Goal: Task Accomplishment & Management: Manage account settings

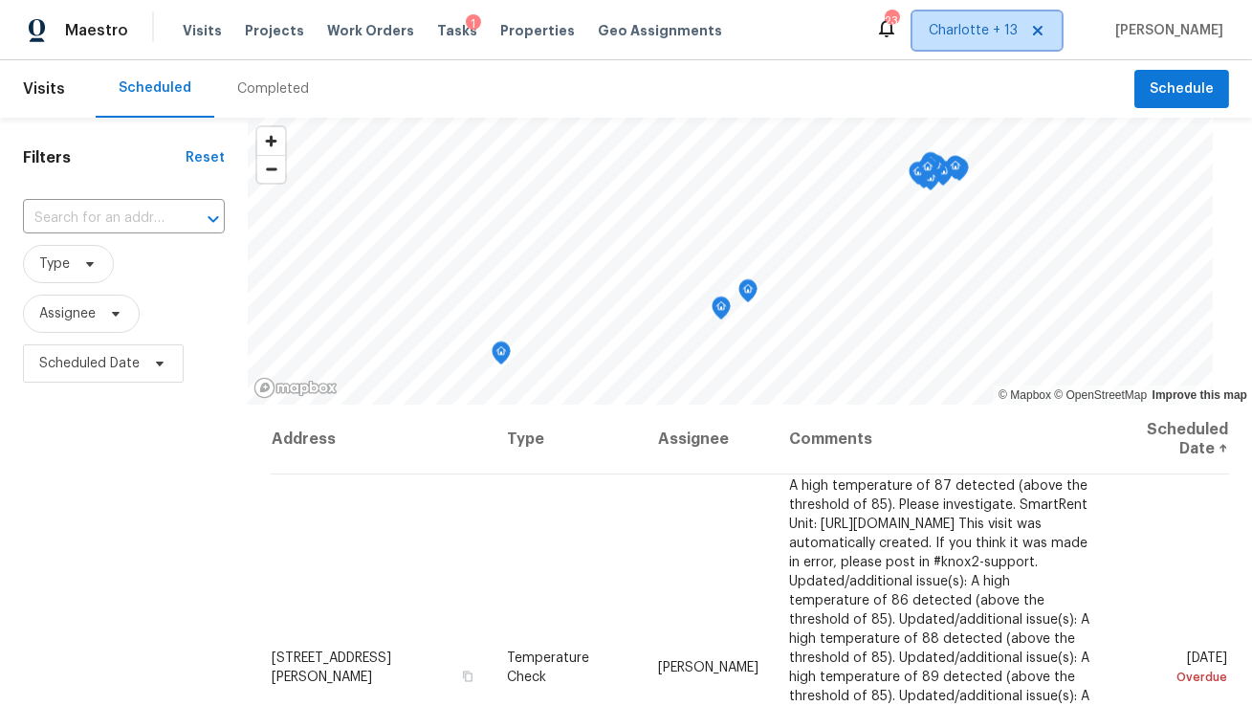
click at [1045, 32] on icon at bounding box center [1037, 30] width 15 height 15
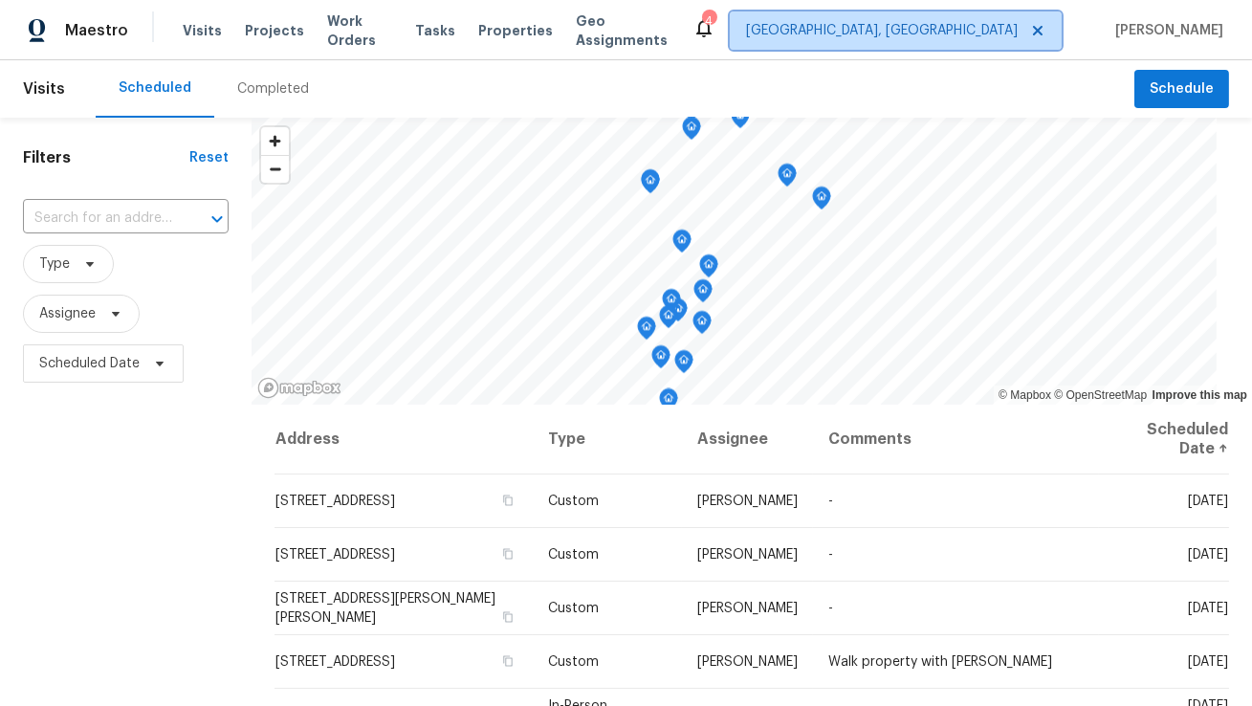
click at [1018, 31] on span "Albuquerque, NM" at bounding box center [882, 30] width 272 height 19
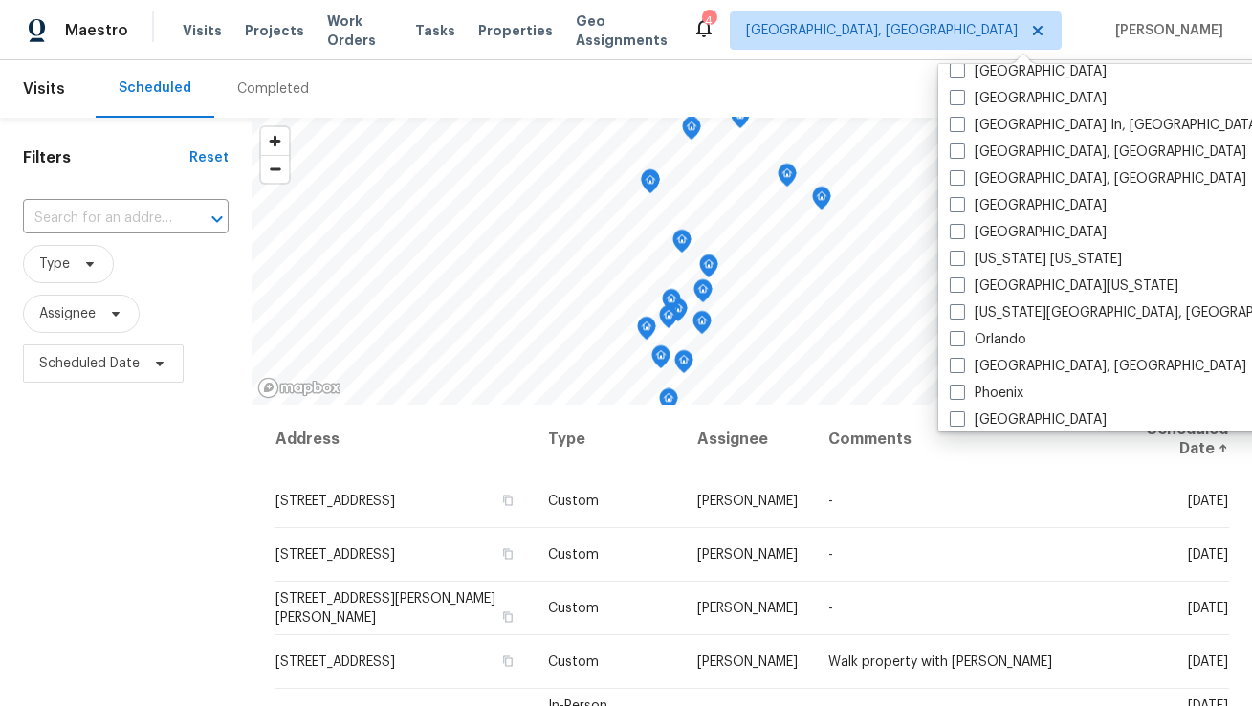
scroll to position [804, 0]
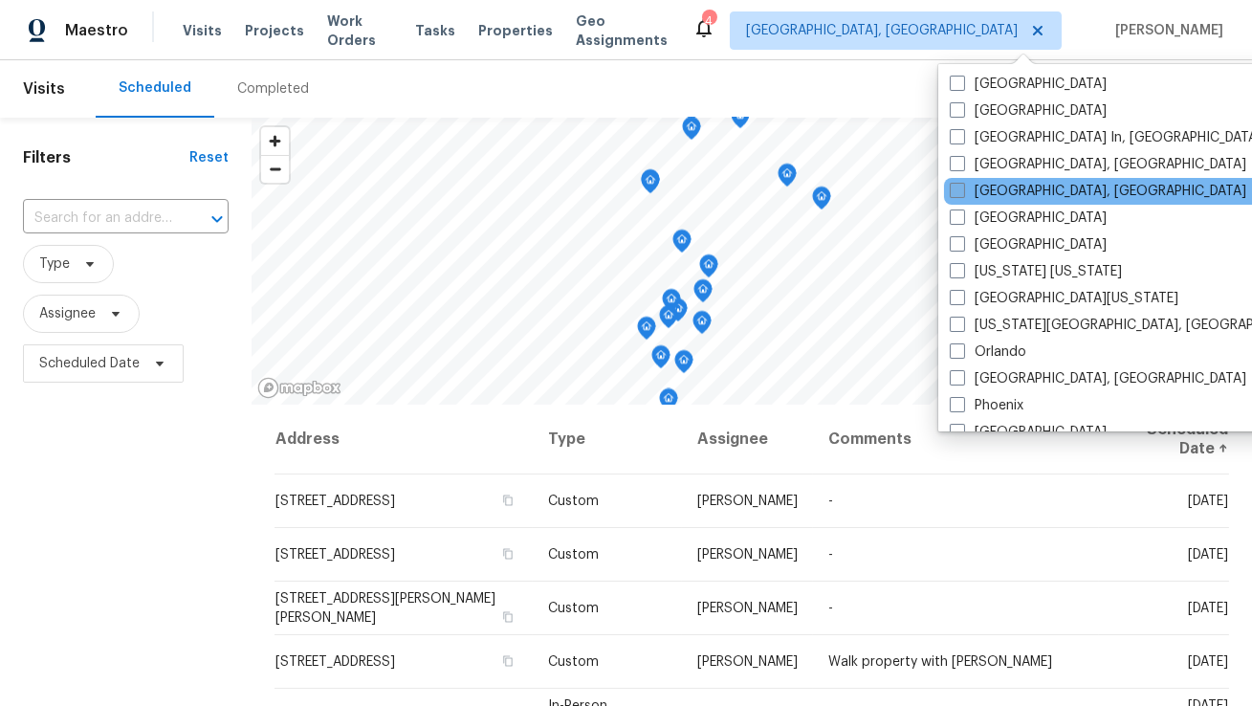
click at [994, 192] on label "[GEOGRAPHIC_DATA], [GEOGRAPHIC_DATA]" at bounding box center [1098, 191] width 297 height 19
click at [962, 192] on input "[GEOGRAPHIC_DATA], [GEOGRAPHIC_DATA]" at bounding box center [956, 188] width 12 height 12
checkbox input "true"
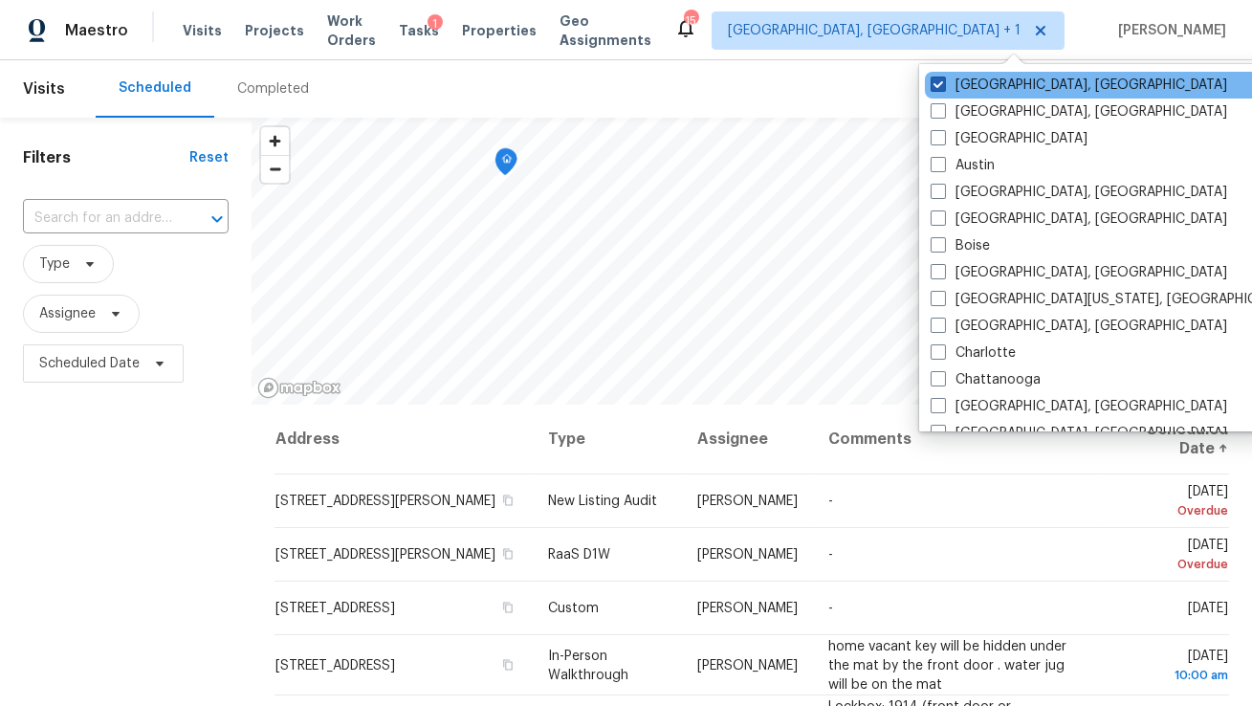
click at [971, 81] on label "Albuquerque, NM" at bounding box center [1079, 85] width 297 height 19
click at [943, 81] on input "Albuquerque, NM" at bounding box center [937, 82] width 12 height 12
checkbox input "false"
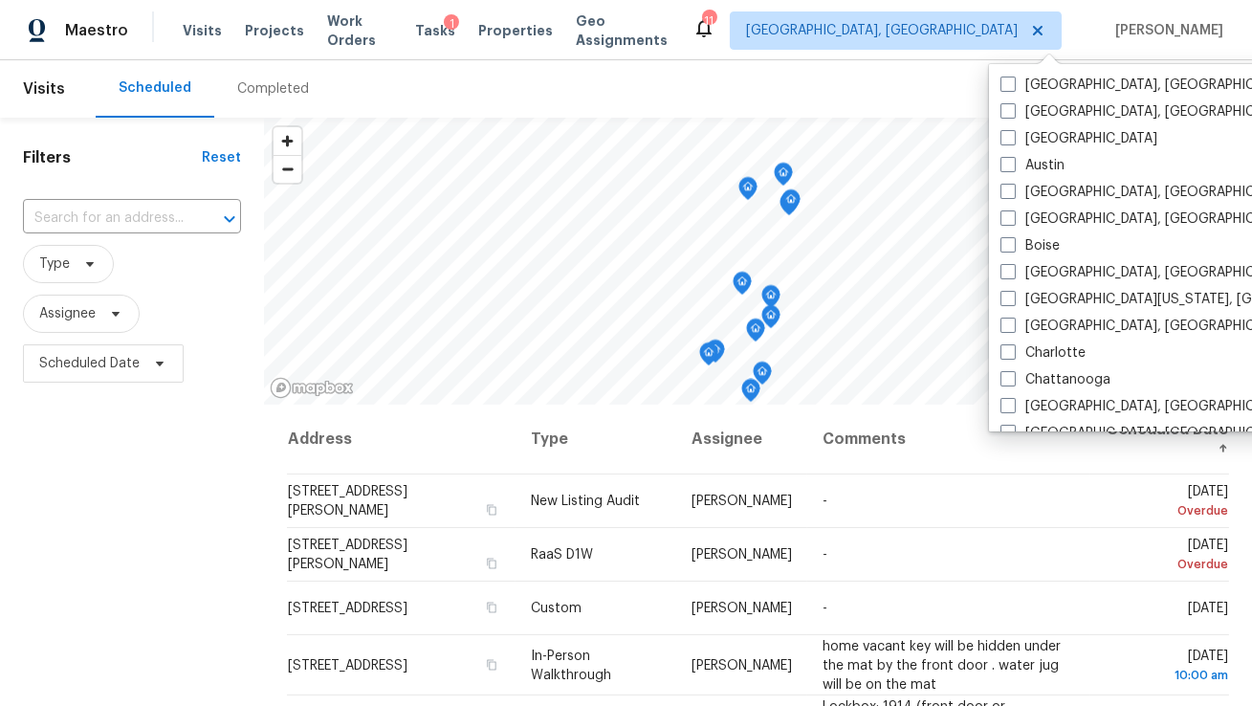
click at [781, 47] on div "Maestro Visits Projects Work Orders Tasks 1 Properties Geo Assignments 11 Miami…" at bounding box center [626, 30] width 1252 height 60
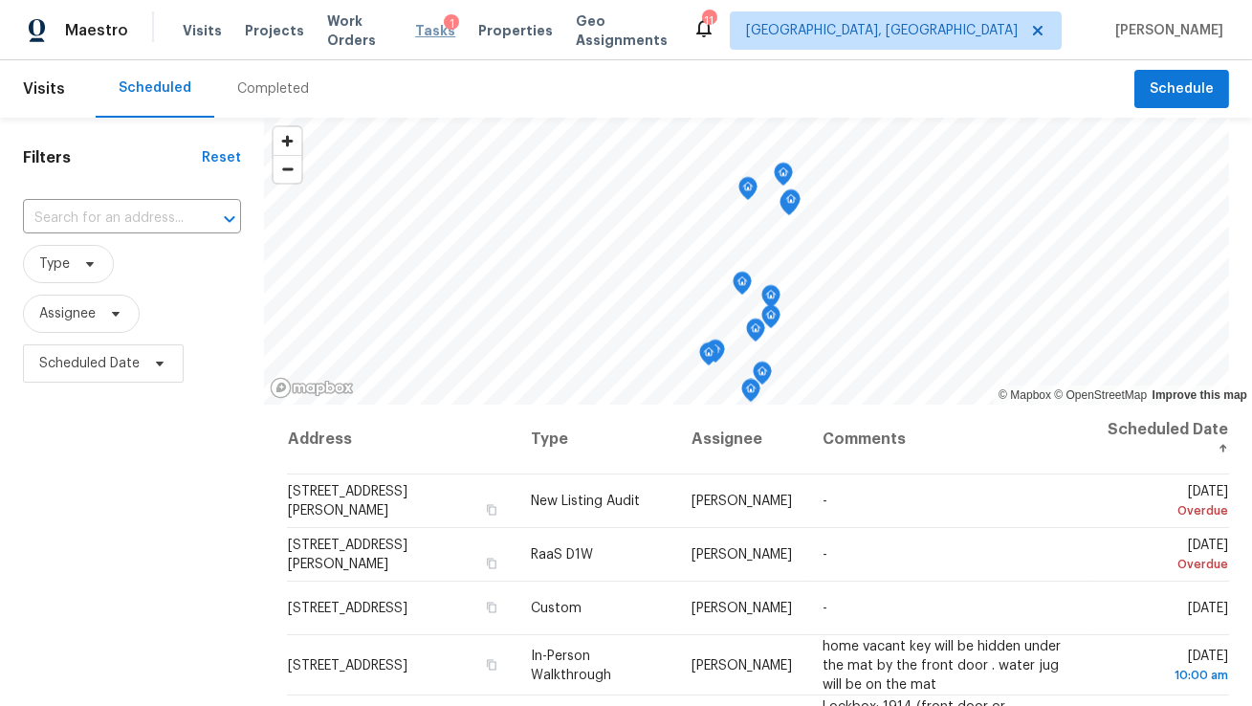
click at [443, 33] on span "Tasks" at bounding box center [435, 30] width 40 height 13
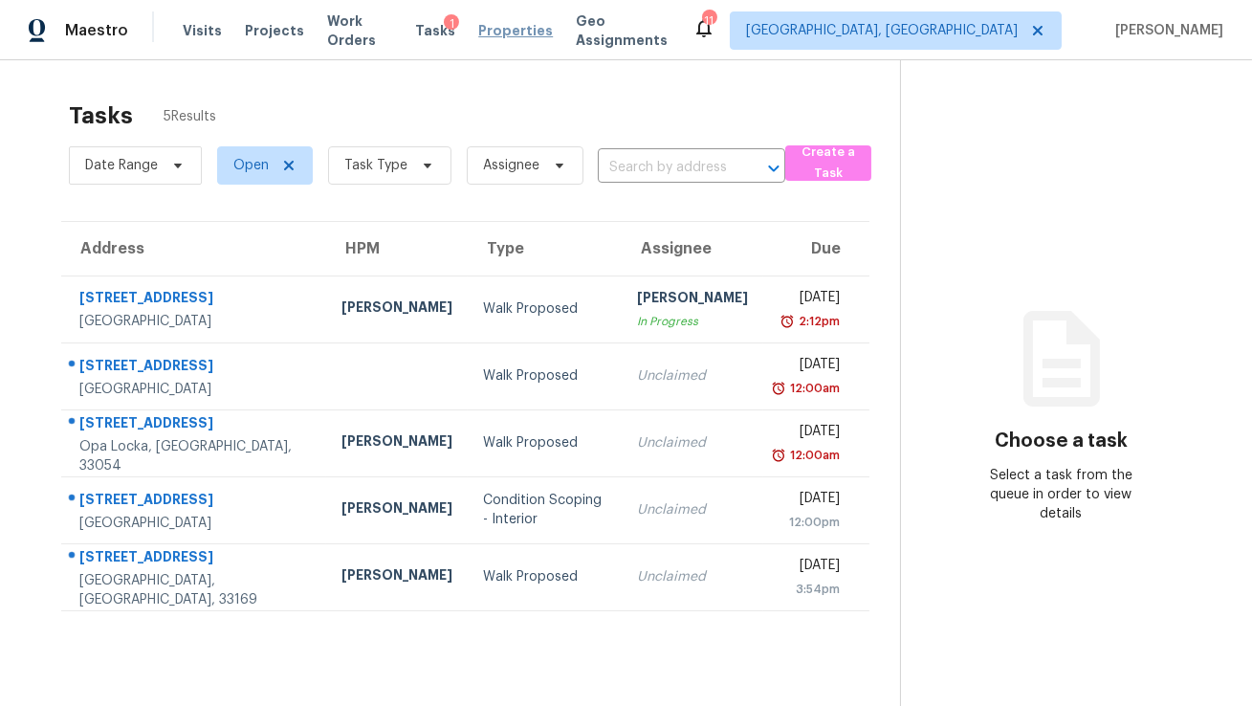
click at [509, 35] on span "Properties" at bounding box center [515, 30] width 75 height 19
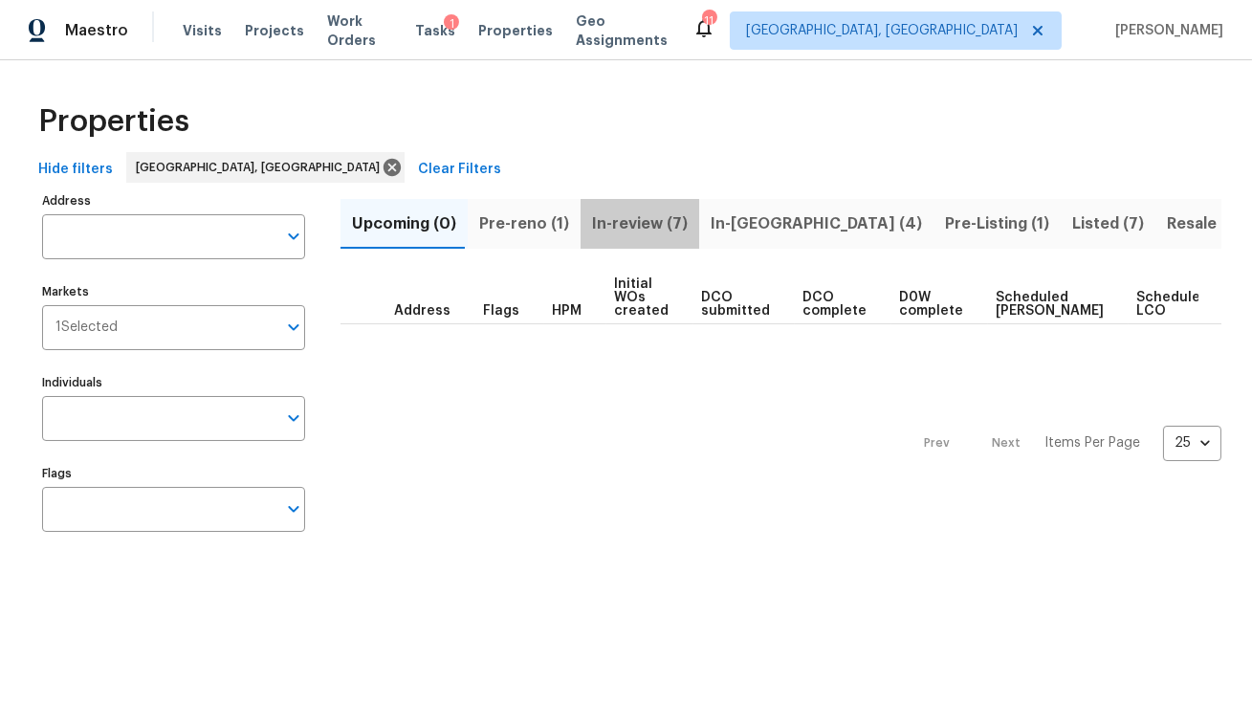
click at [634, 229] on span "In-review (7)" at bounding box center [640, 223] width 96 height 27
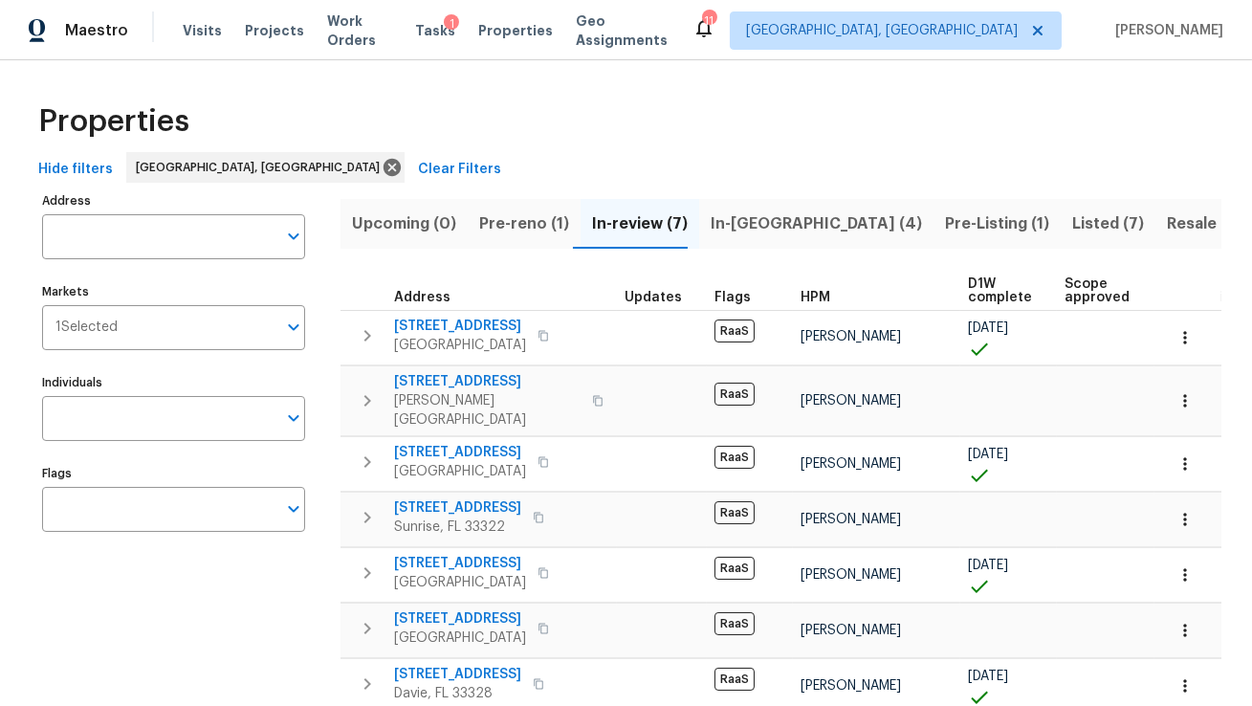
scroll to position [11, 0]
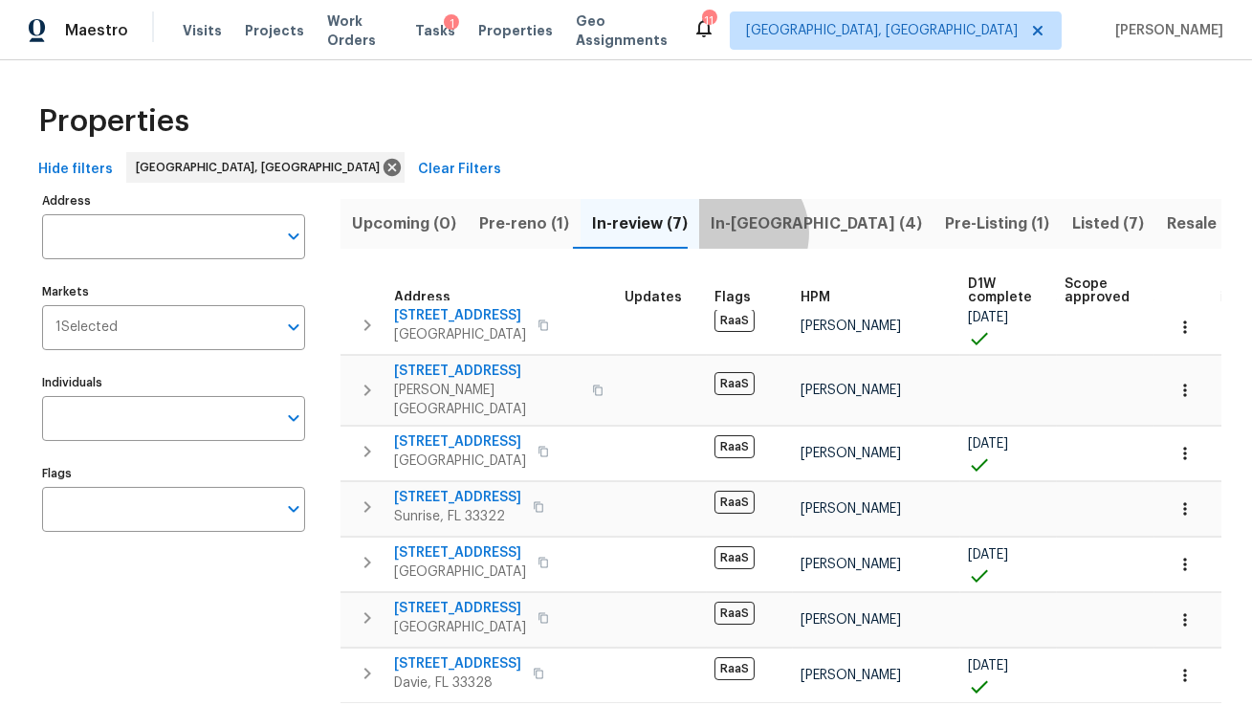
click at [722, 232] on span "In-reno (4)" at bounding box center [816, 223] width 211 height 27
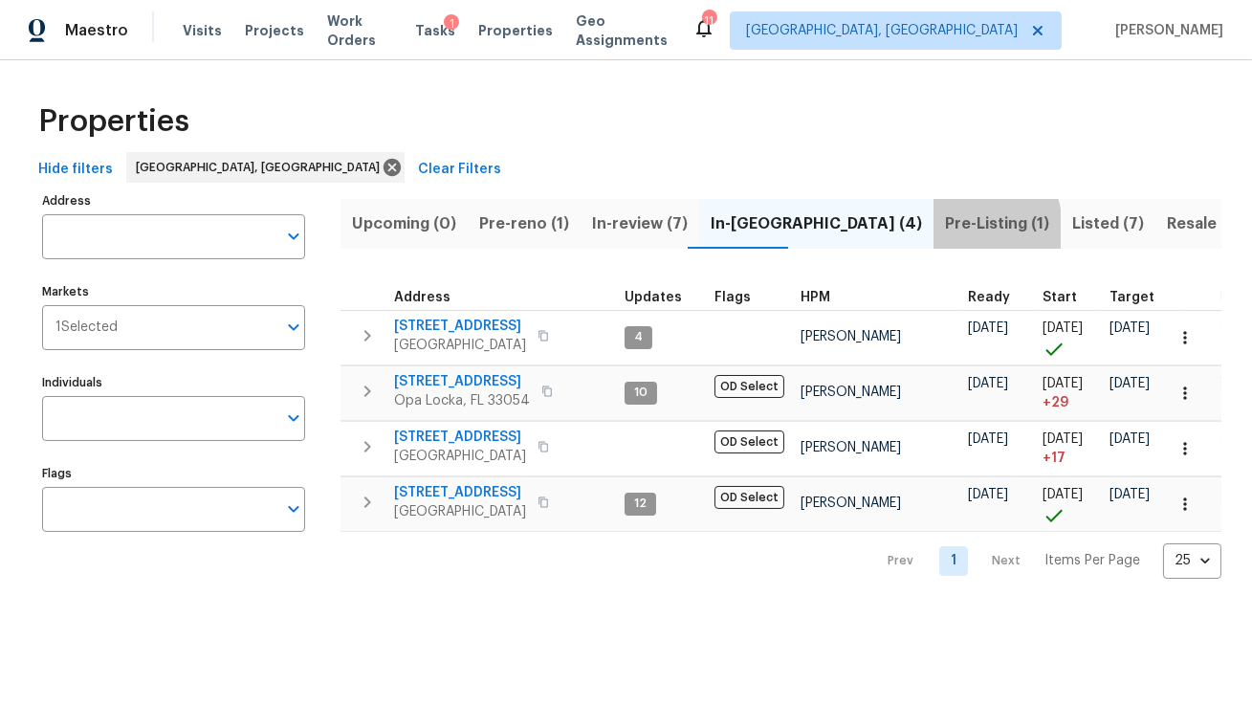
click at [945, 228] on span "Pre-Listing (1)" at bounding box center [997, 223] width 104 height 27
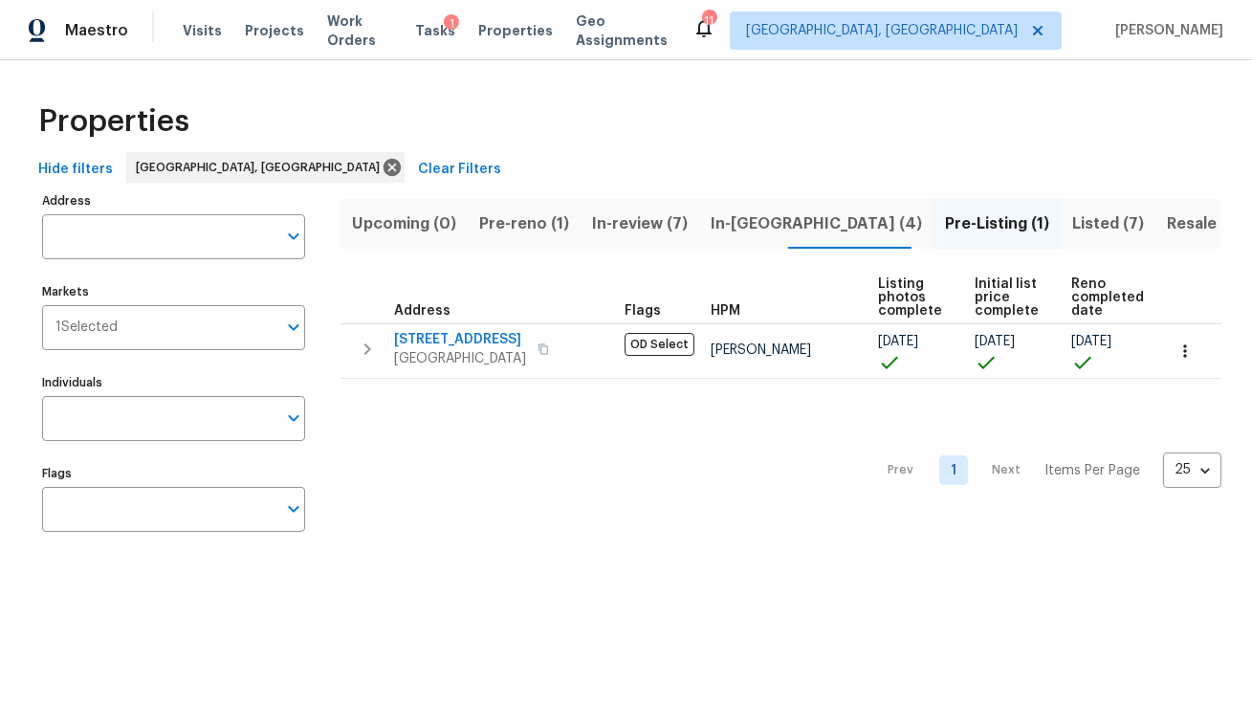
click at [1072, 227] on span "Listed (7)" at bounding box center [1108, 223] width 72 height 27
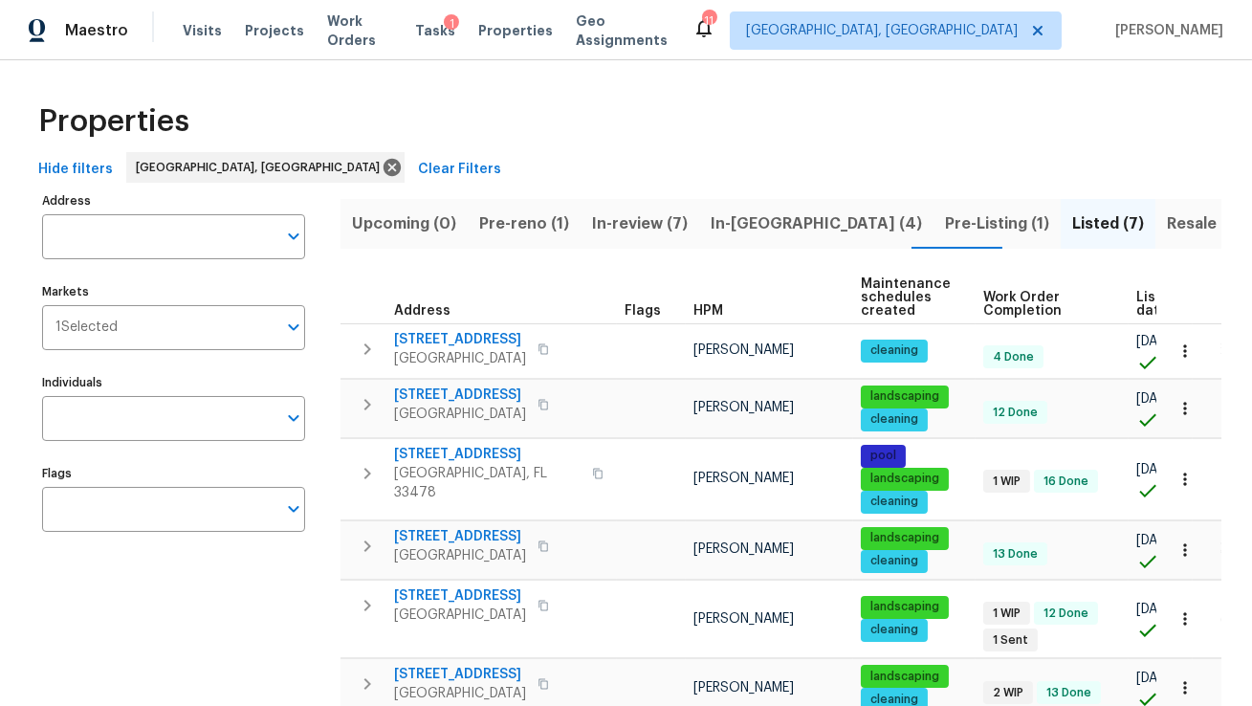
click at [740, 225] on span "In-reno (4)" at bounding box center [816, 223] width 211 height 27
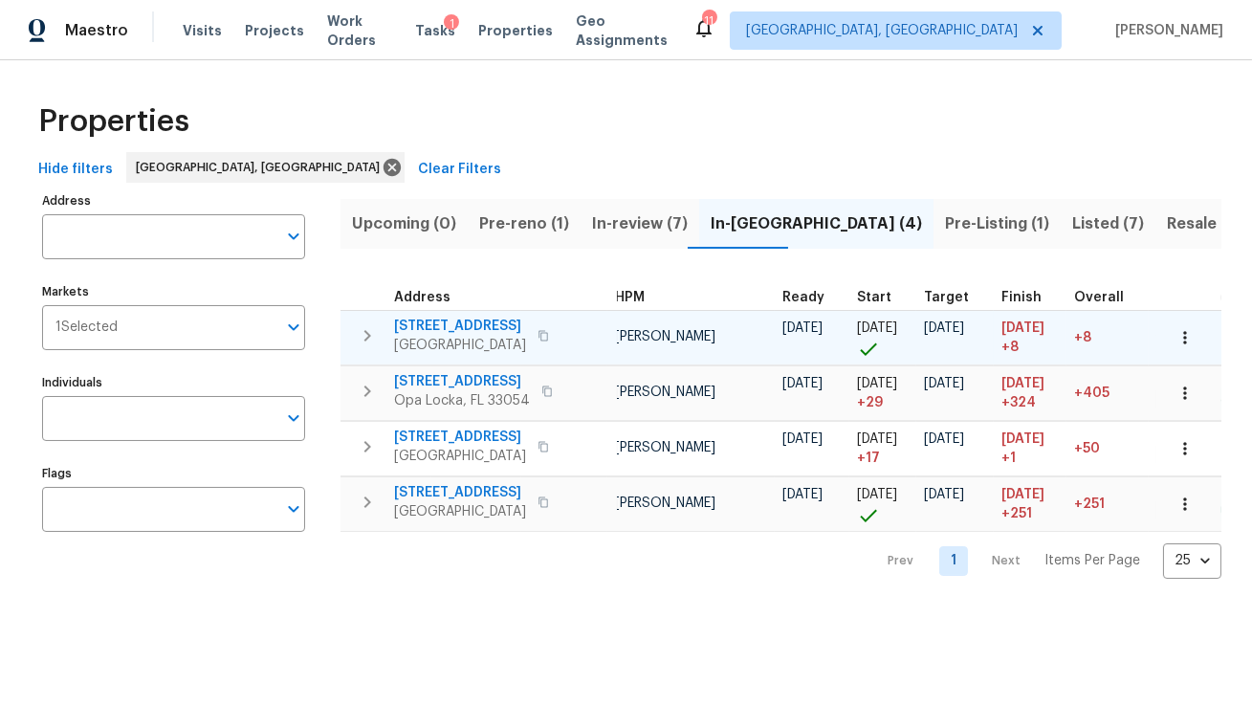
scroll to position [0, 123]
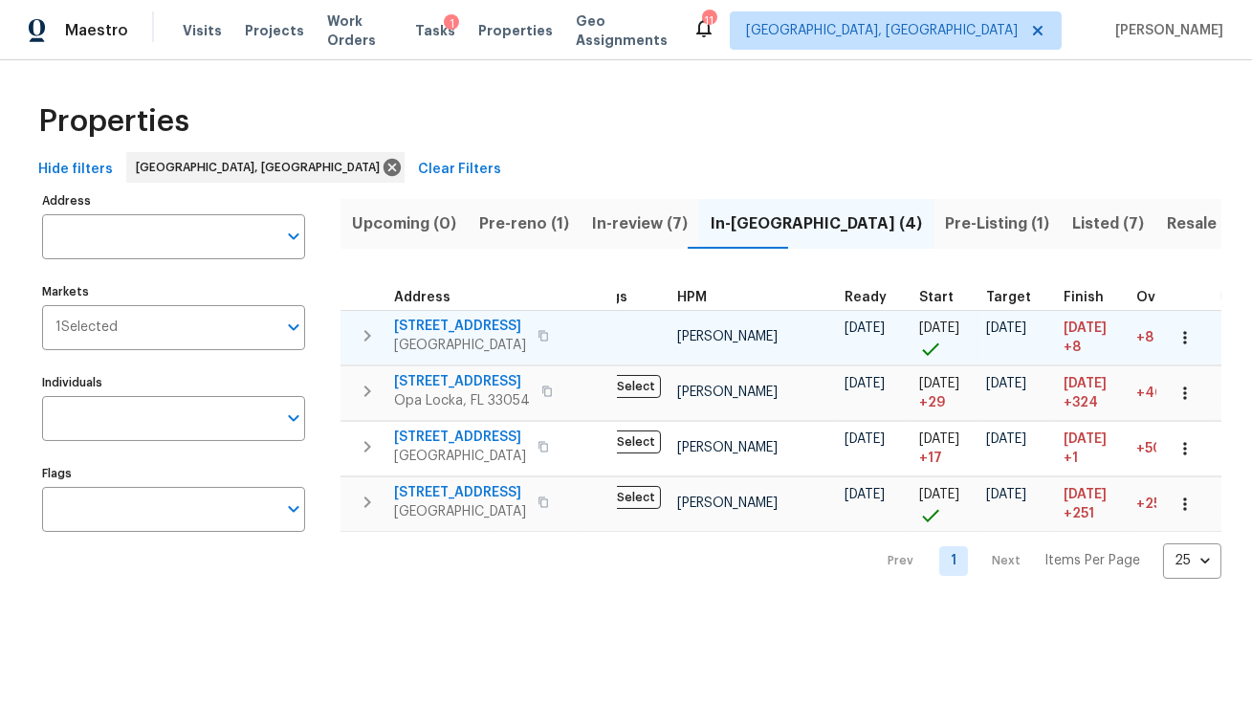
click at [459, 328] on span "22226 SW 65th Ter" at bounding box center [460, 326] width 132 height 19
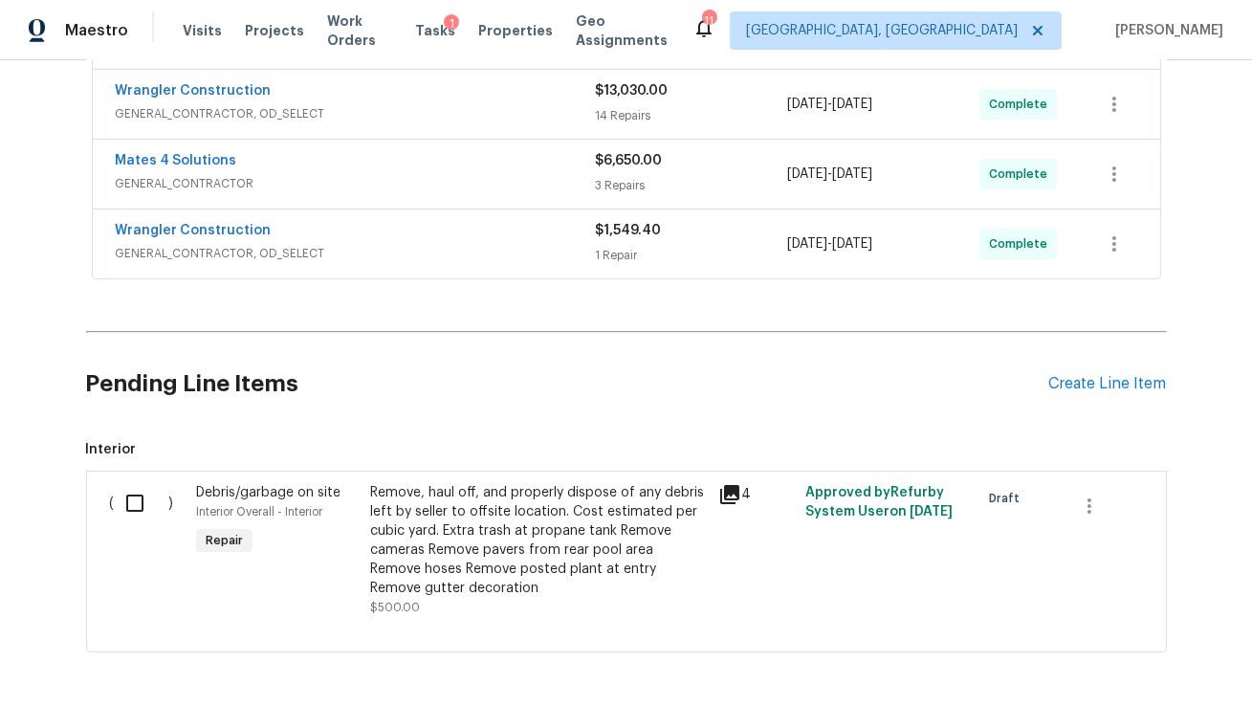
scroll to position [781, 0]
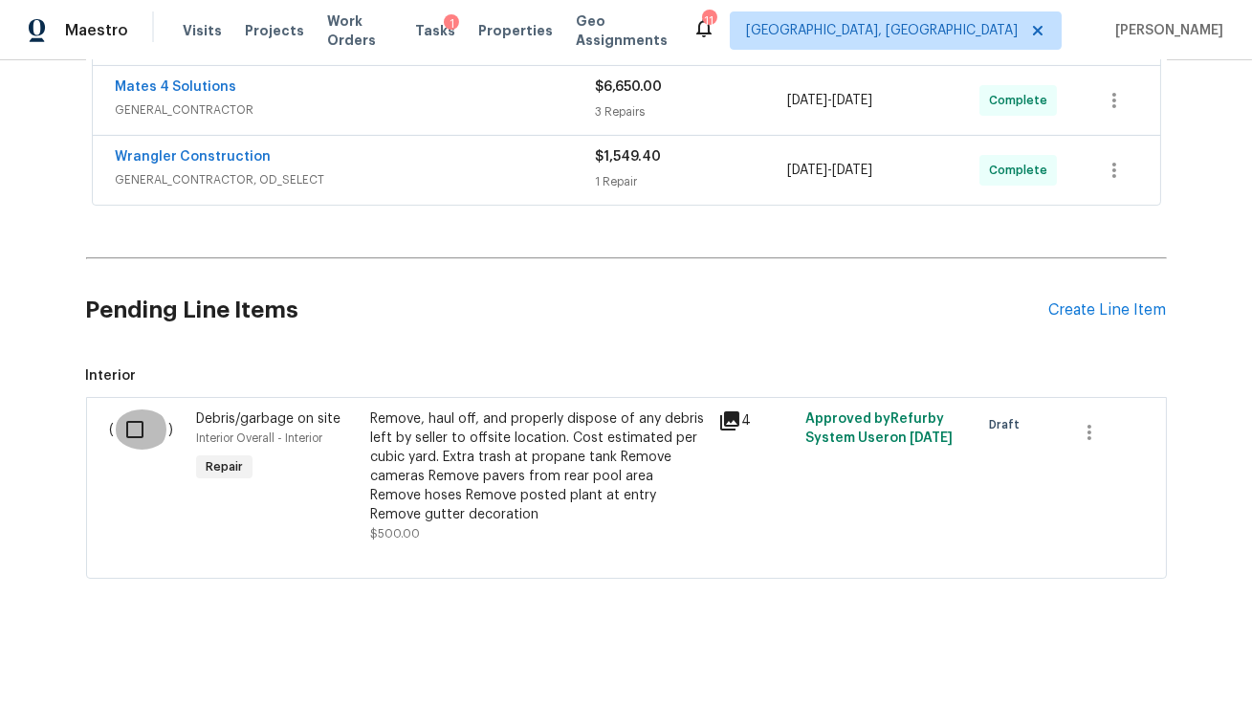
click at [133, 423] on input "checkbox" at bounding box center [142, 429] width 55 height 40
checkbox input "true"
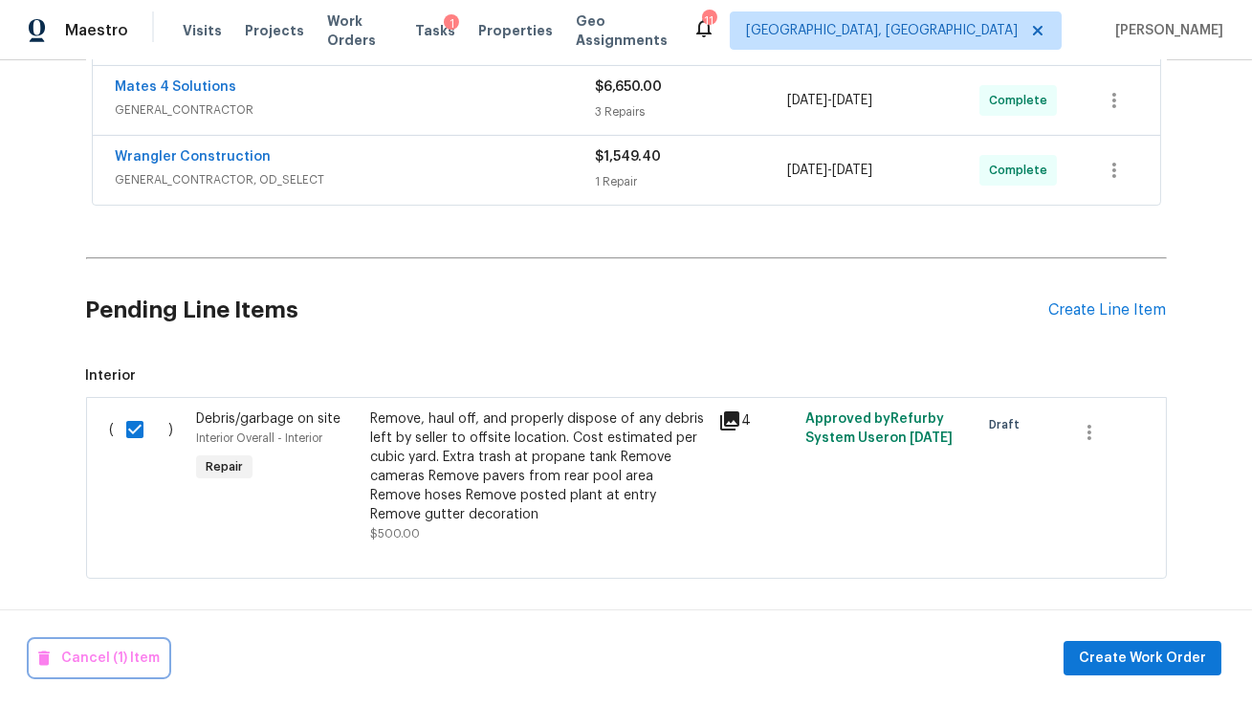
click at [87, 654] on span "Cancel (1) Item" at bounding box center [98, 659] width 121 height 24
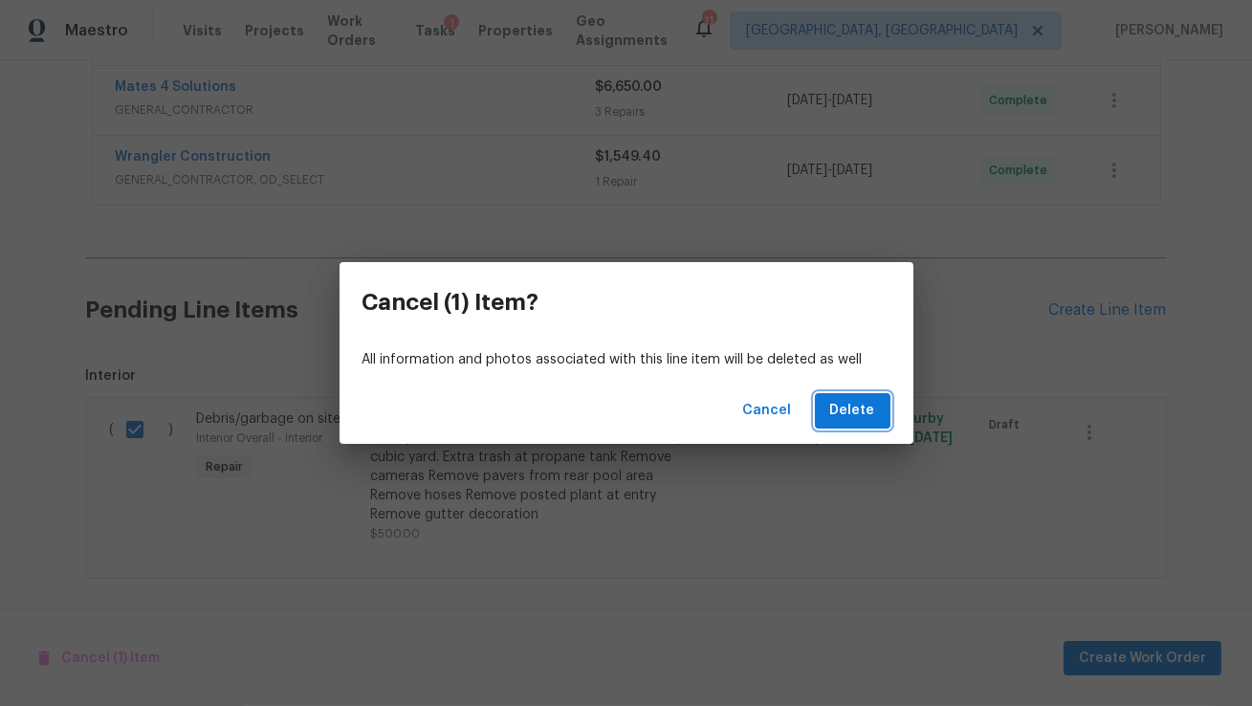
click at [869, 412] on span "Delete" at bounding box center [852, 411] width 45 height 24
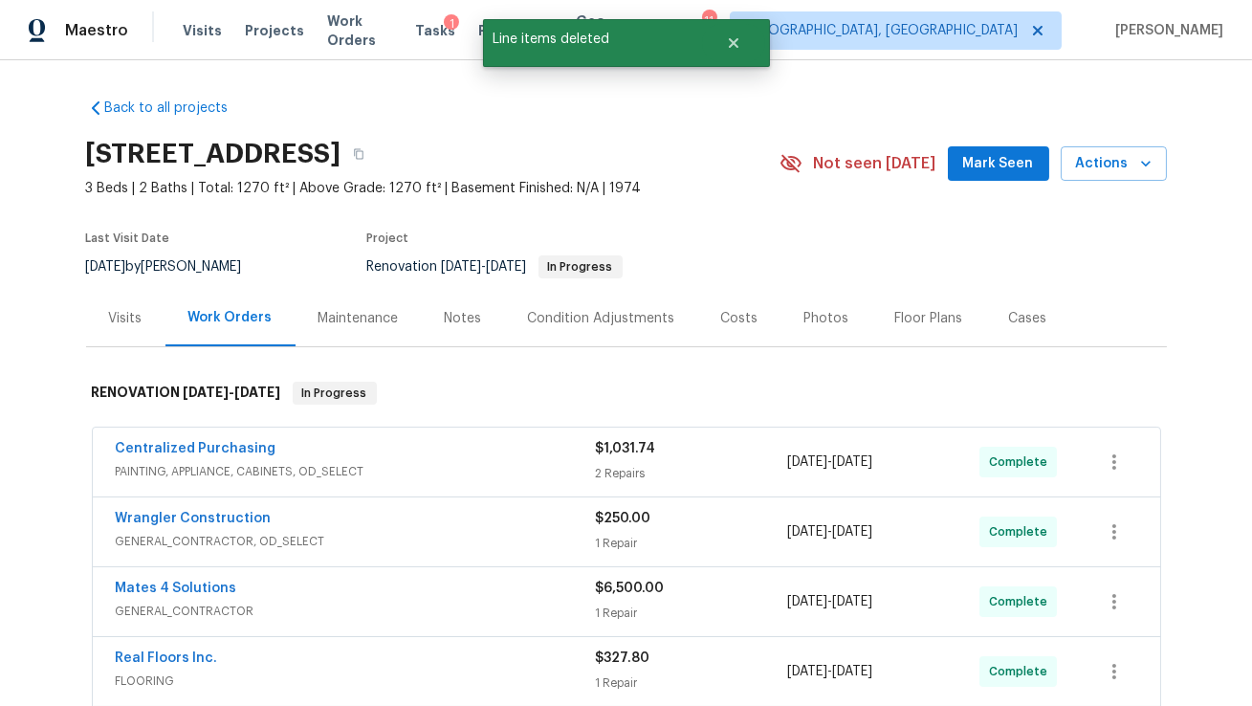
scroll to position [12, 0]
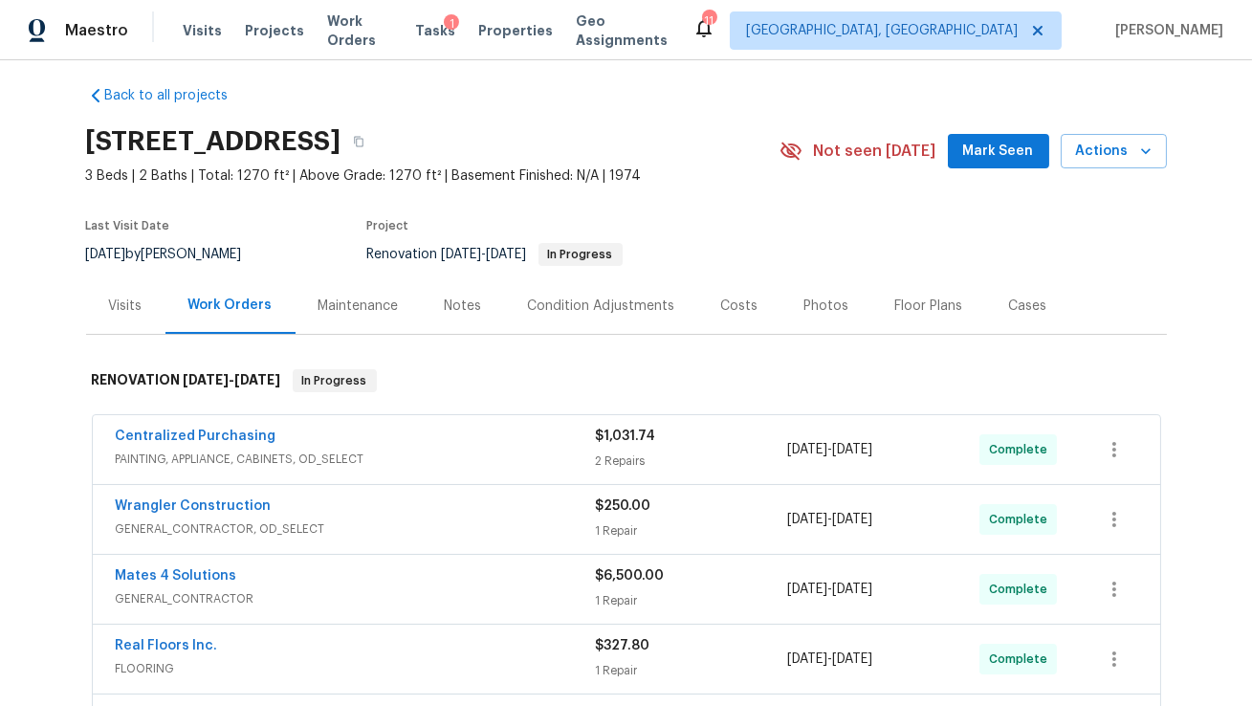
click at [368, 302] on div "Maintenance" at bounding box center [359, 306] width 80 height 19
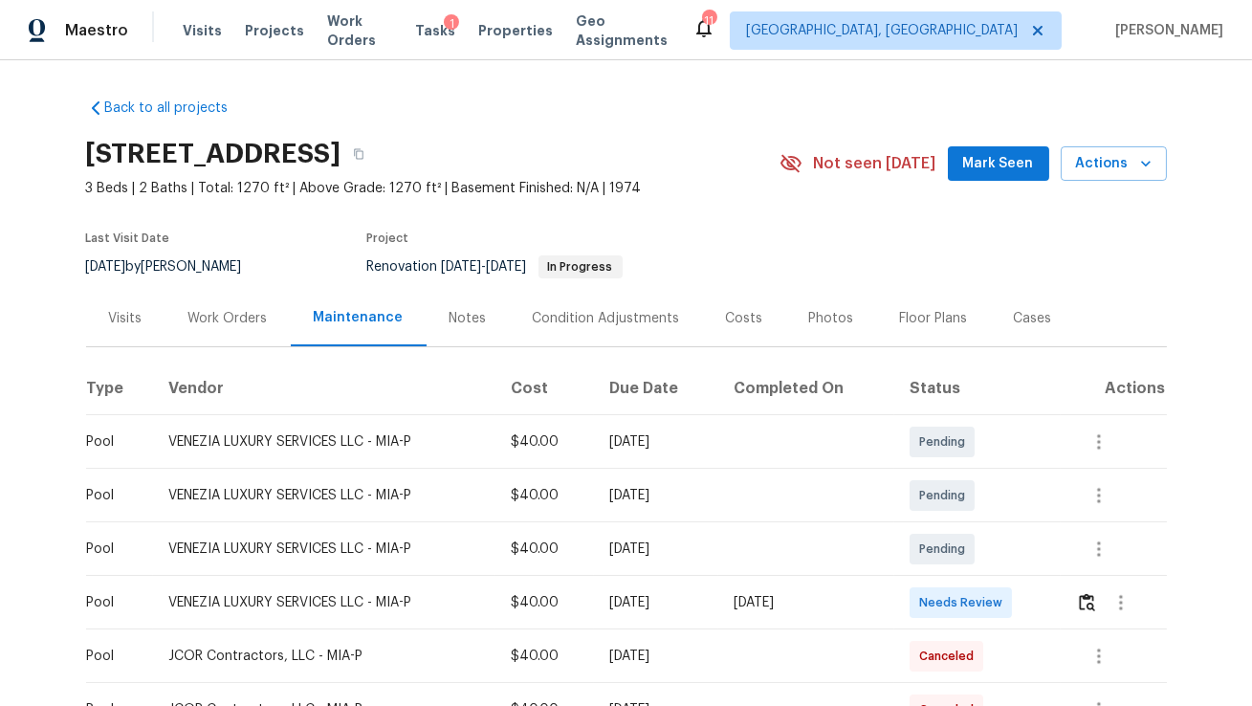
click at [237, 315] on div "Work Orders" at bounding box center [227, 318] width 79 height 19
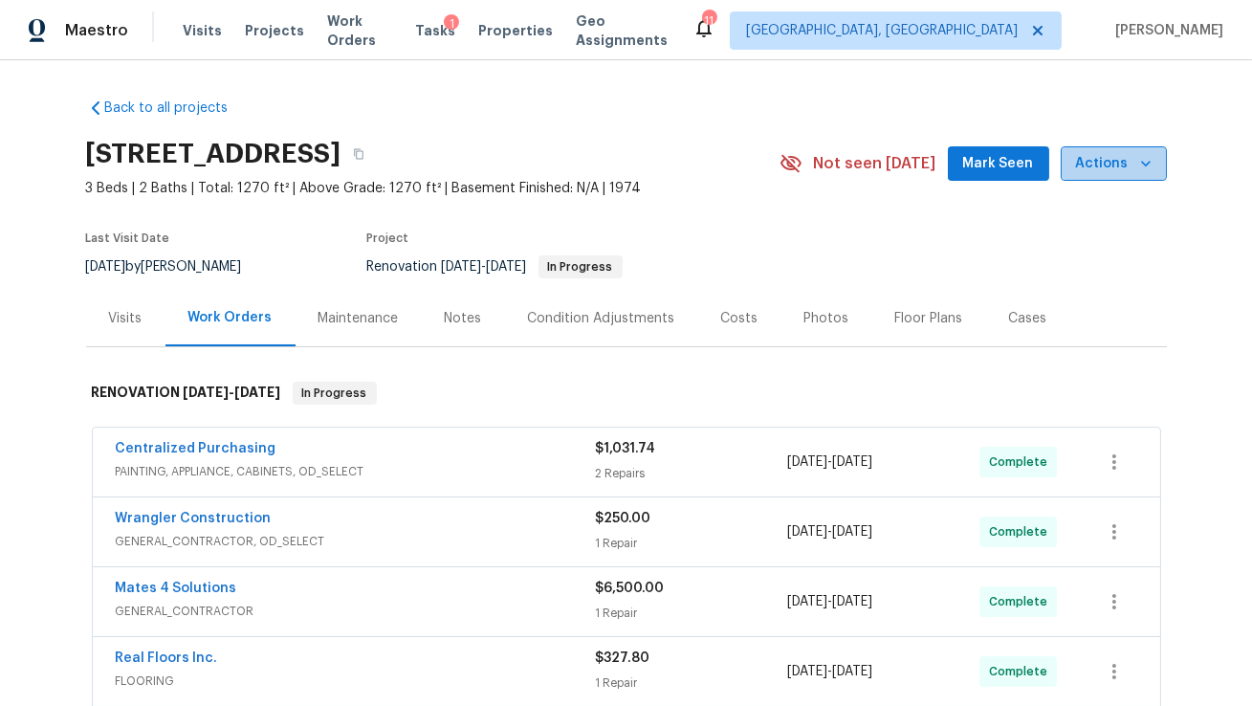
click at [1117, 165] on span "Actions" at bounding box center [1114, 164] width 76 height 24
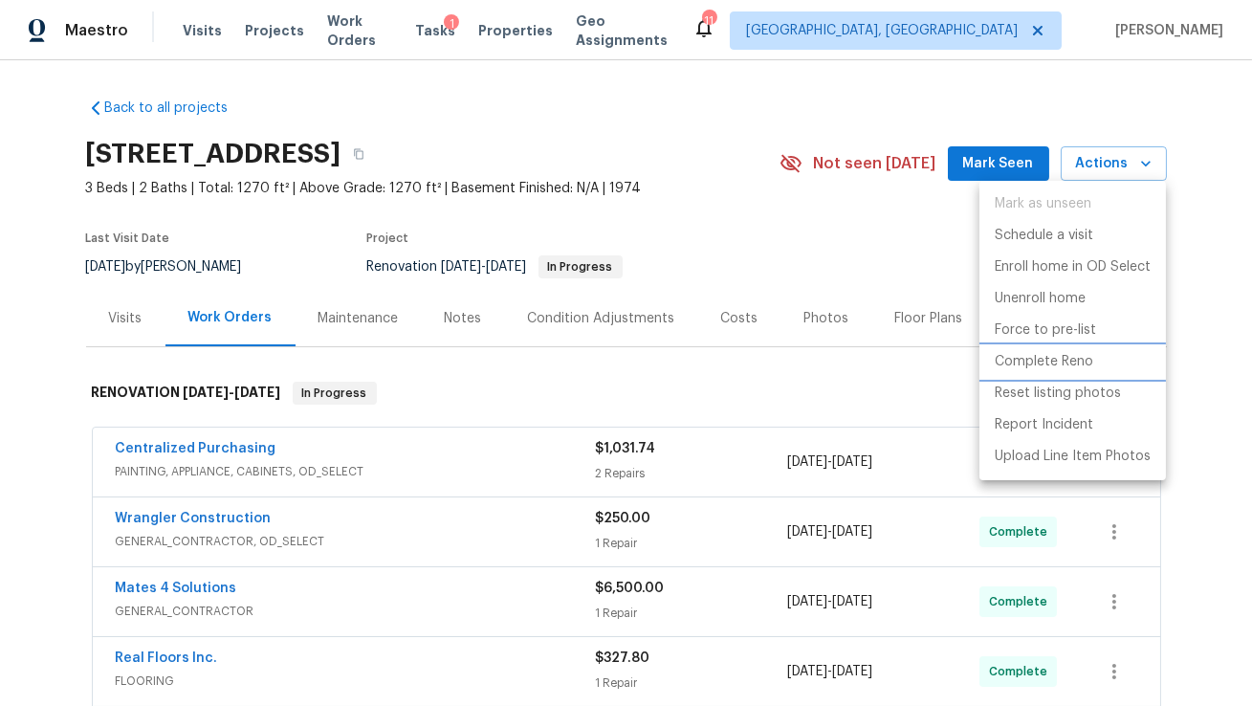
click at [1084, 354] on p "Complete Reno" at bounding box center [1044, 362] width 99 height 20
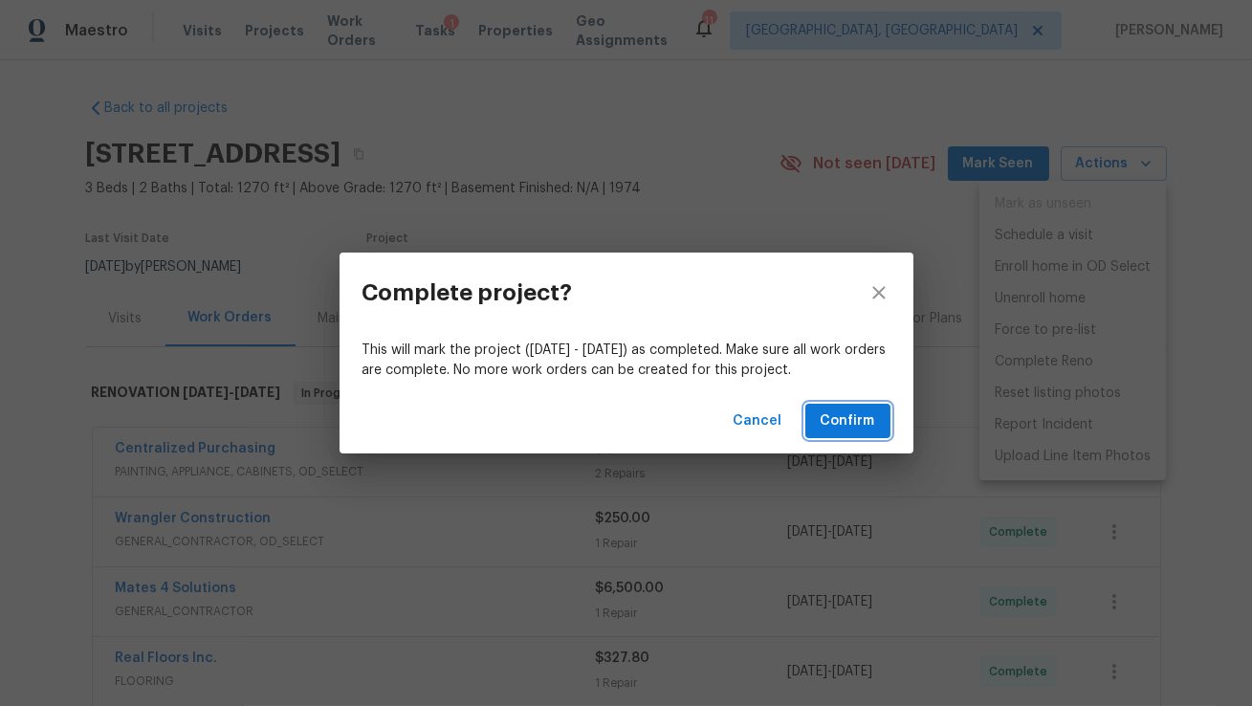
click at [859, 420] on span "Confirm" at bounding box center [848, 421] width 55 height 24
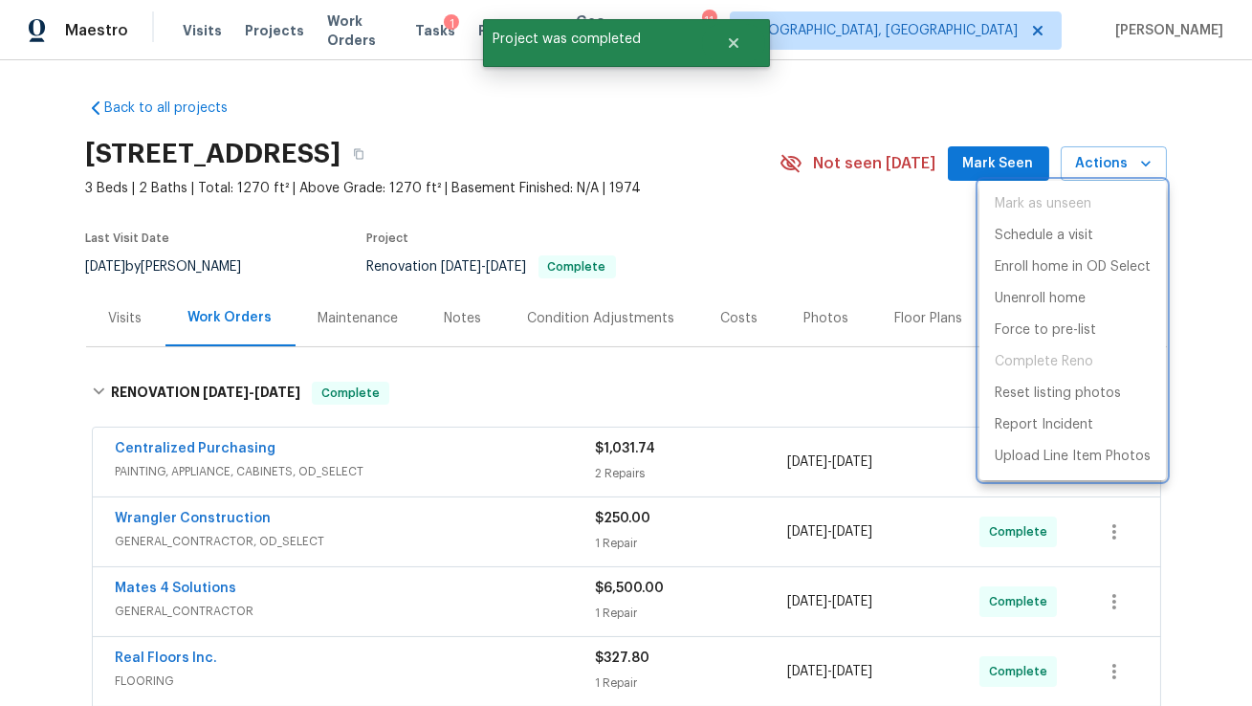
click at [724, 45] on div at bounding box center [626, 353] width 1252 height 706
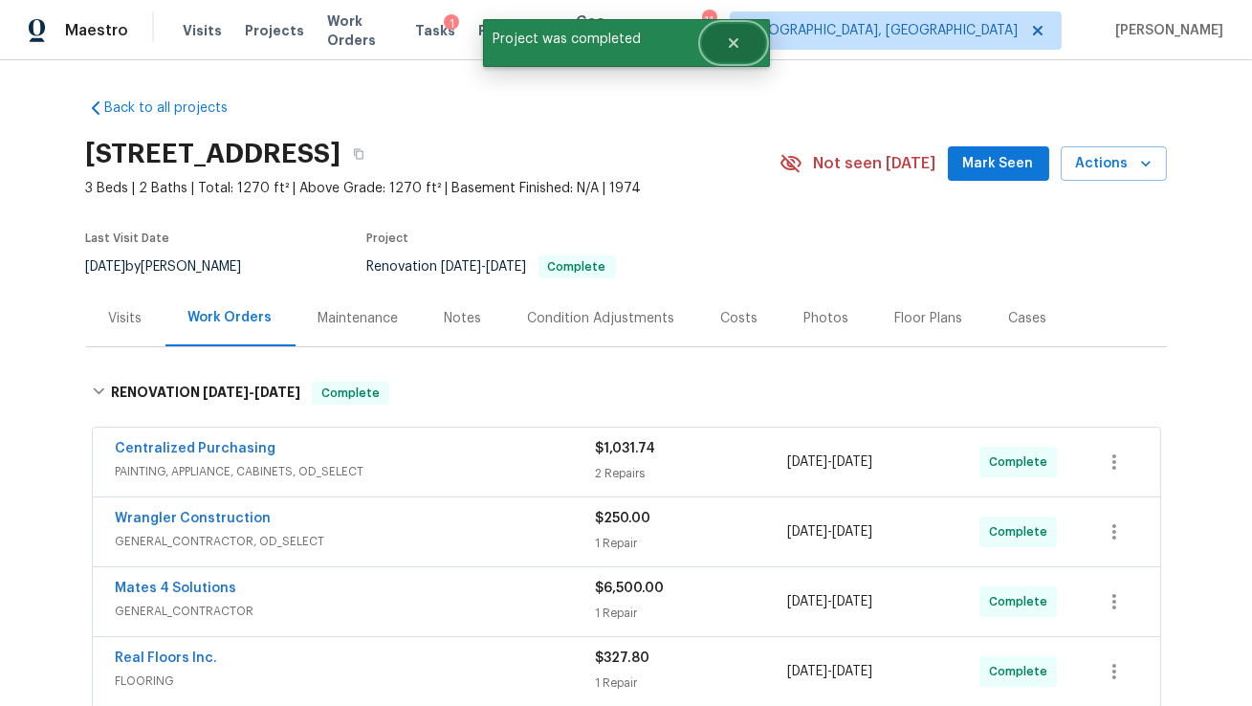
click at [741, 45] on button "Close" at bounding box center [733, 43] width 63 height 38
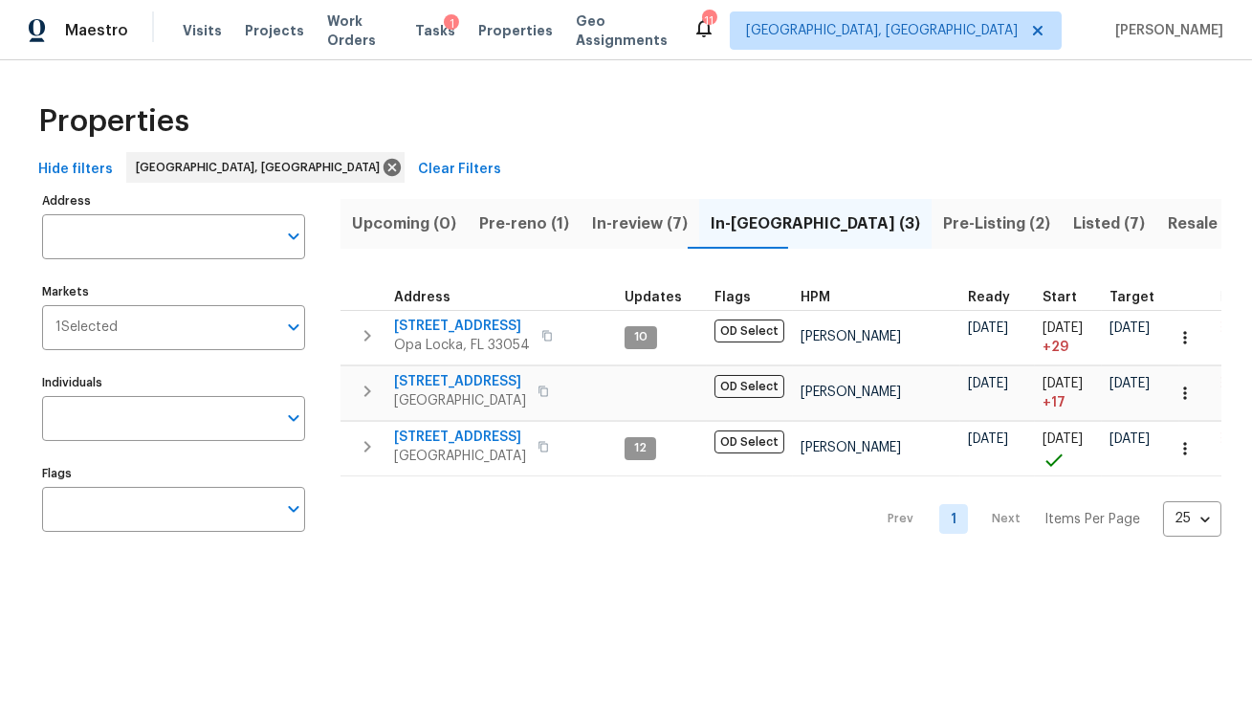
click at [943, 212] on span "Pre-Listing (2)" at bounding box center [996, 223] width 107 height 27
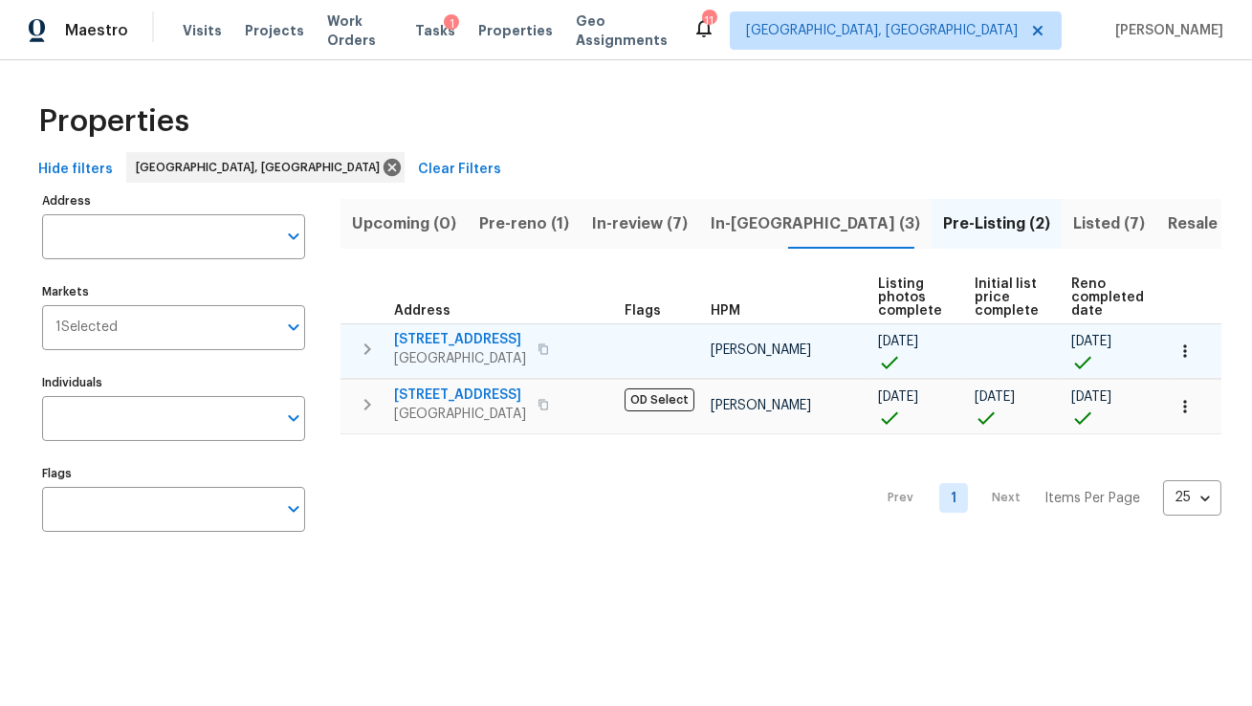
scroll to position [0, 2]
click at [369, 340] on icon "button" at bounding box center [367, 349] width 23 height 23
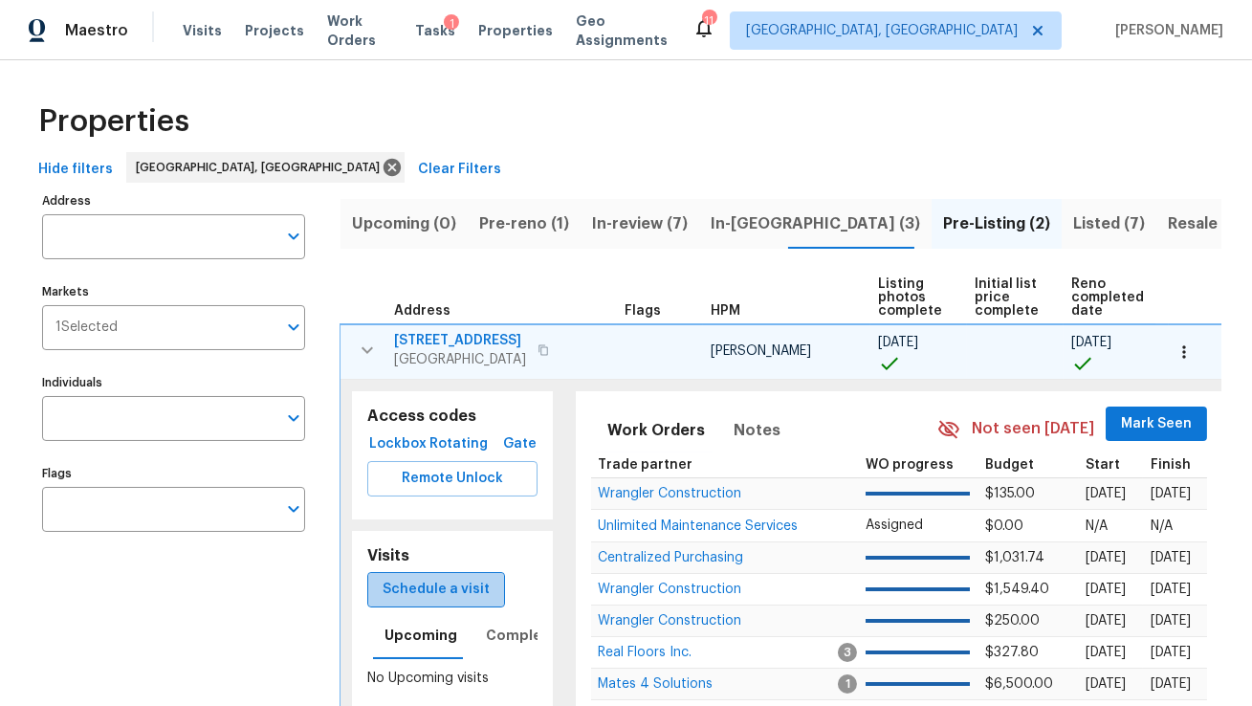
click at [470, 594] on span "Schedule a visit" at bounding box center [436, 590] width 107 height 24
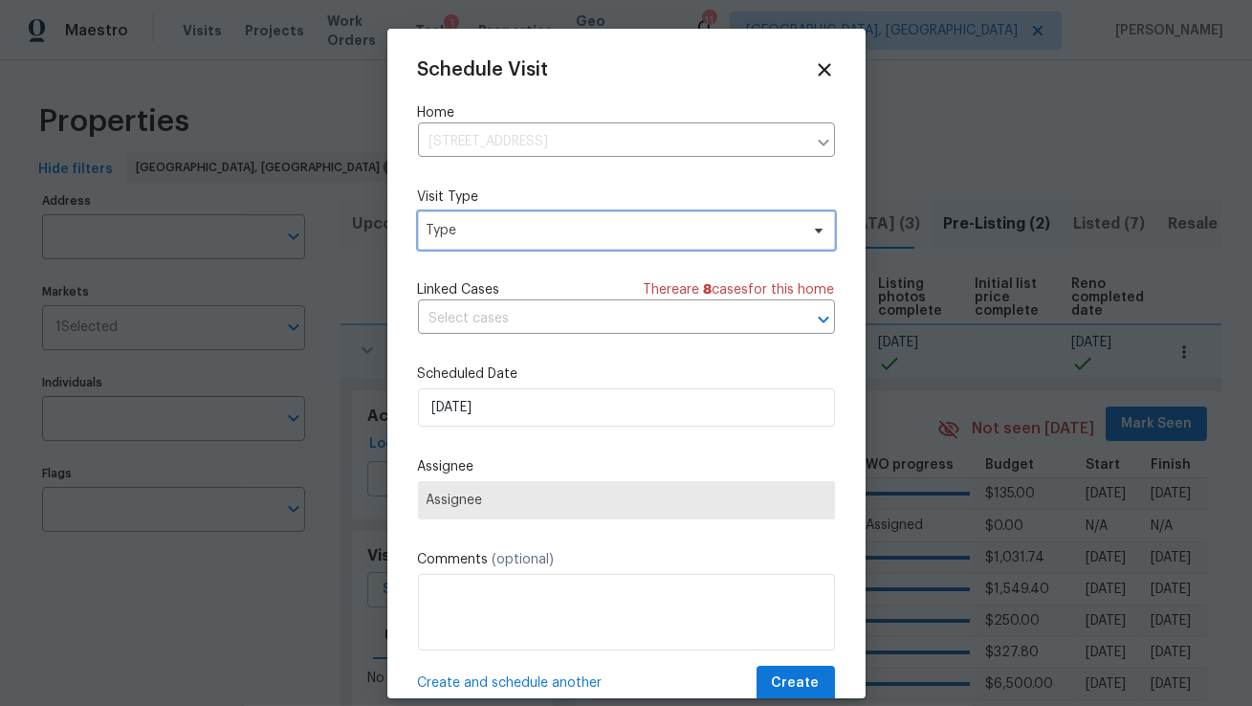
click at [498, 231] on span "Type" at bounding box center [613, 230] width 372 height 19
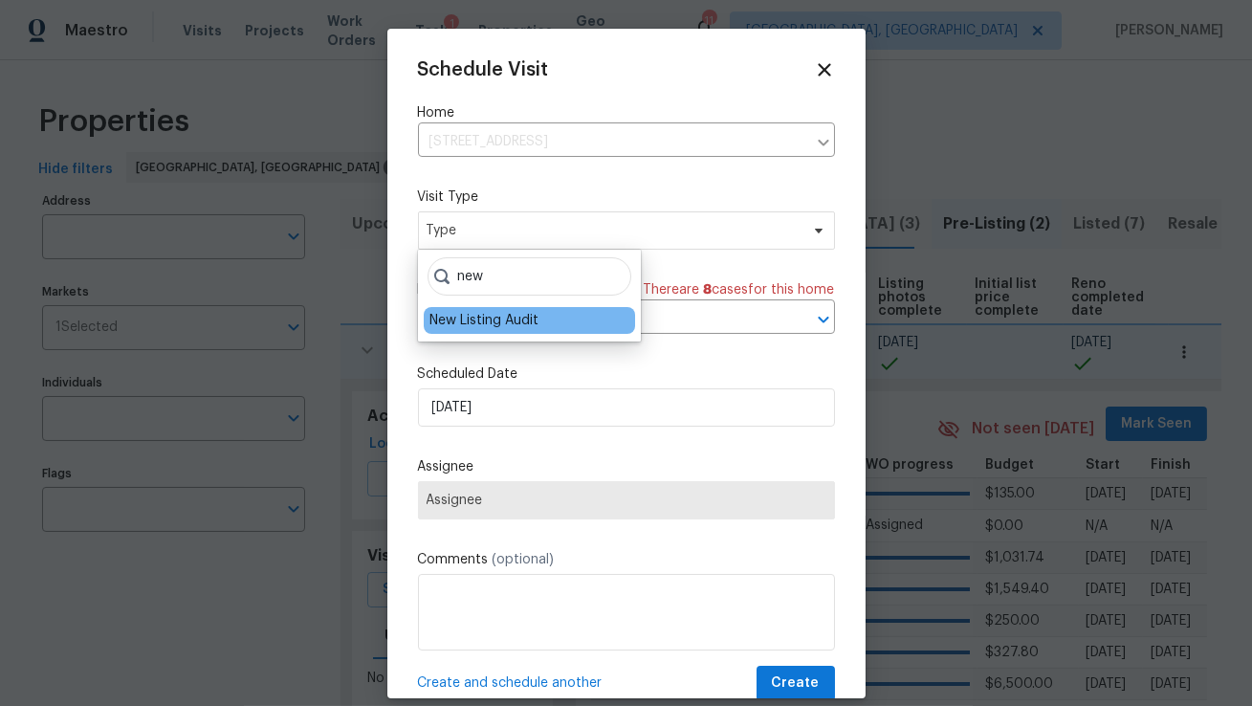
type input "new"
click at [486, 323] on div "New Listing Audit" at bounding box center [483, 320] width 109 height 19
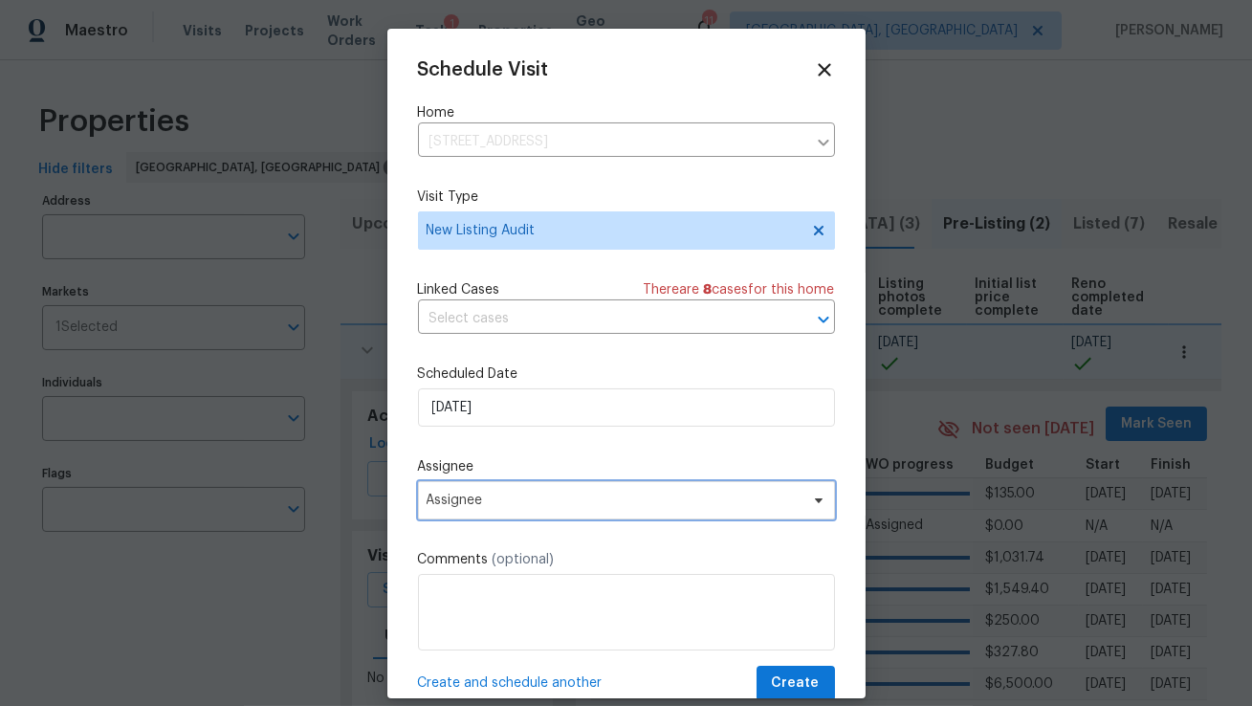
click at [495, 506] on span "Assignee" at bounding box center [614, 500] width 375 height 15
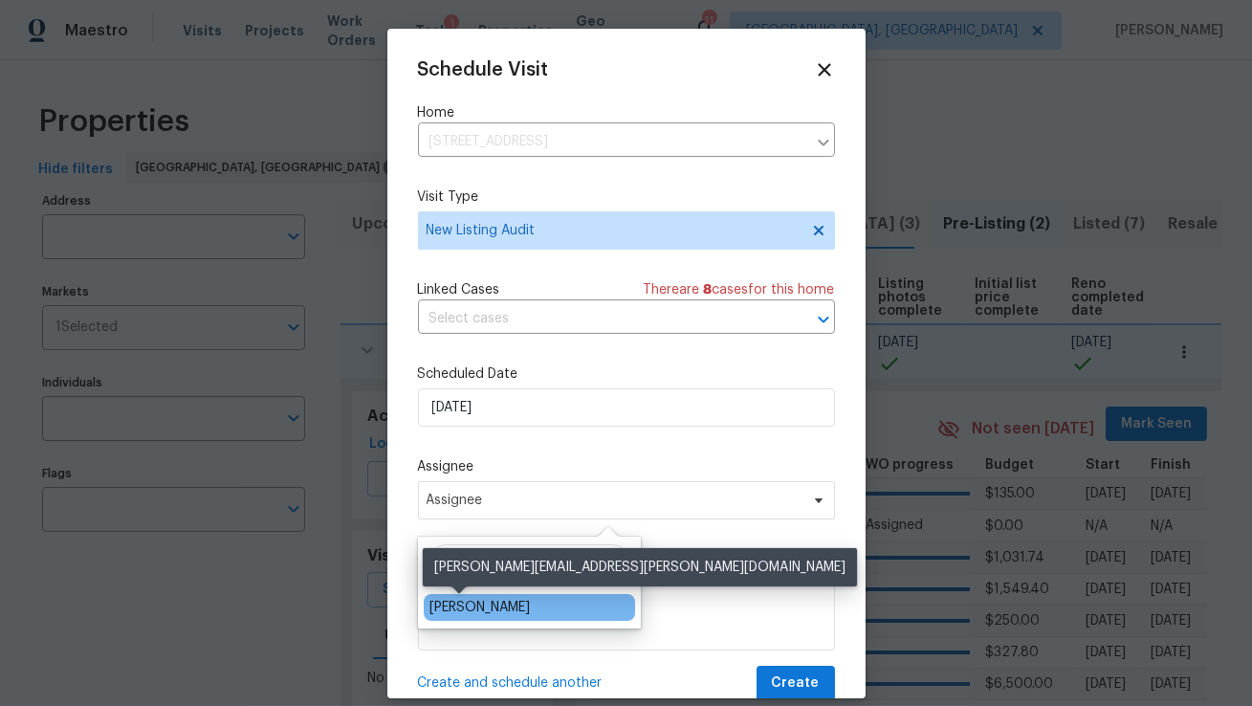
type input "elsa"
click at [466, 613] on div "[PERSON_NAME]" at bounding box center [479, 607] width 100 height 19
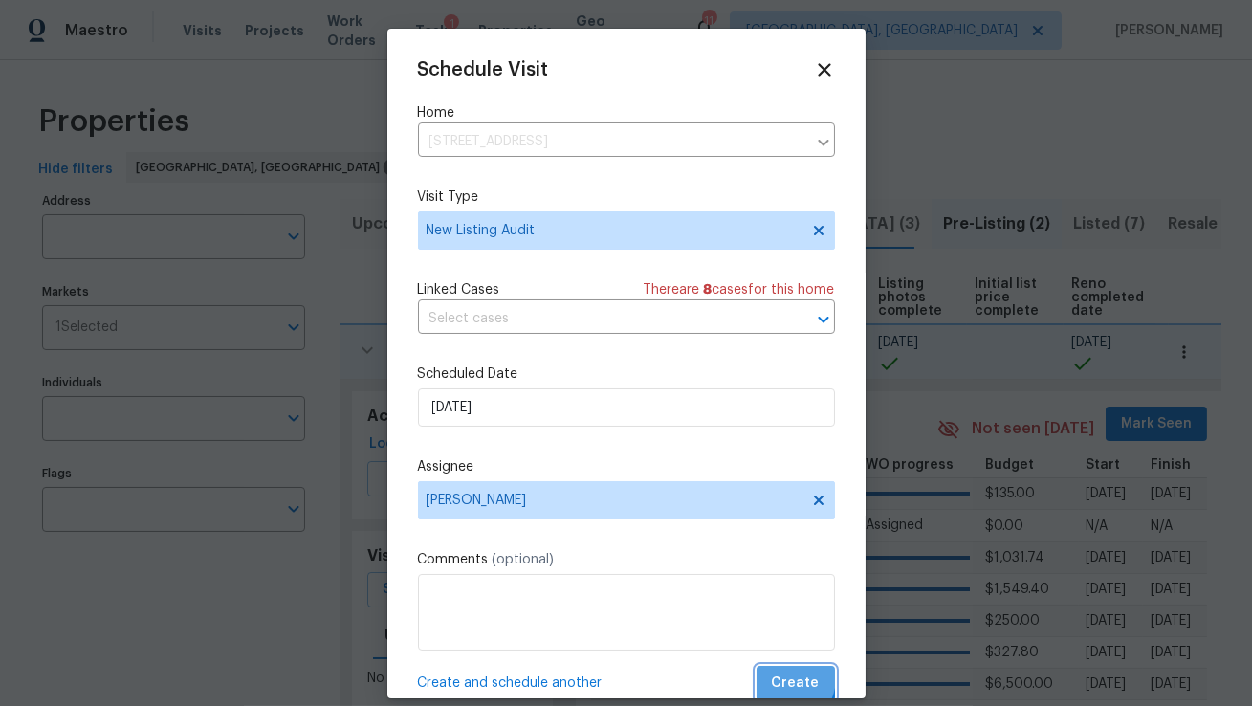
click at [785, 680] on span "Create" at bounding box center [796, 683] width 48 height 24
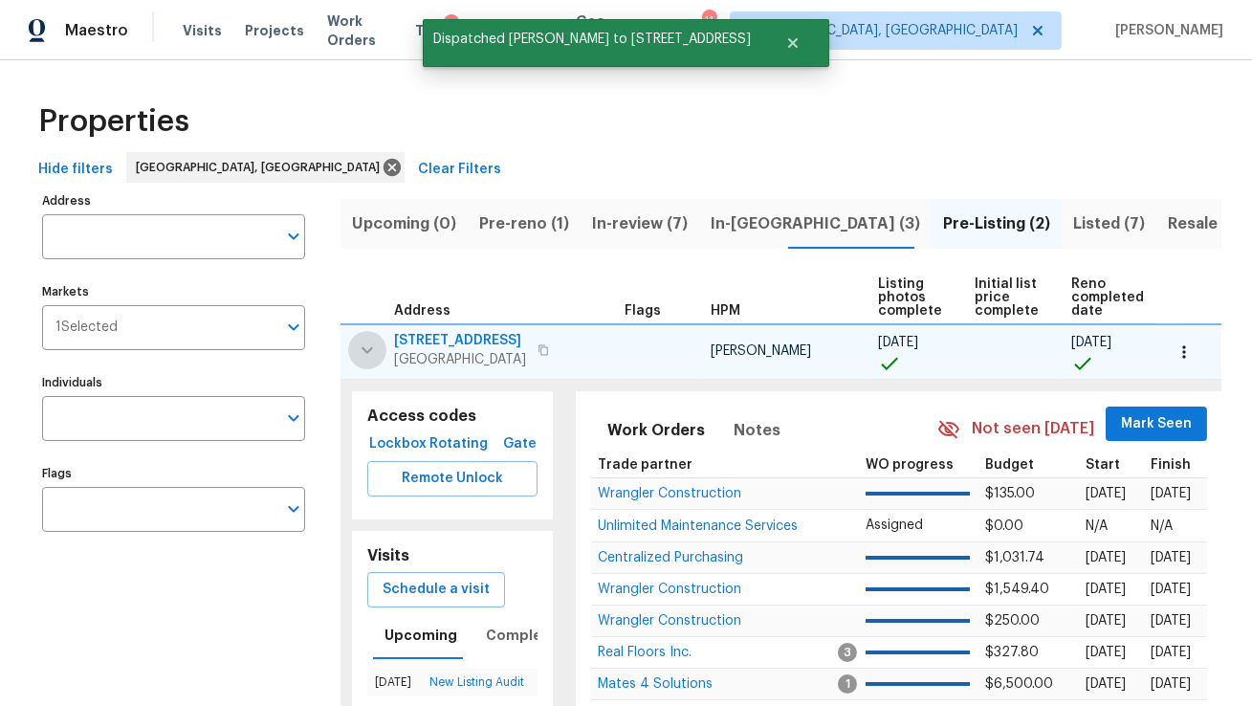
click at [356, 344] on icon "button" at bounding box center [367, 350] width 23 height 23
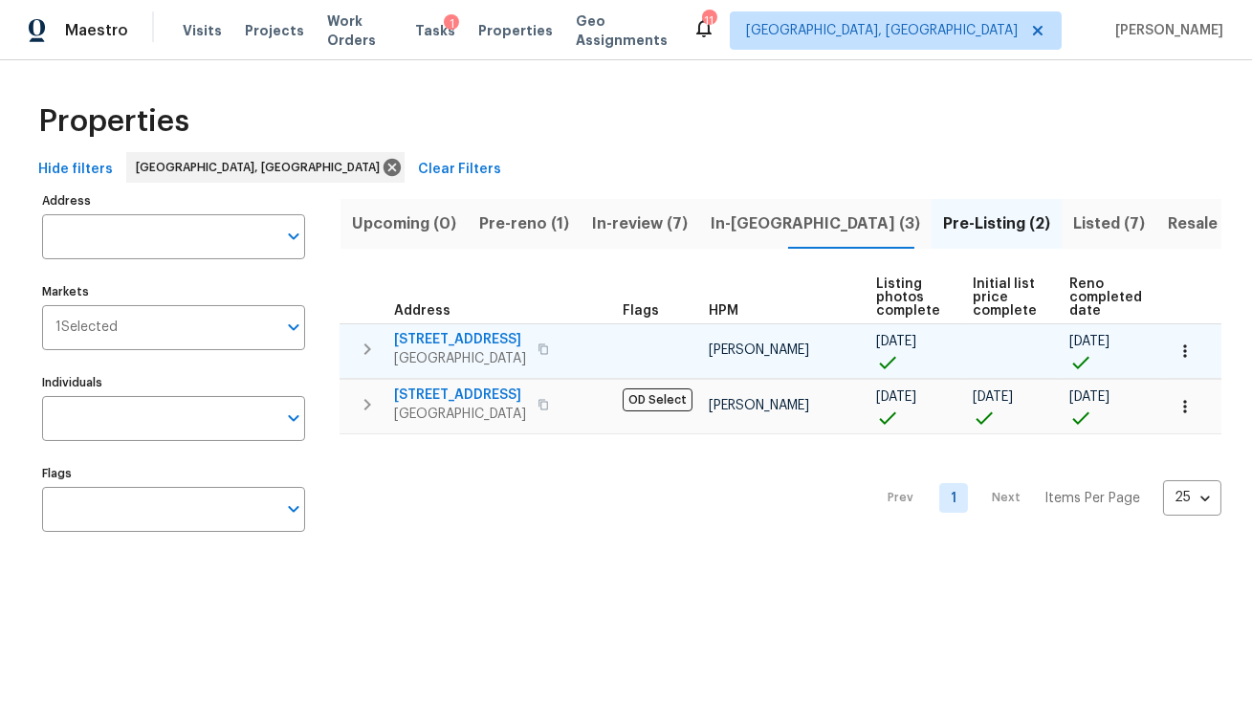
click at [1073, 227] on span "Listed (7)" at bounding box center [1109, 223] width 72 height 27
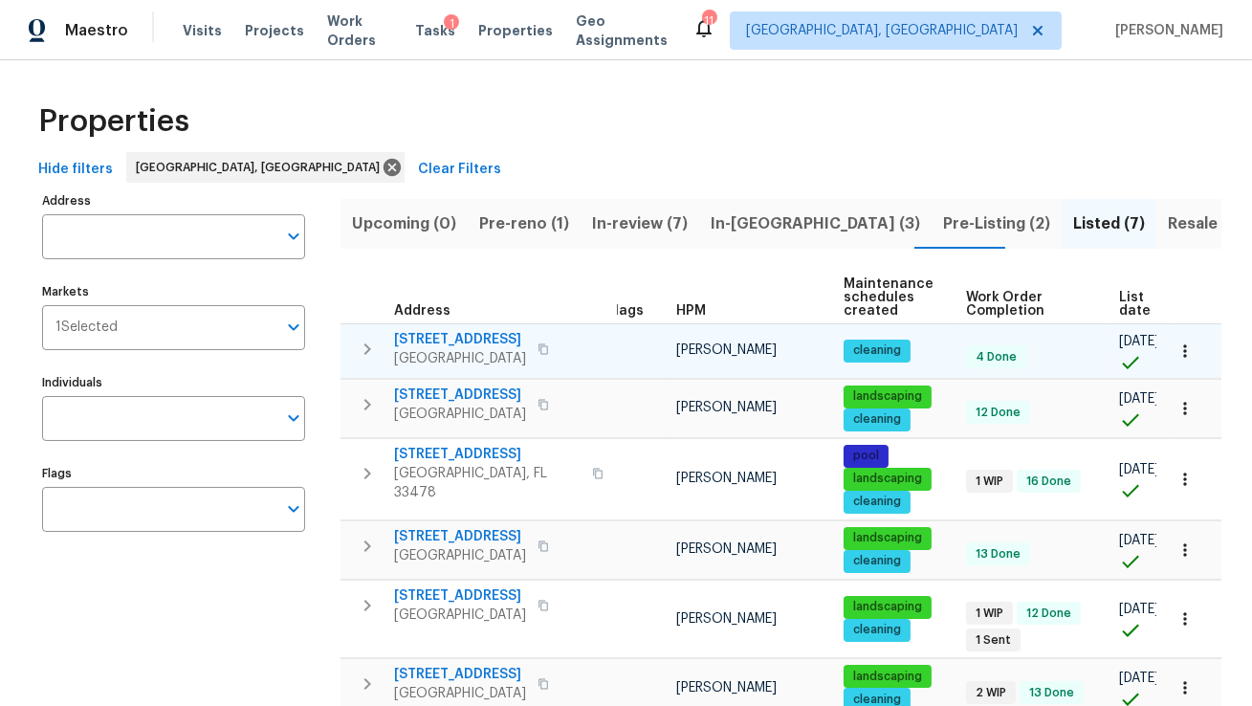
scroll to position [0, 21]
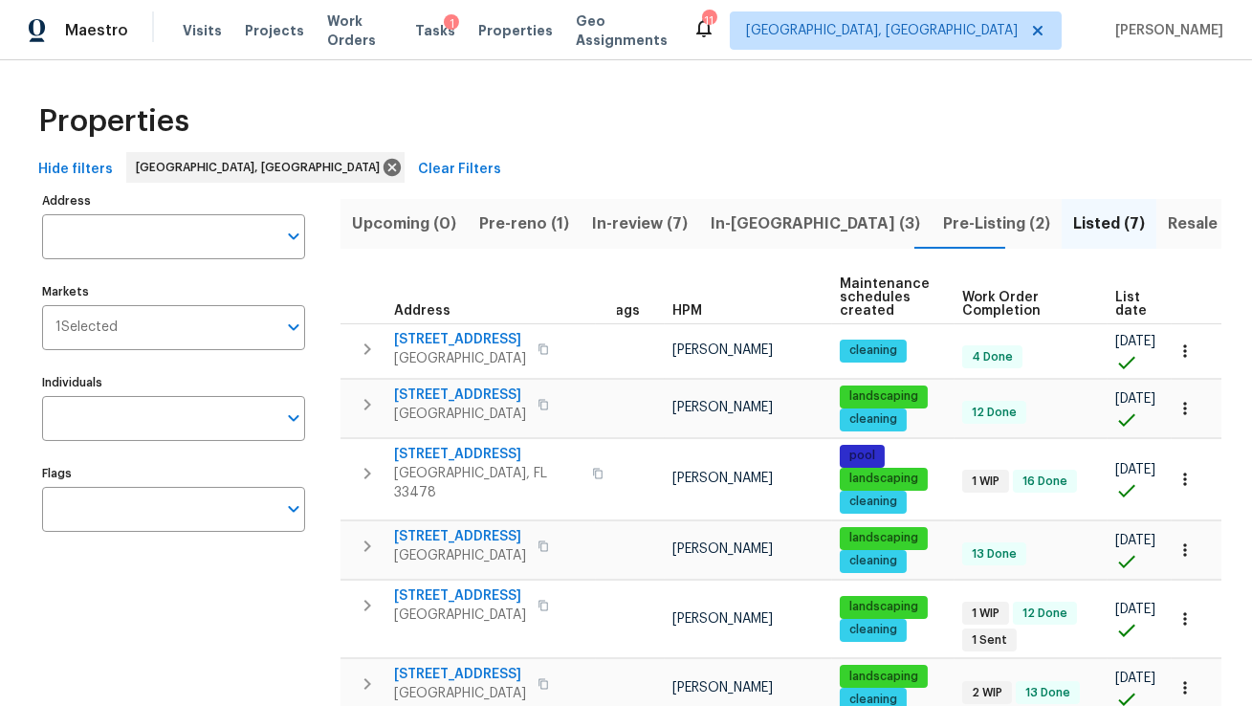
click at [92, 170] on span "Hide filters" at bounding box center [75, 170] width 75 height 24
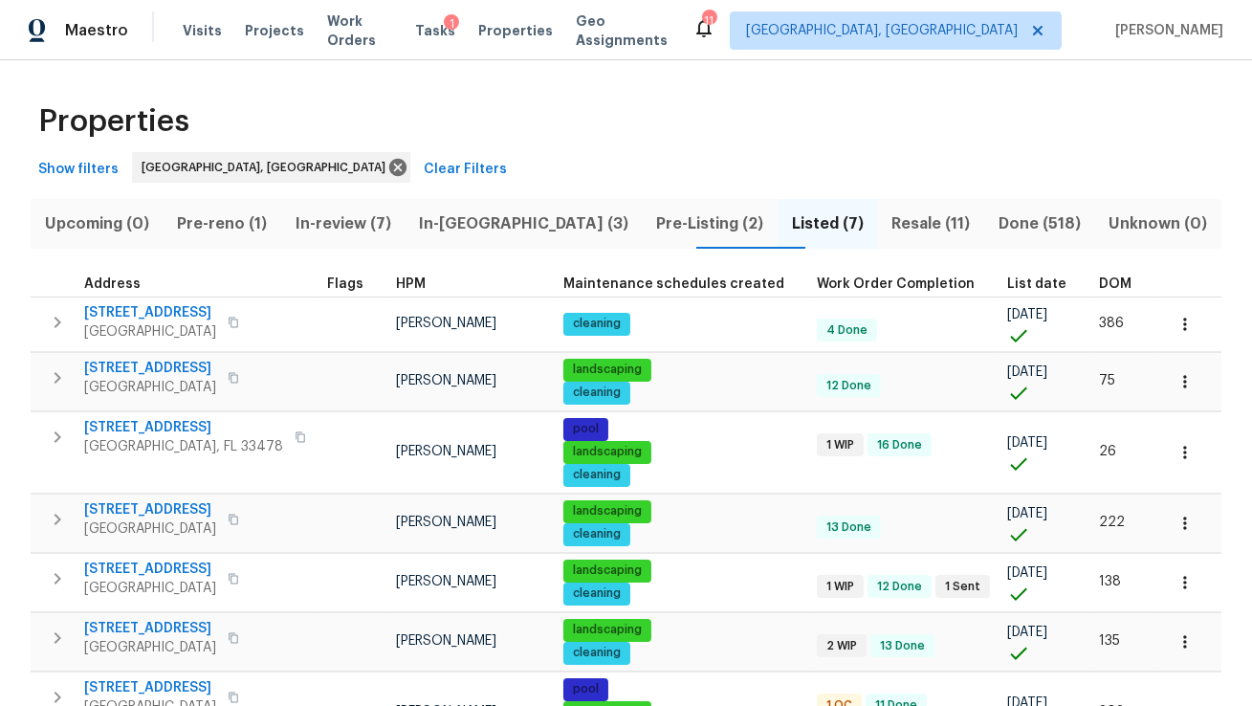
scroll to position [0, 0]
click at [1007, 279] on span "List date" at bounding box center [1036, 283] width 59 height 13
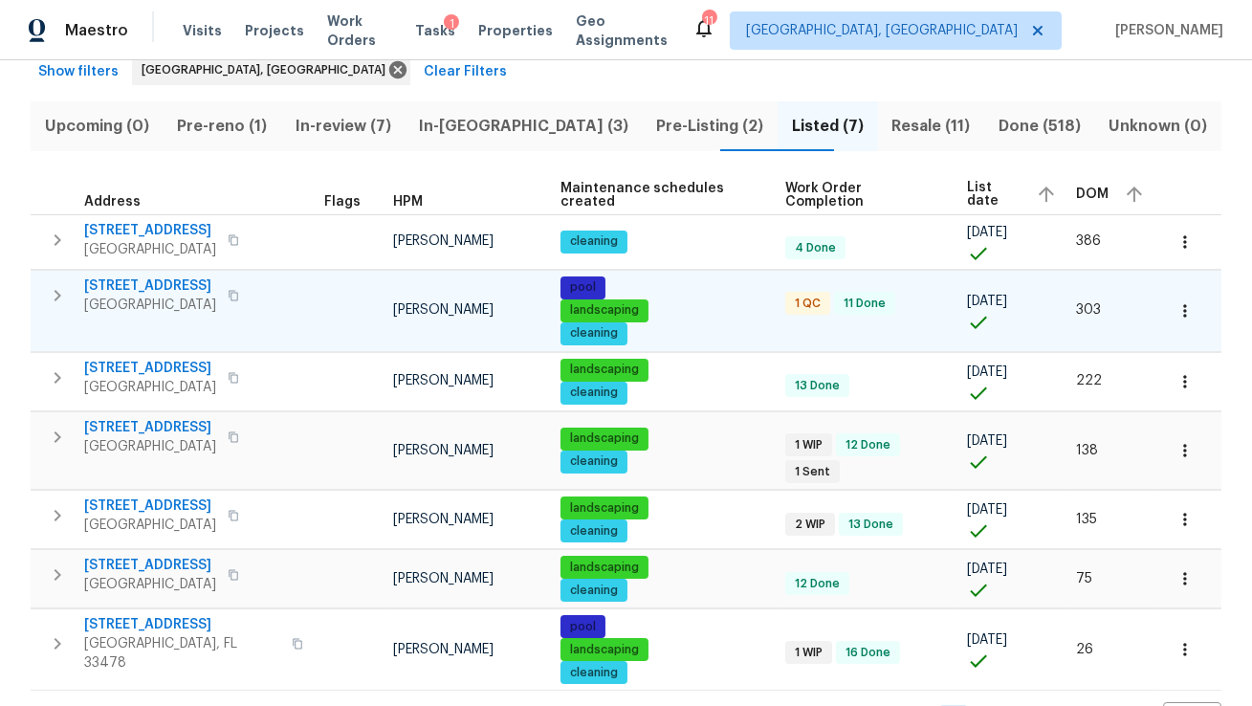
scroll to position [99, 0]
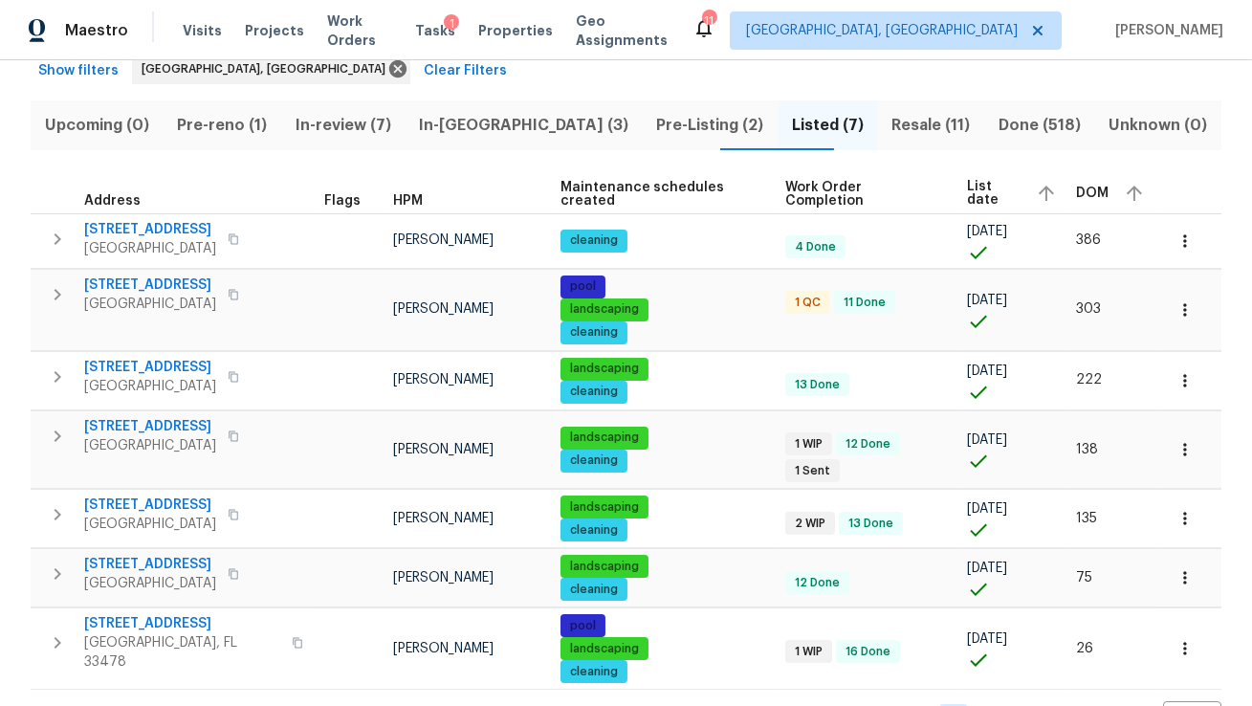
click at [520, 128] on span "In-[GEOGRAPHIC_DATA] (3)" at bounding box center [523, 125] width 214 height 27
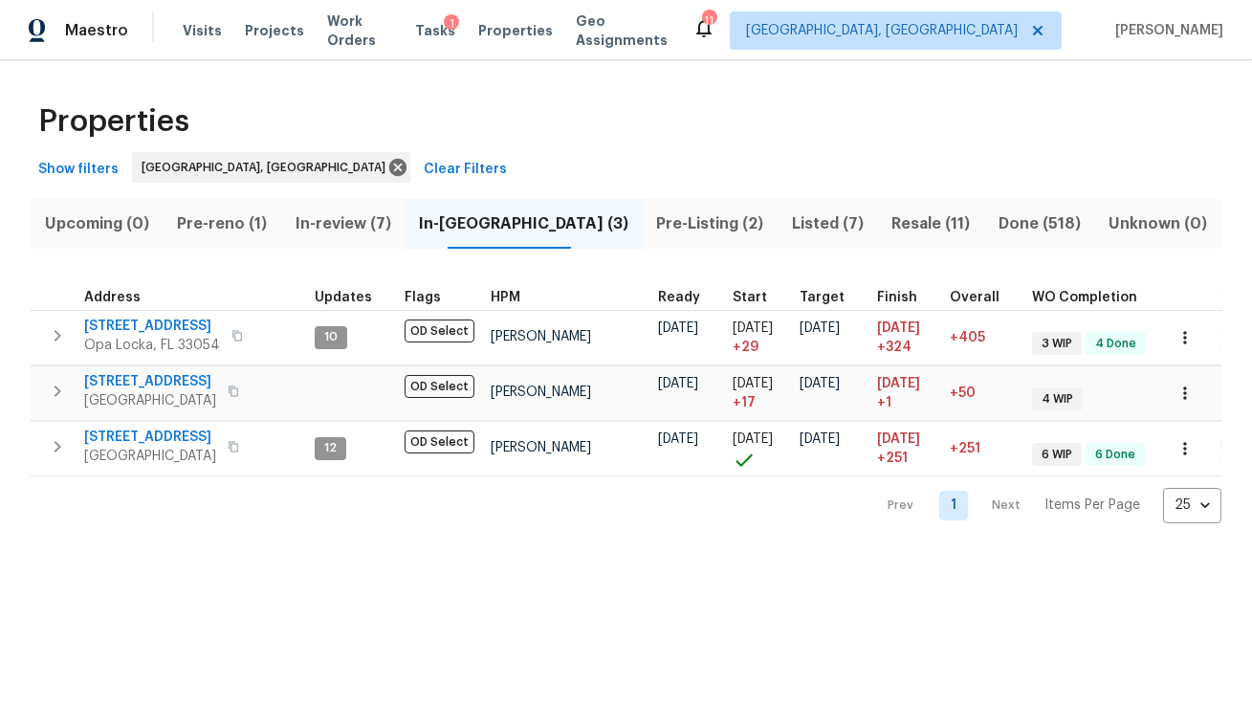
click at [240, 223] on span "Pre-reno (1)" at bounding box center [221, 223] width 95 height 27
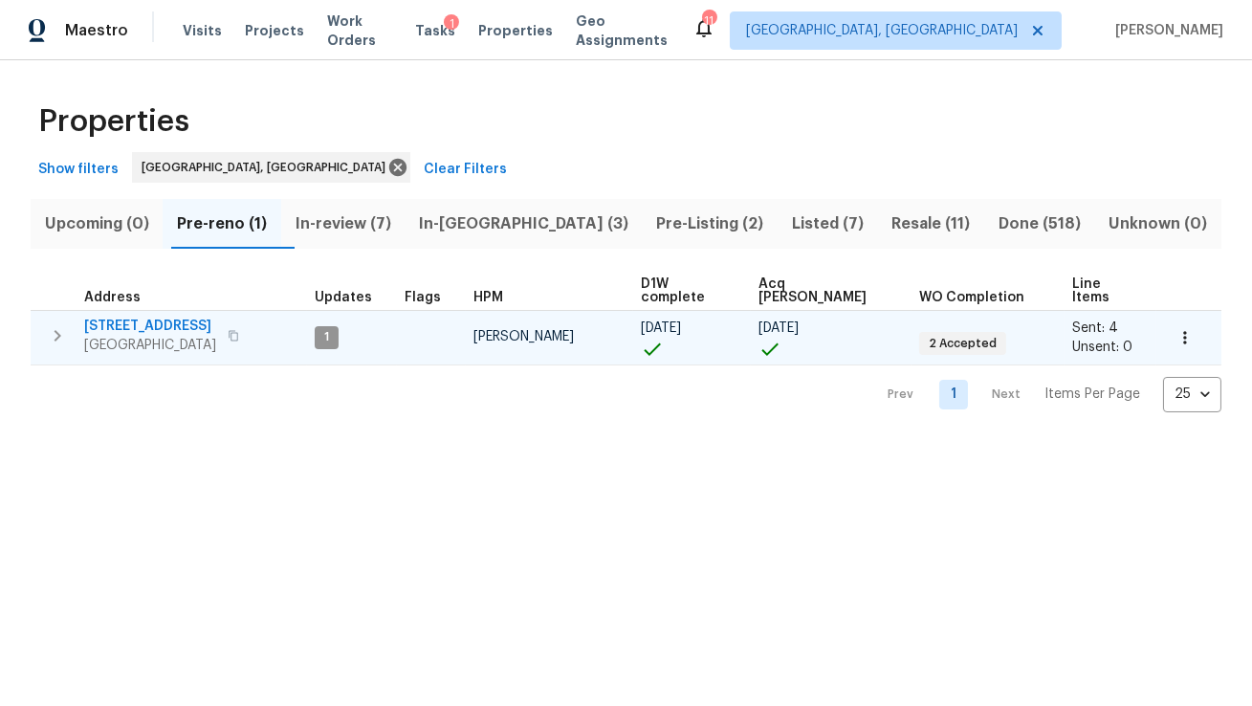
click at [176, 317] on span "[STREET_ADDRESS]" at bounding box center [150, 326] width 132 height 19
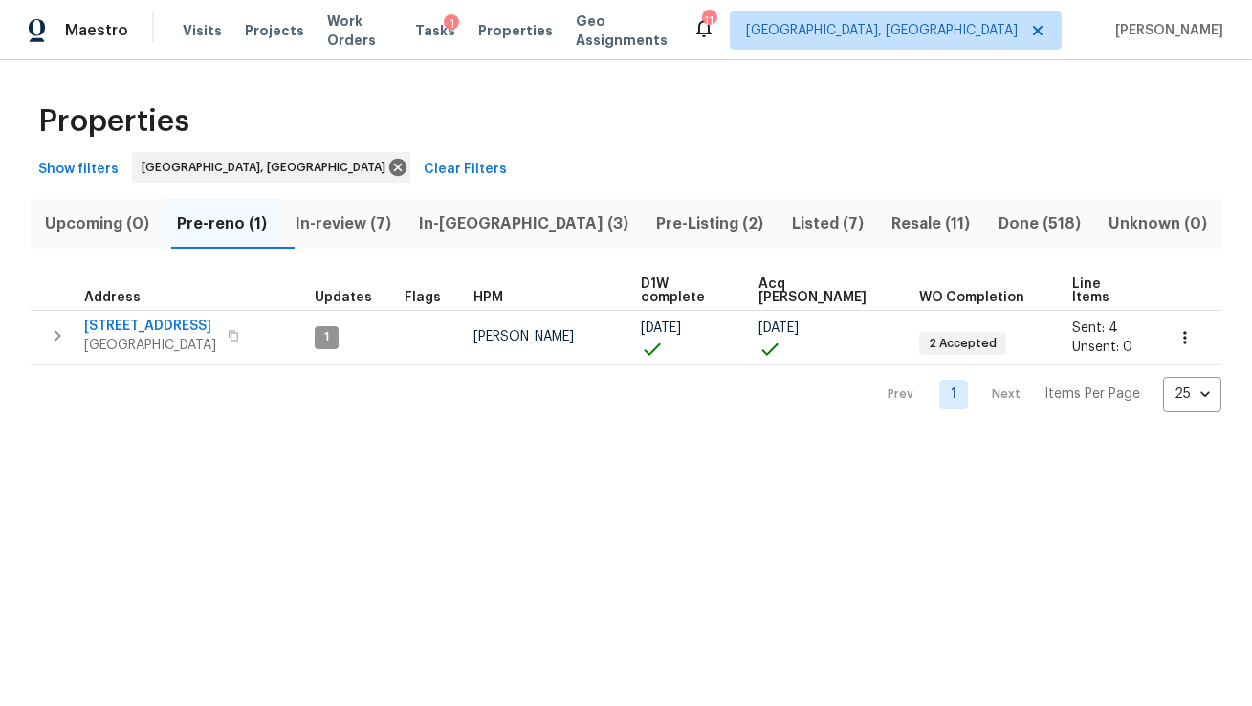
click at [367, 222] on span "In-review (7)" at bounding box center [343, 223] width 100 height 27
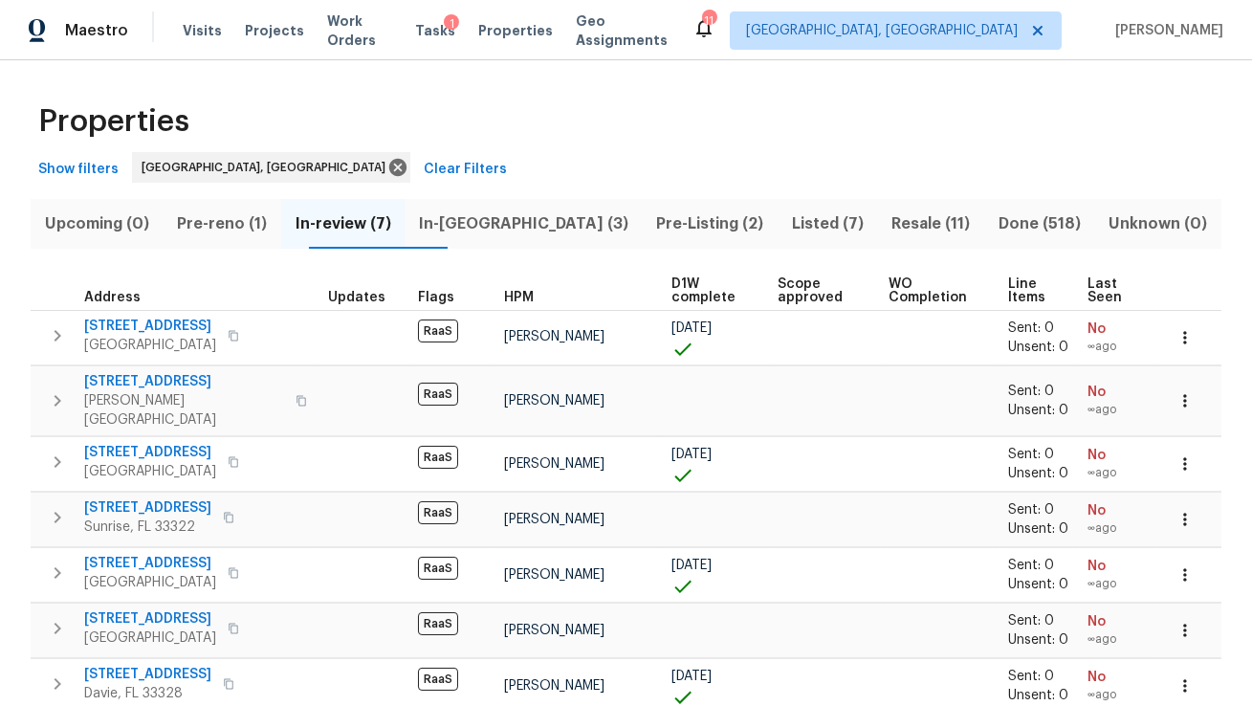
click at [244, 227] on span "Pre-reno (1)" at bounding box center [221, 223] width 95 height 27
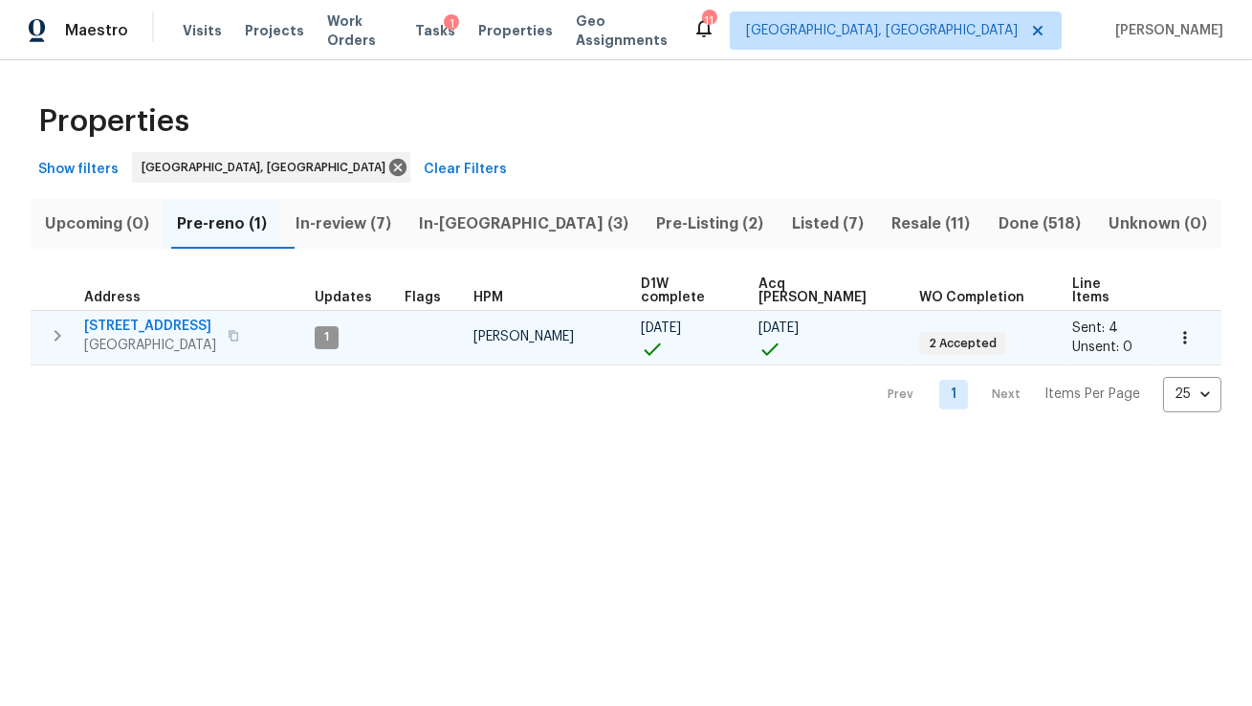
click at [161, 317] on span "[STREET_ADDRESS]" at bounding box center [150, 326] width 132 height 19
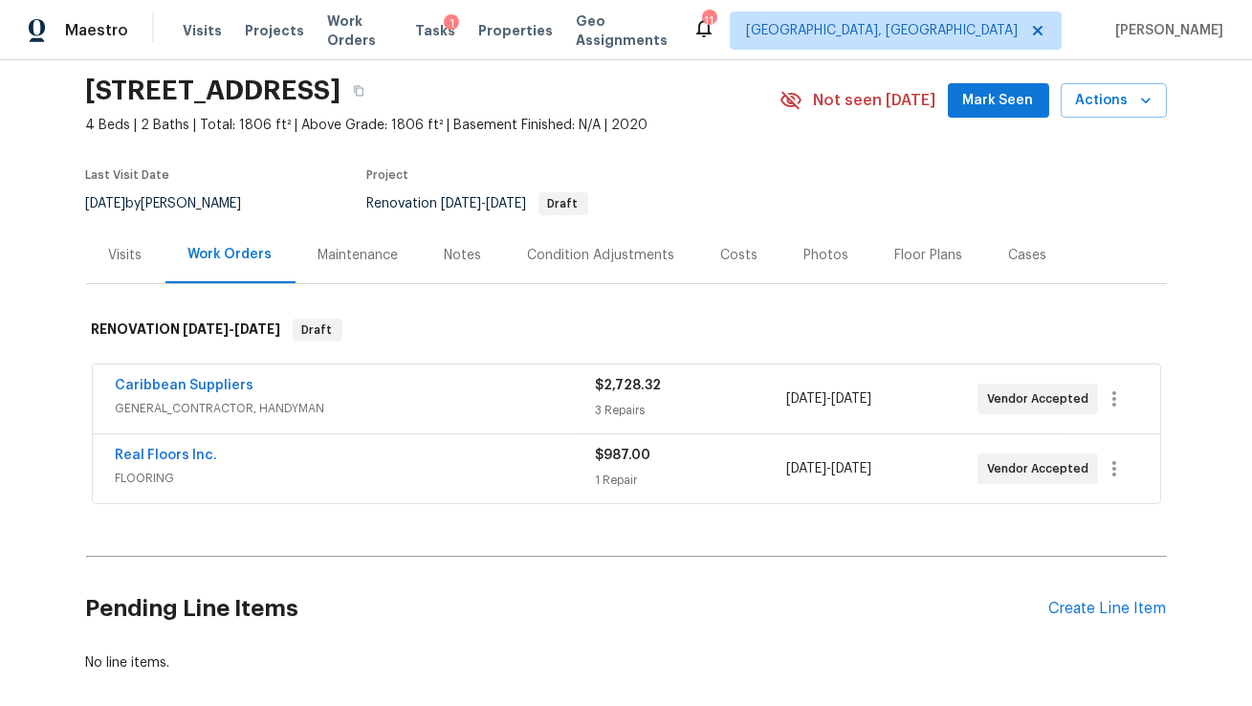
scroll to position [65, 0]
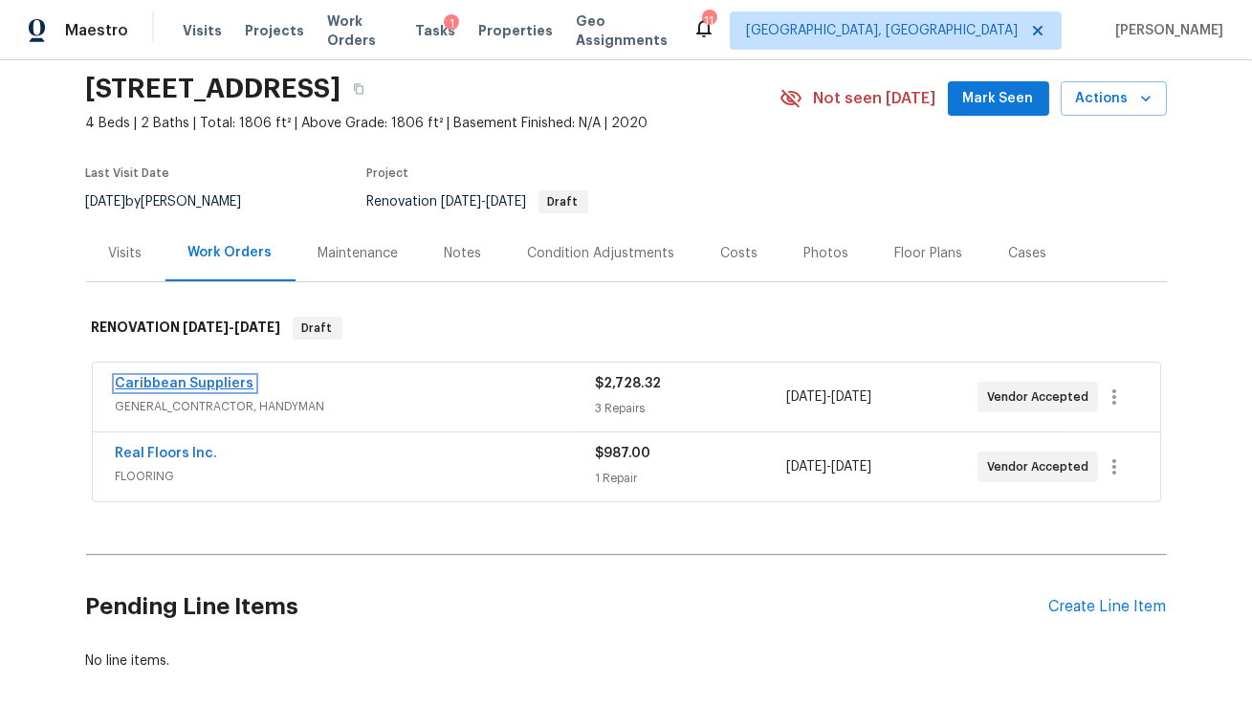
click at [219, 384] on link "Caribbean Suppliers" at bounding box center [185, 383] width 139 height 13
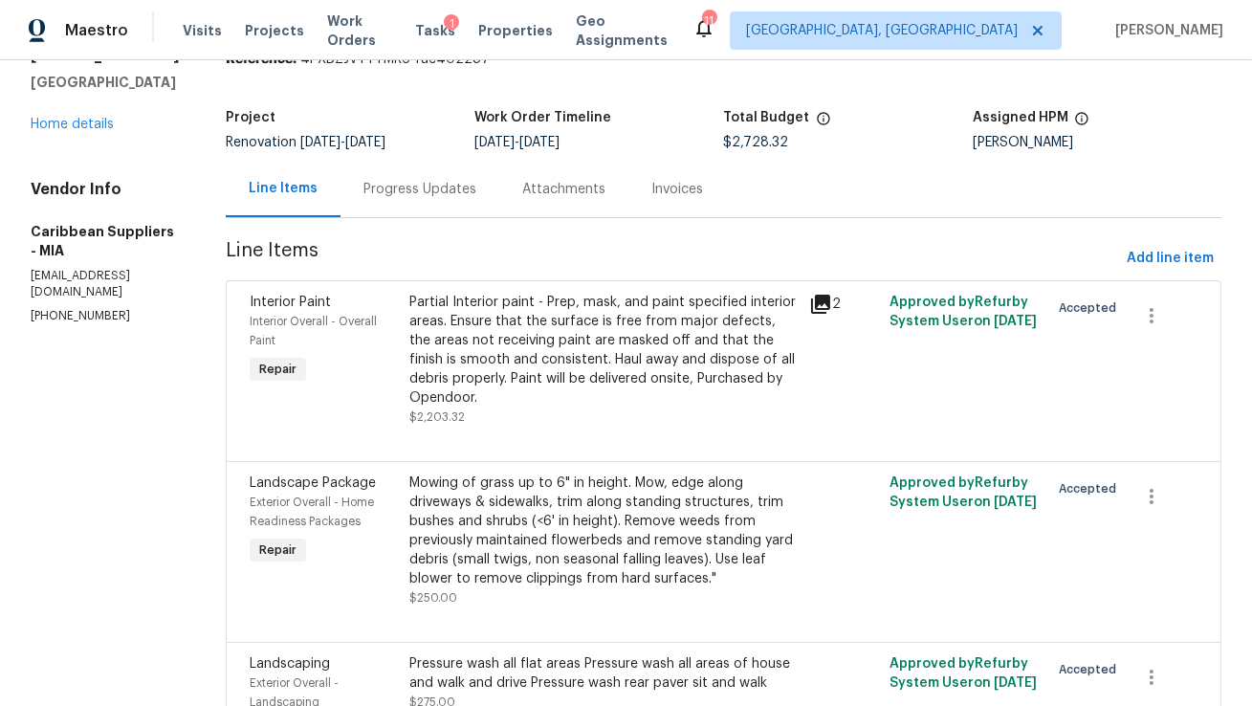
scroll to position [128, 0]
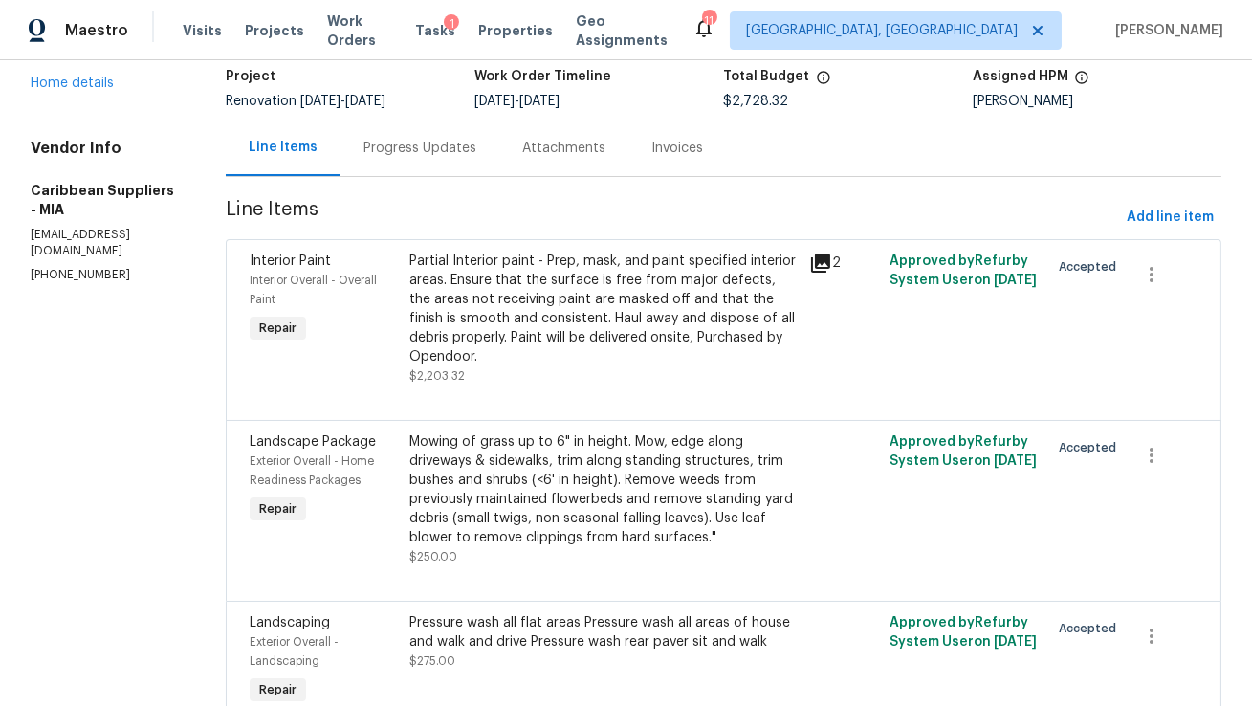
click at [565, 319] on div "Partial Interior paint - Prep, mask, and paint specified interior areas. Ensure…" at bounding box center [603, 309] width 388 height 115
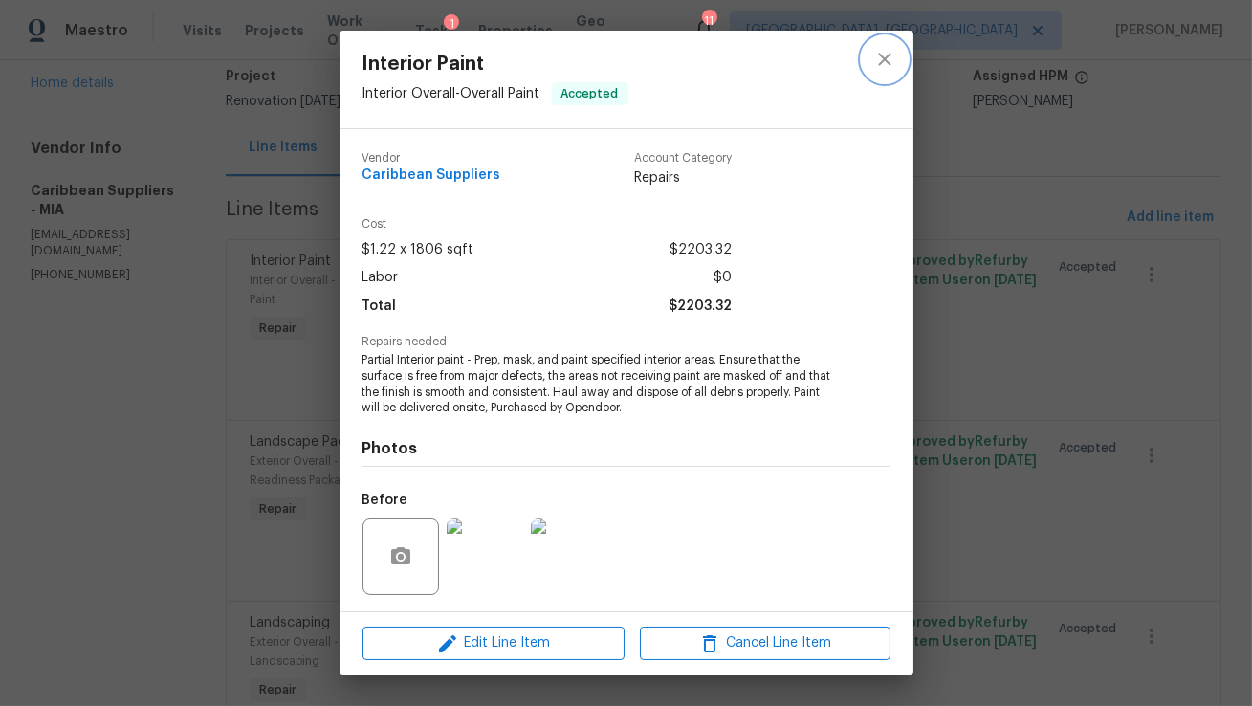
click at [885, 62] on icon "close" at bounding box center [884, 59] width 23 height 23
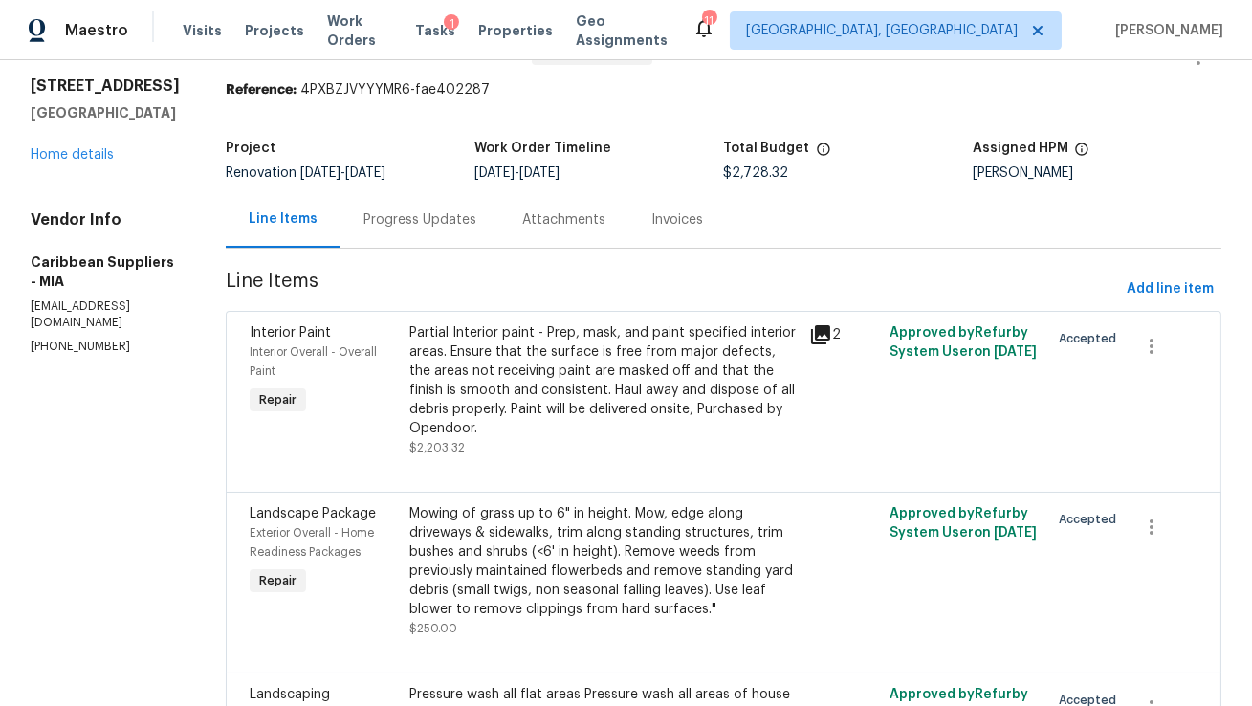
scroll to position [0, 0]
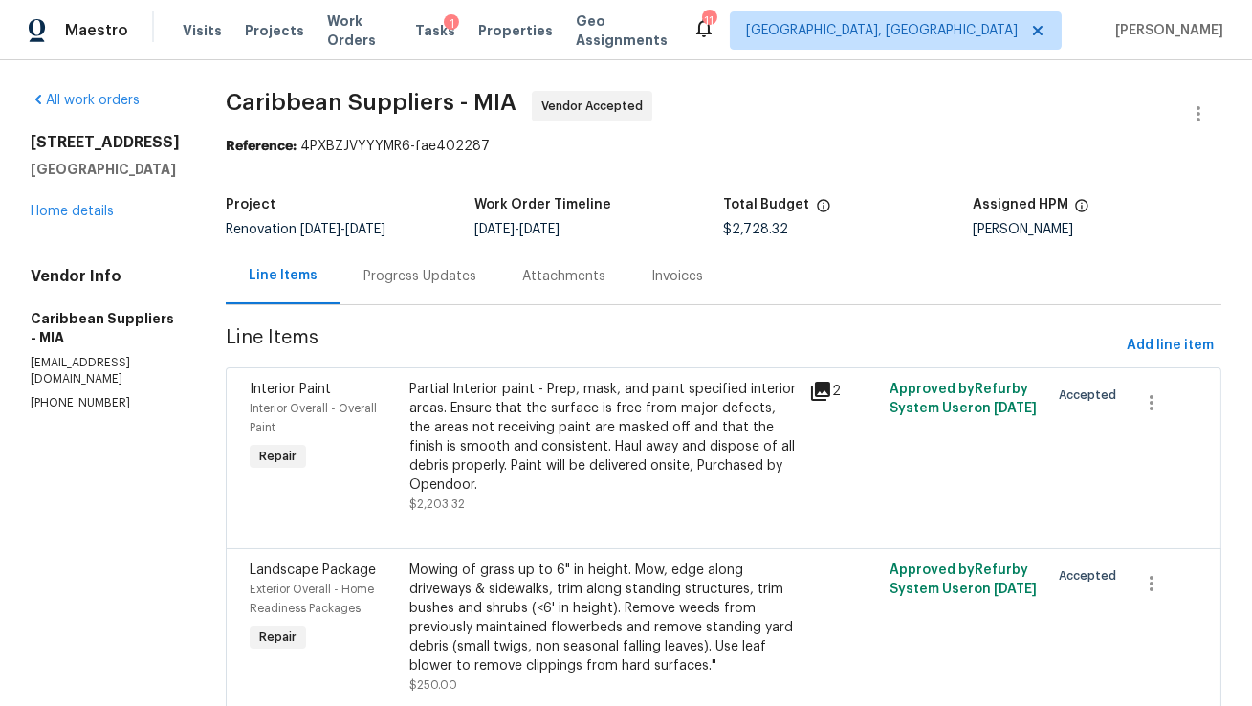
click at [605, 449] on div "Partial Interior paint - Prep, mask, and paint specified interior areas. Ensure…" at bounding box center [603, 437] width 388 height 115
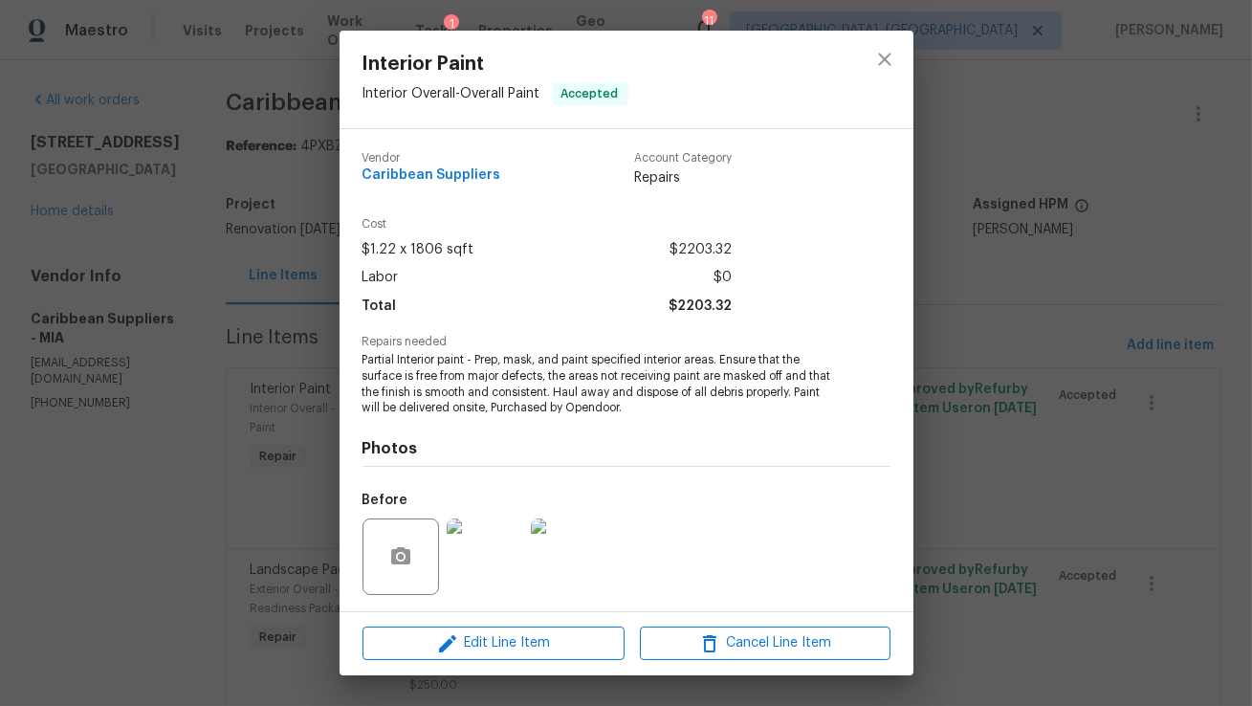
click at [461, 368] on span "Partial Interior paint - Prep, mask, and paint specified interior areas. Ensure…" at bounding box center [600, 384] width 475 height 64
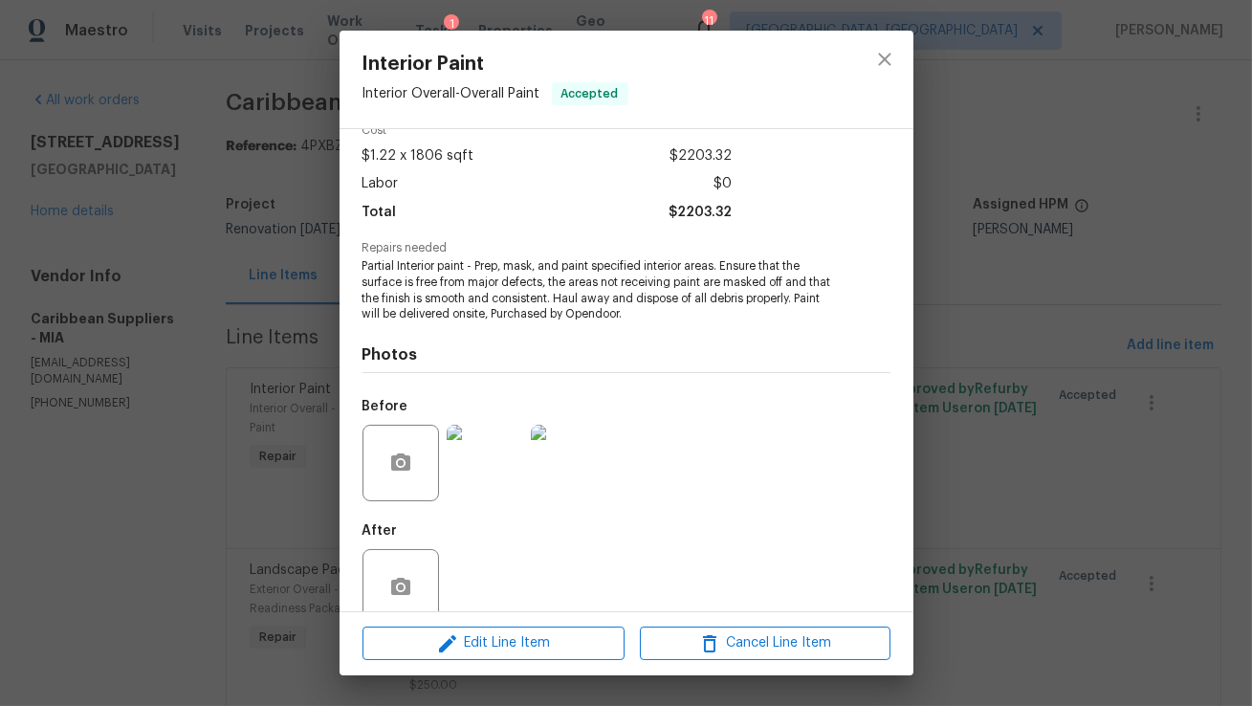
scroll to position [128, 0]
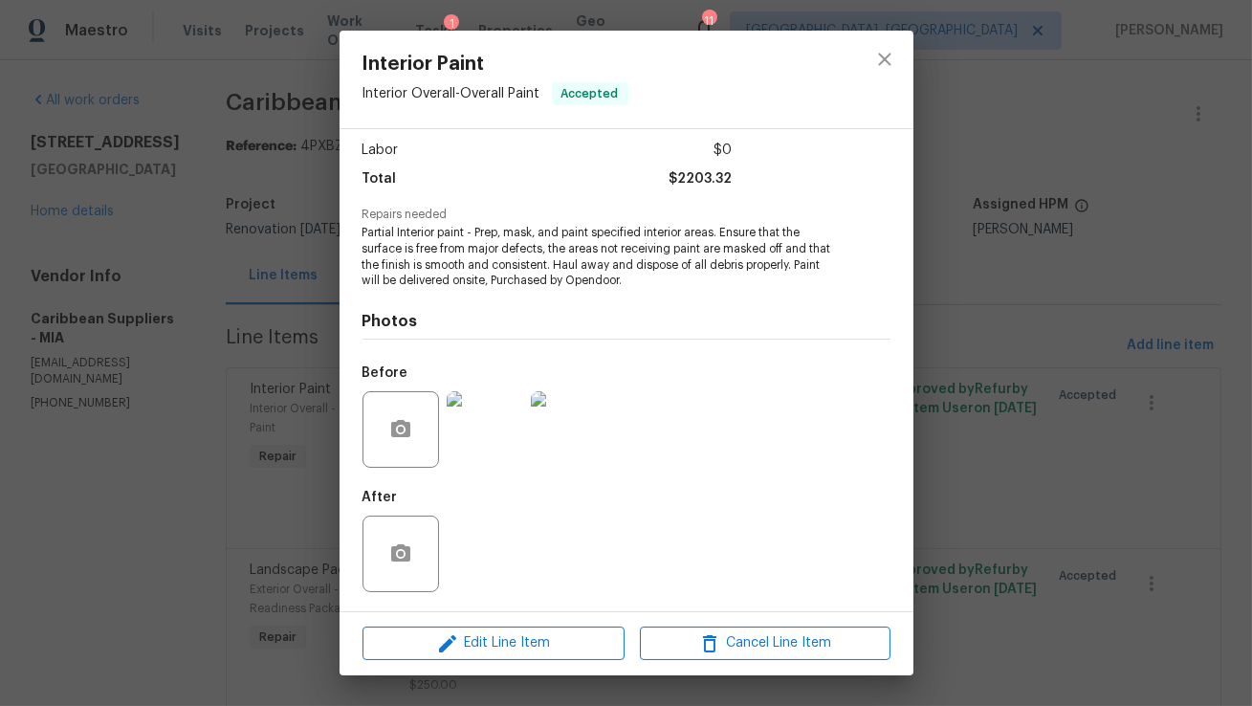
click at [477, 422] on img at bounding box center [485, 429] width 77 height 77
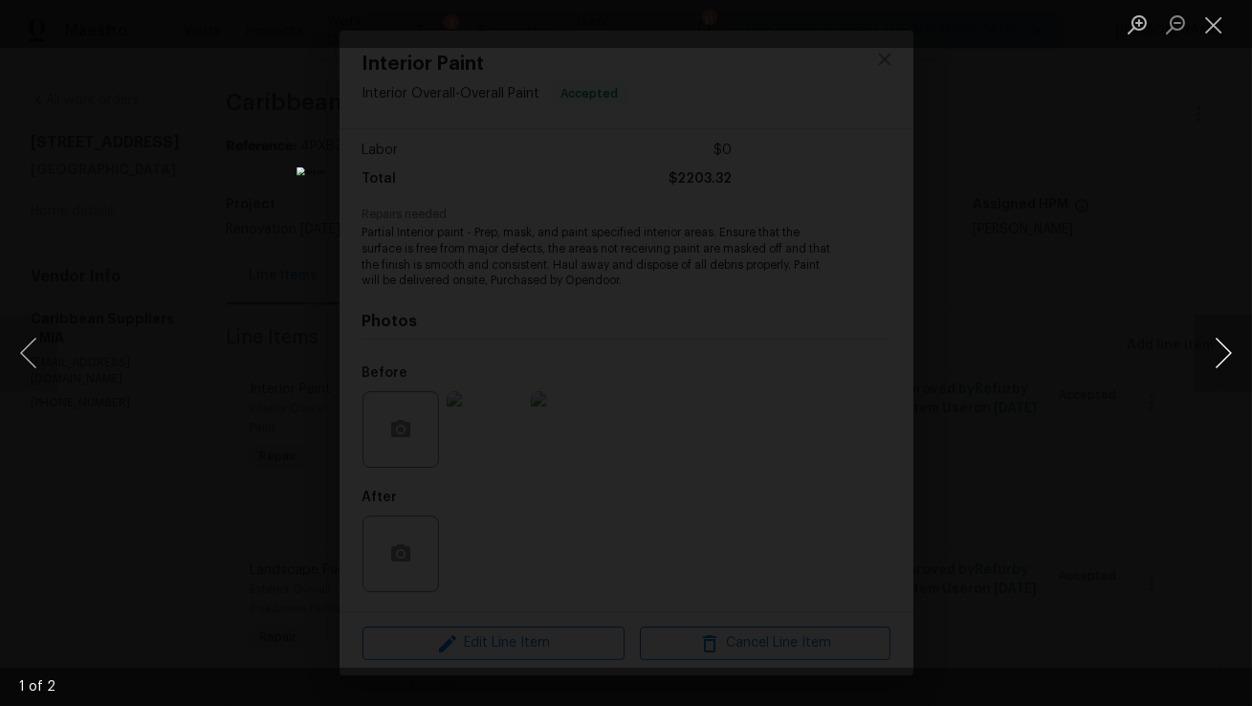
click at [1219, 368] on button "Next image" at bounding box center [1223, 353] width 57 height 77
click at [1105, 398] on div "Lightbox" at bounding box center [626, 353] width 1252 height 706
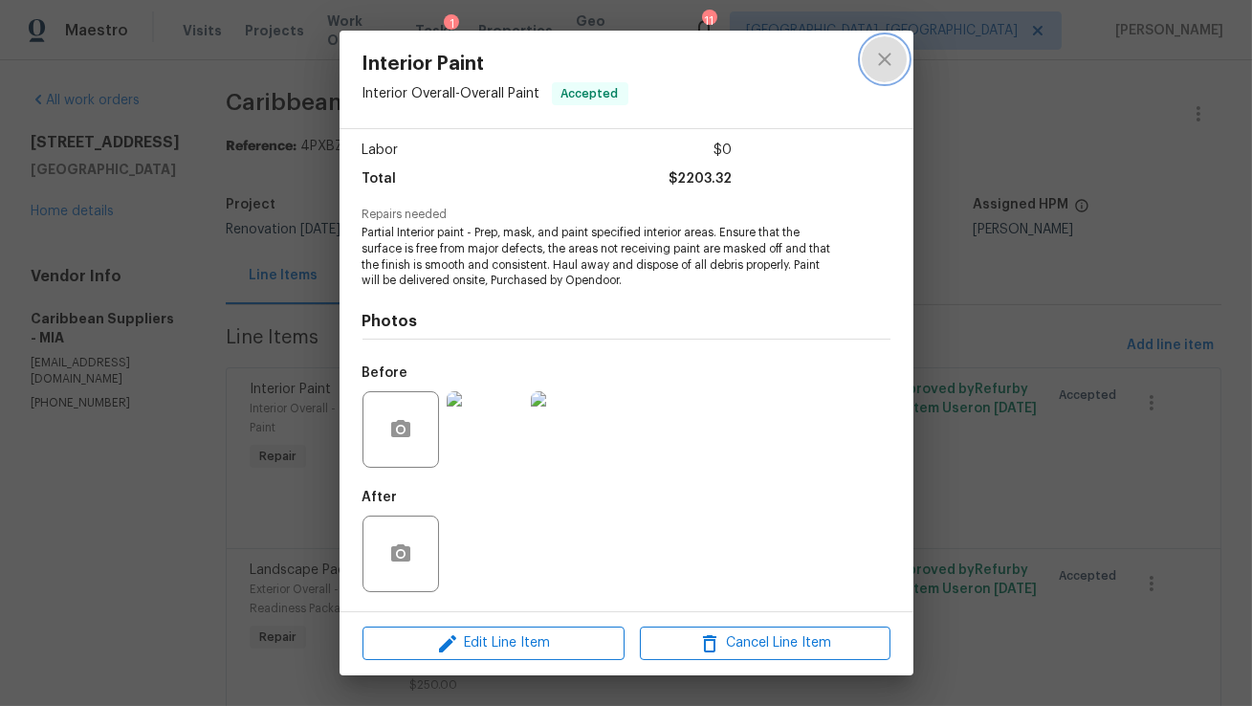
click at [882, 57] on icon "close" at bounding box center [884, 59] width 12 height 12
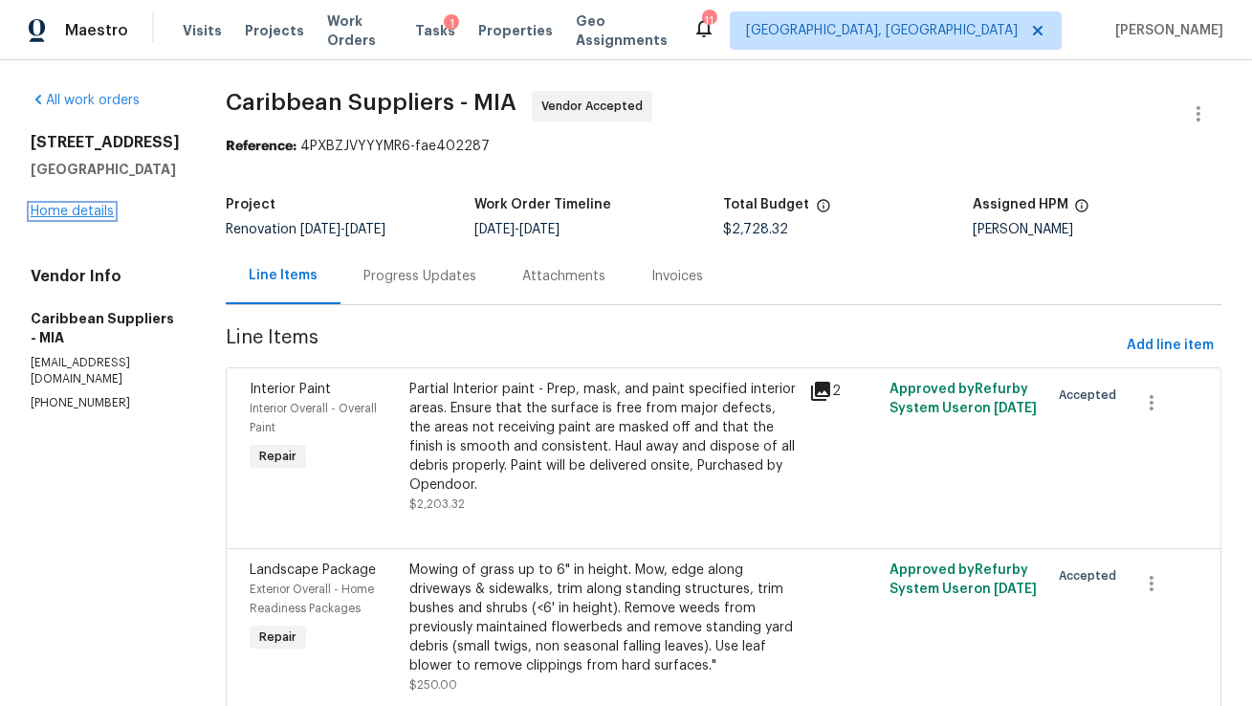
click at [81, 210] on link "Home details" at bounding box center [72, 211] width 83 height 13
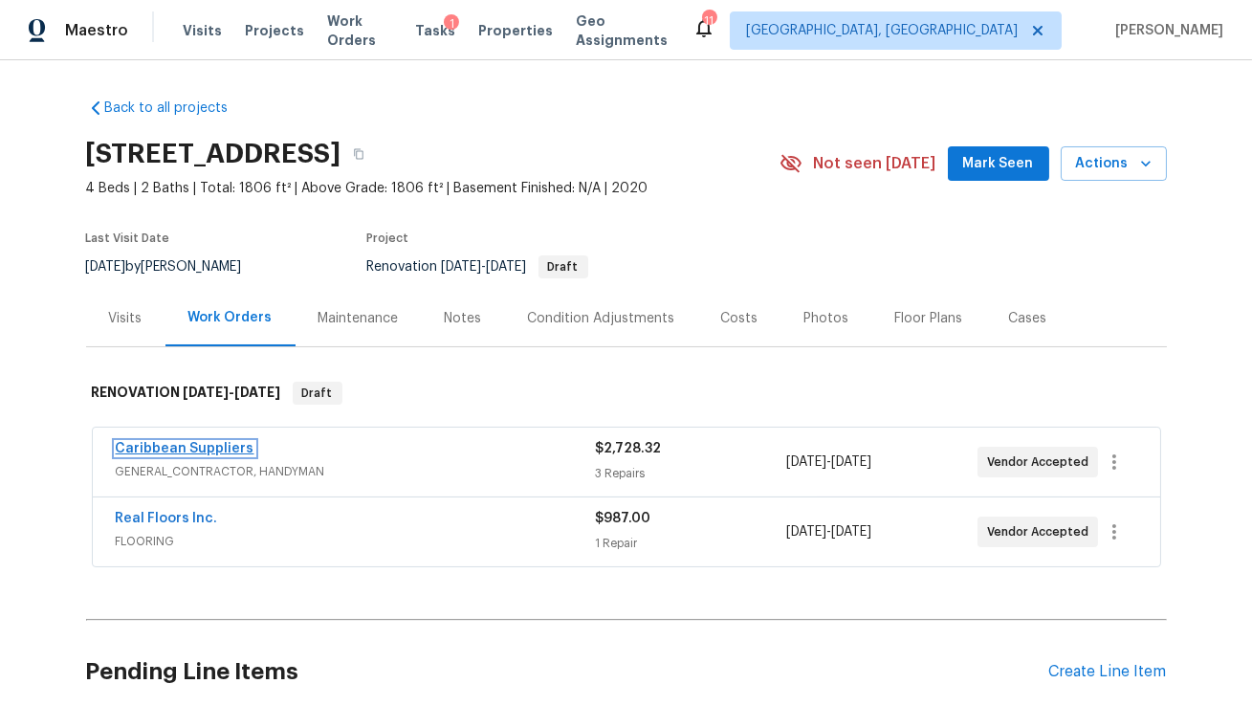
click at [192, 448] on link "Caribbean Suppliers" at bounding box center [185, 448] width 139 height 13
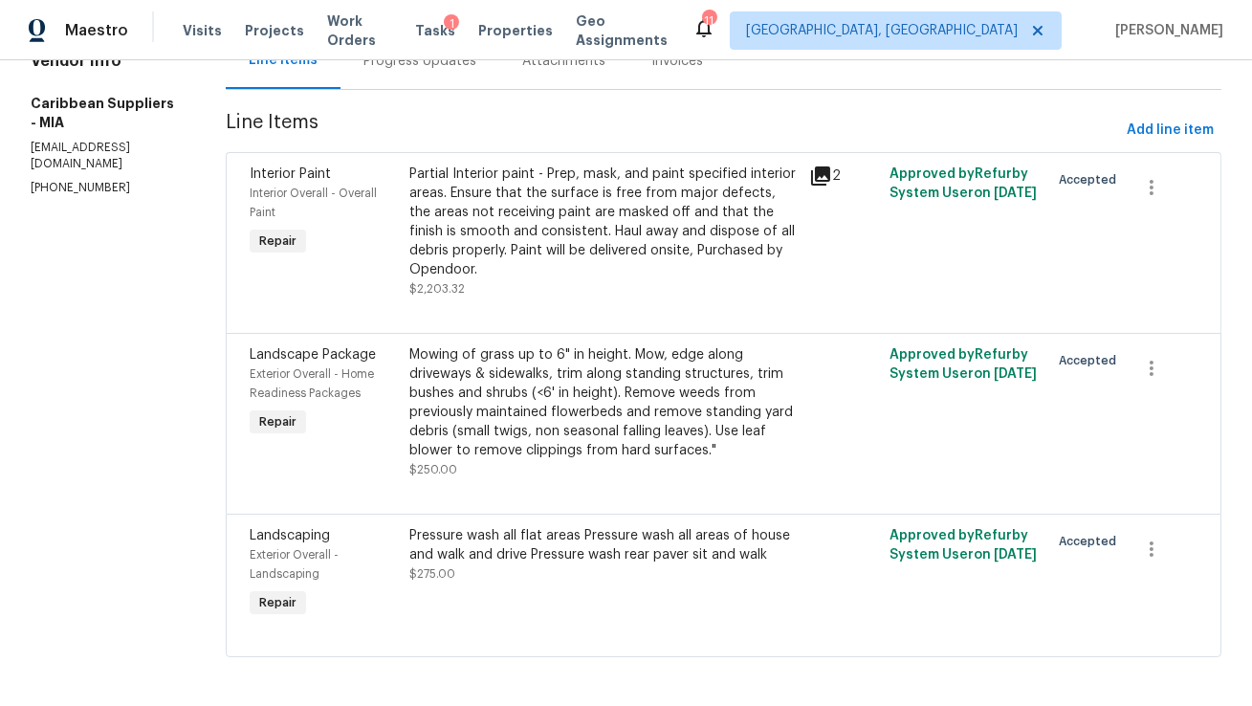
scroll to position [222, 0]
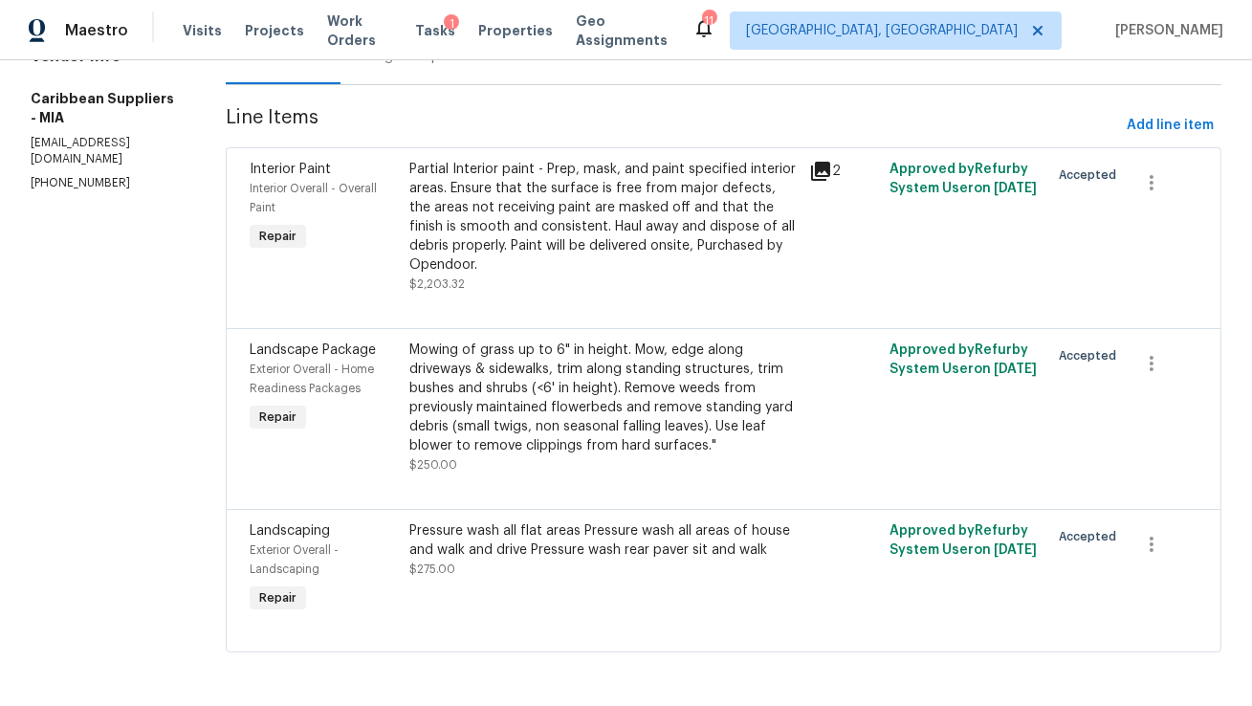
click at [531, 211] on div "Partial Interior paint - Prep, mask, and paint specified interior areas. Ensure…" at bounding box center [603, 217] width 388 height 115
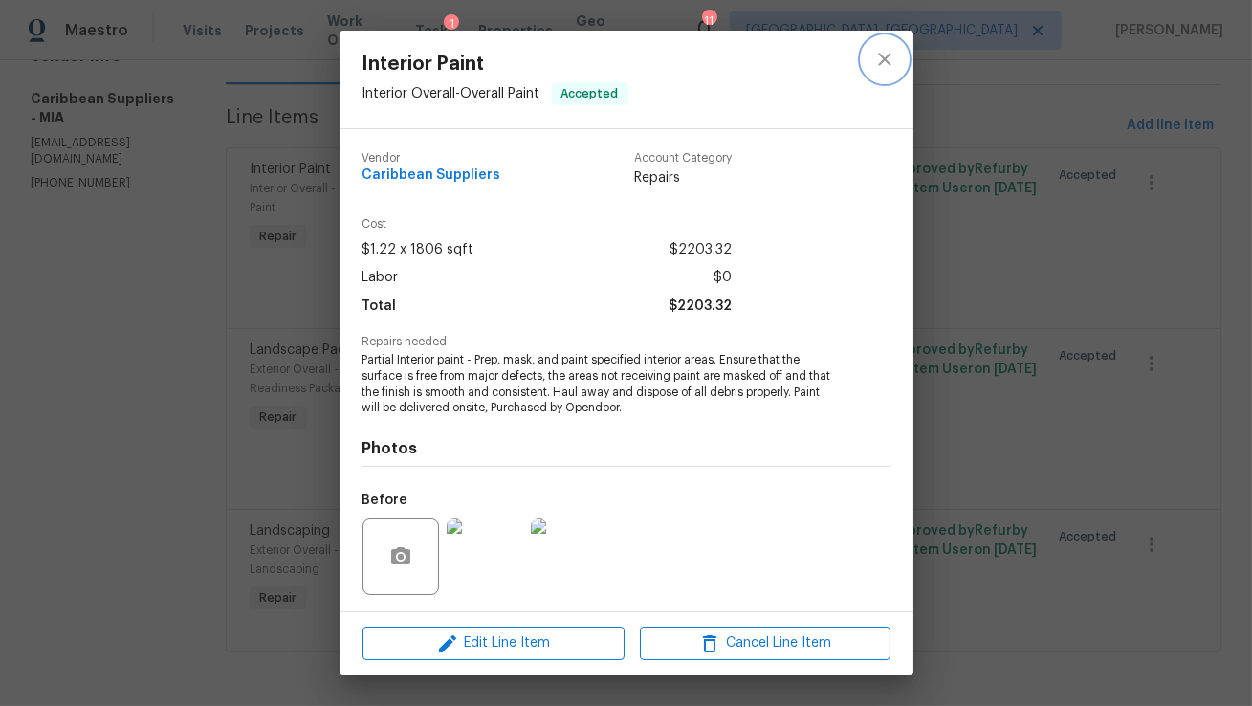
click at [883, 61] on icon "close" at bounding box center [884, 59] width 12 height 12
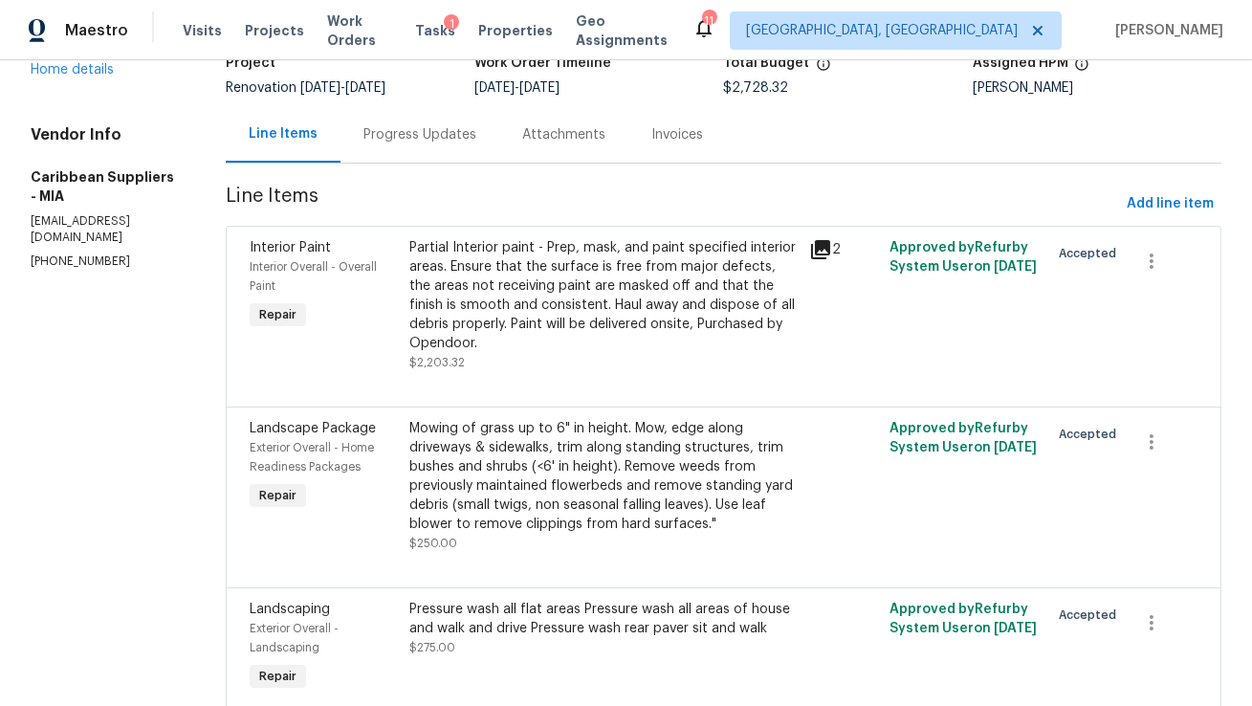
scroll to position [110, 0]
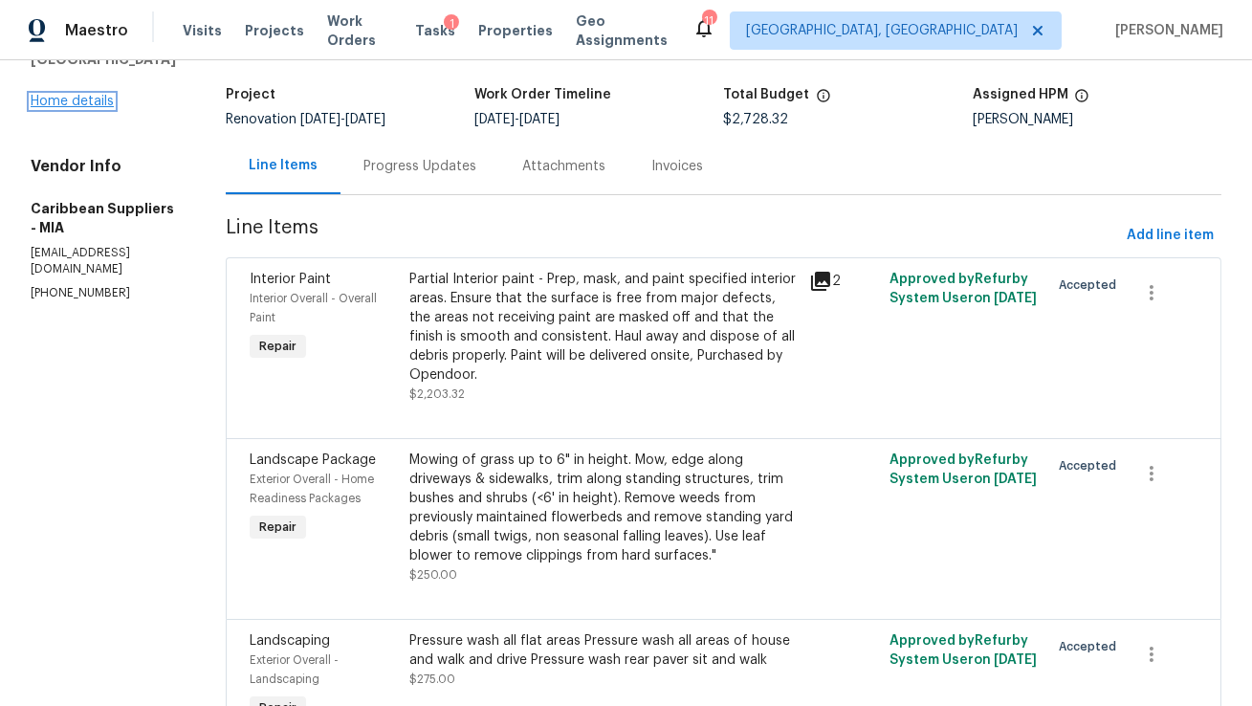
click at [87, 103] on link "Home details" at bounding box center [72, 101] width 83 height 13
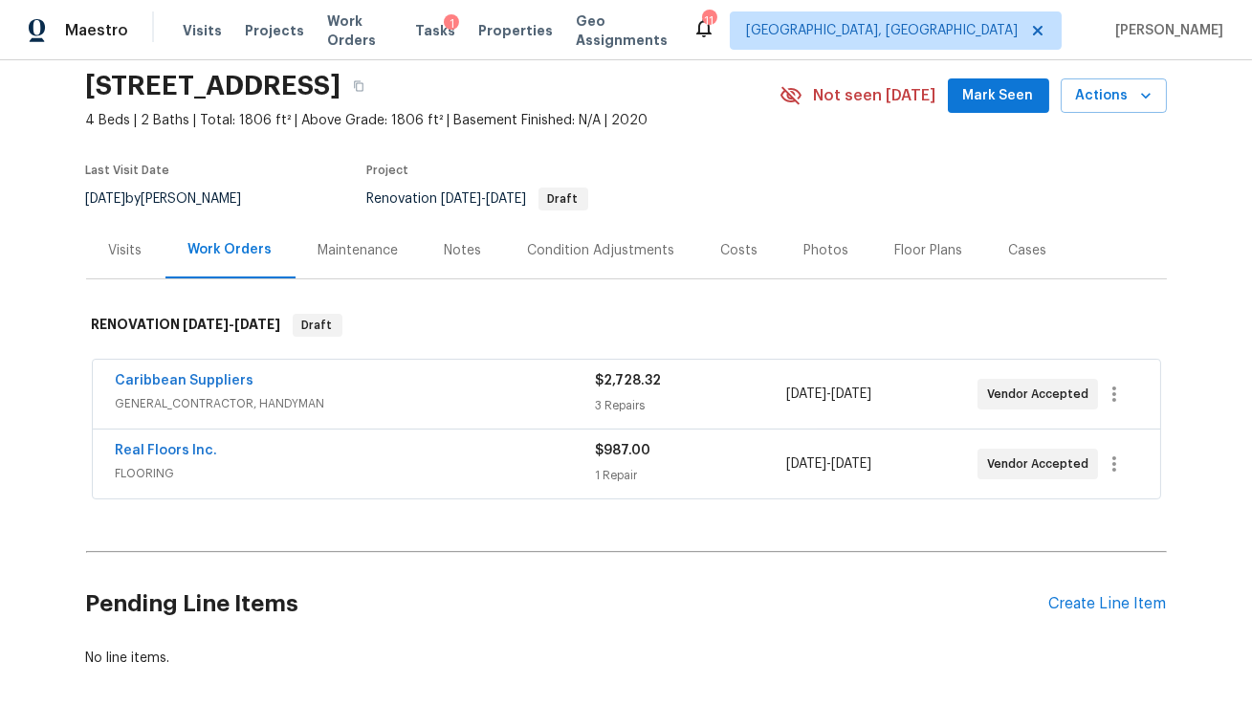
scroll to position [79, 0]
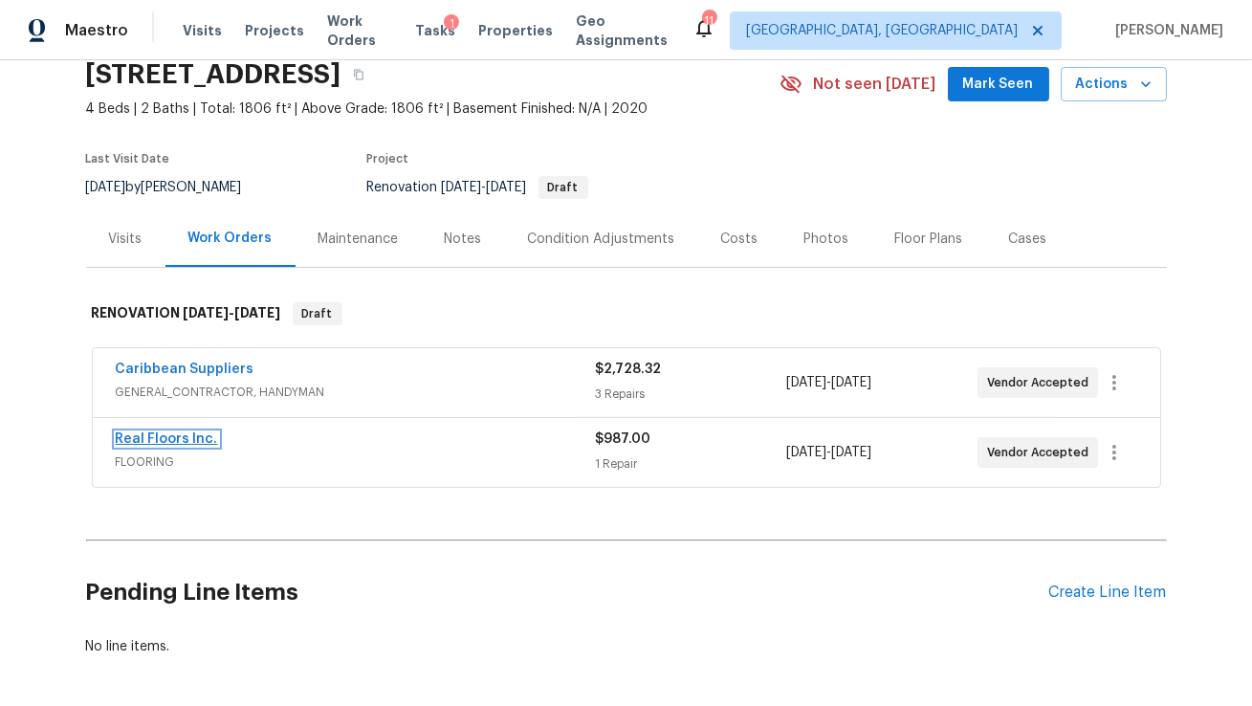
click at [178, 436] on link "Real Floors Inc." at bounding box center [167, 438] width 102 height 13
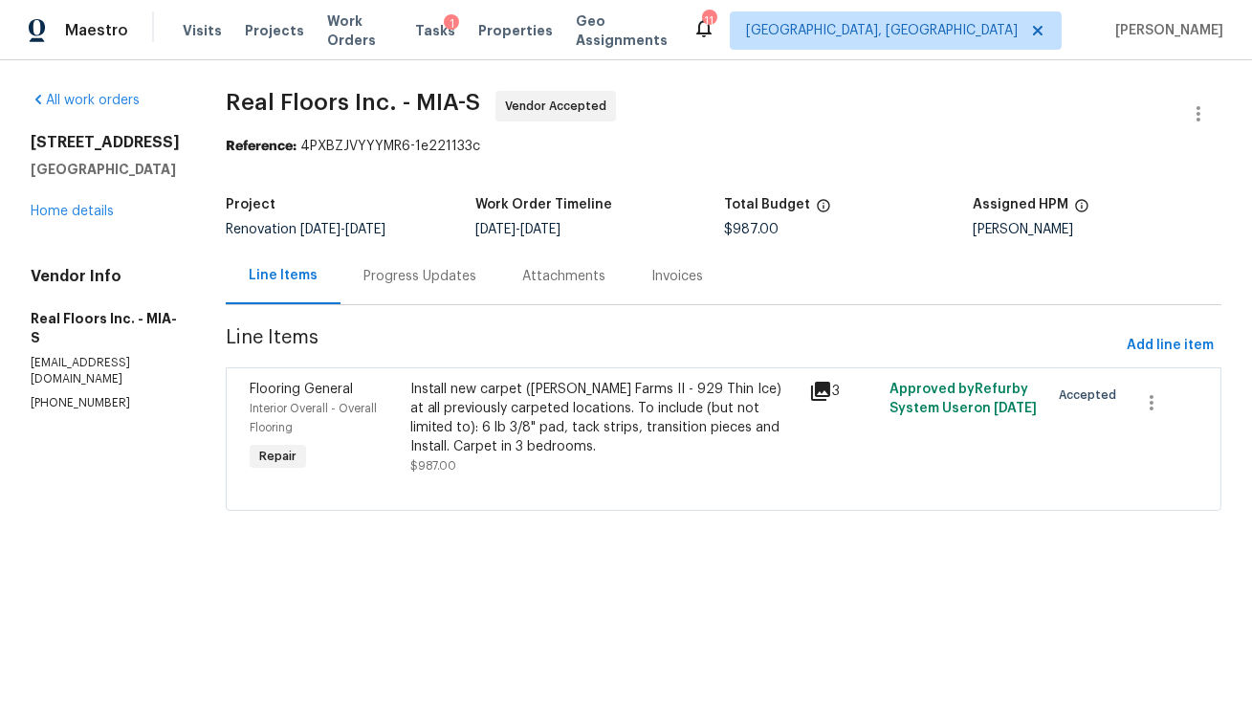
click at [620, 429] on div "Install new carpet (Abshire Farms II - 929 Thin Ice) at all previously carpeted…" at bounding box center [604, 418] width 388 height 77
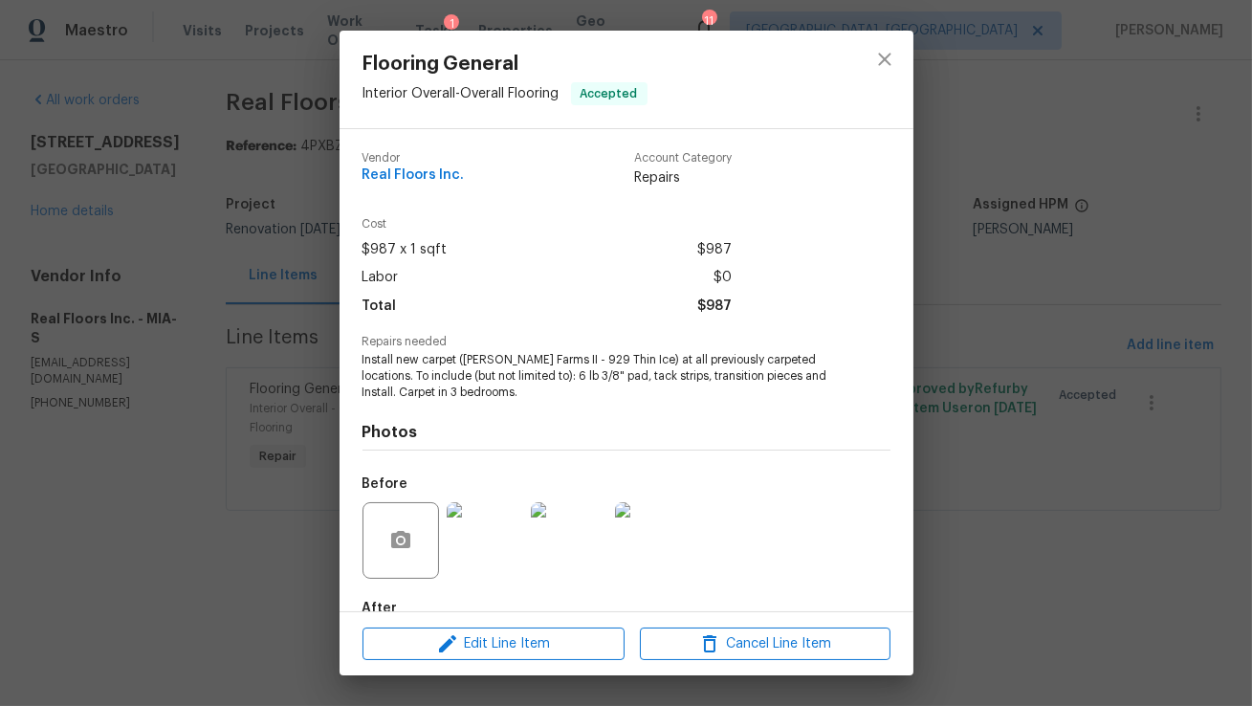
click at [478, 553] on img at bounding box center [485, 540] width 77 height 77
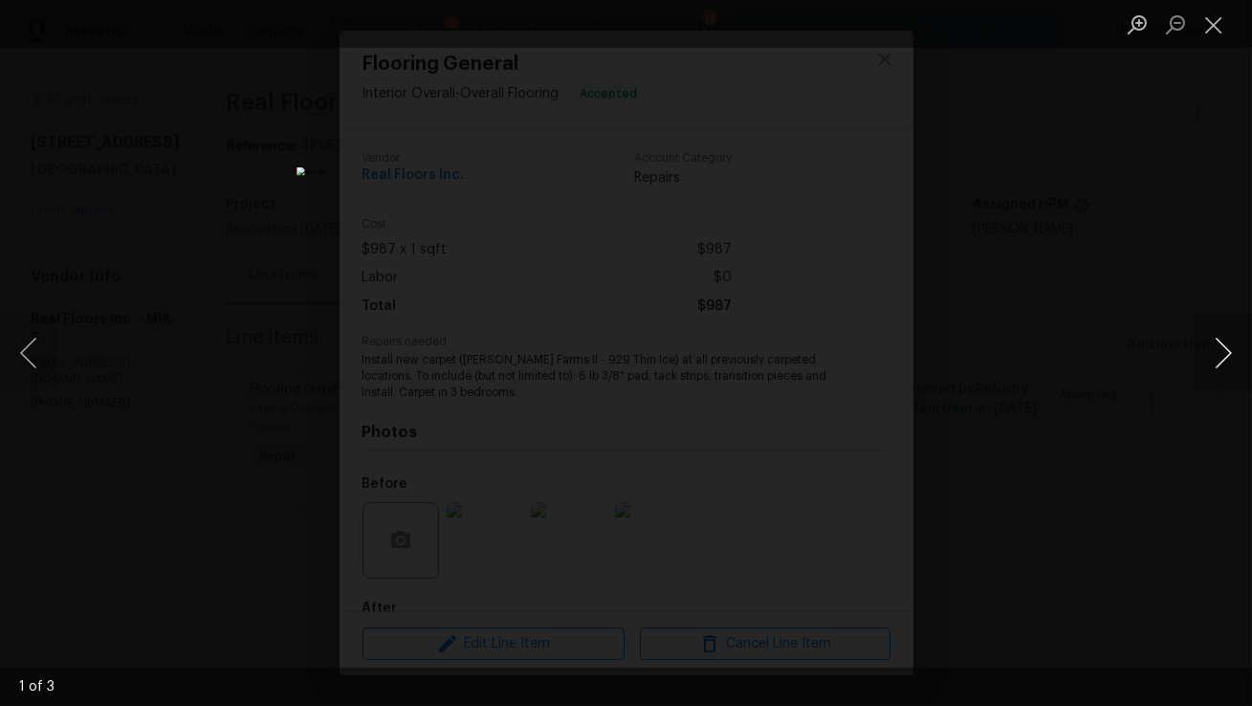
click at [1218, 363] on button "Next image" at bounding box center [1223, 353] width 57 height 77
click at [1218, 364] on button "Next image" at bounding box center [1223, 353] width 57 height 77
click at [1175, 469] on div "Lightbox" at bounding box center [626, 353] width 1252 height 706
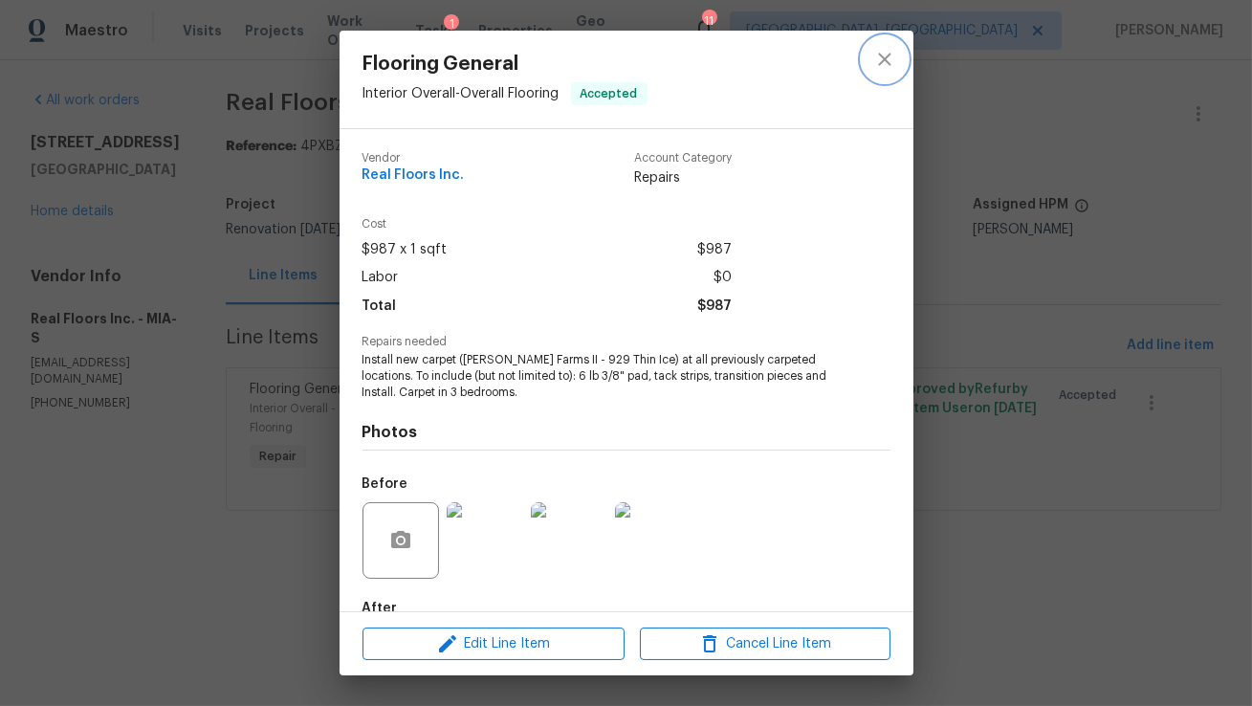
click at [887, 55] on icon "close" at bounding box center [884, 59] width 23 height 23
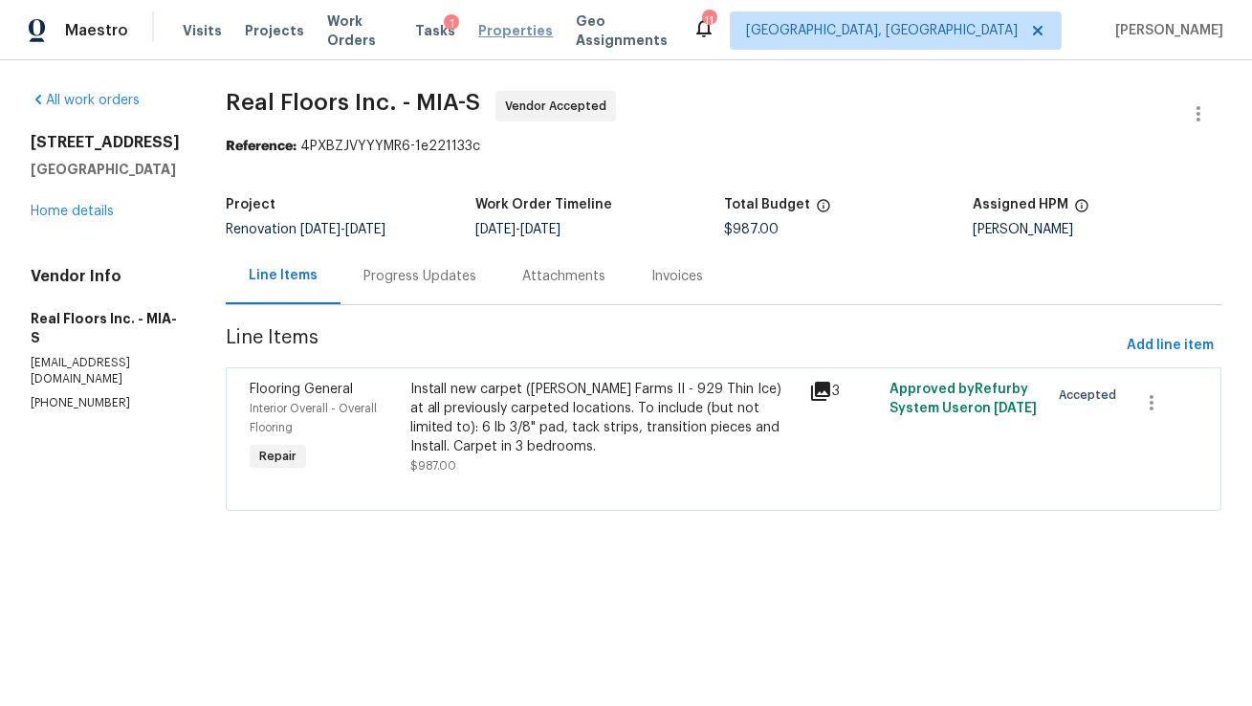
click at [503, 33] on span "Properties" at bounding box center [515, 30] width 75 height 19
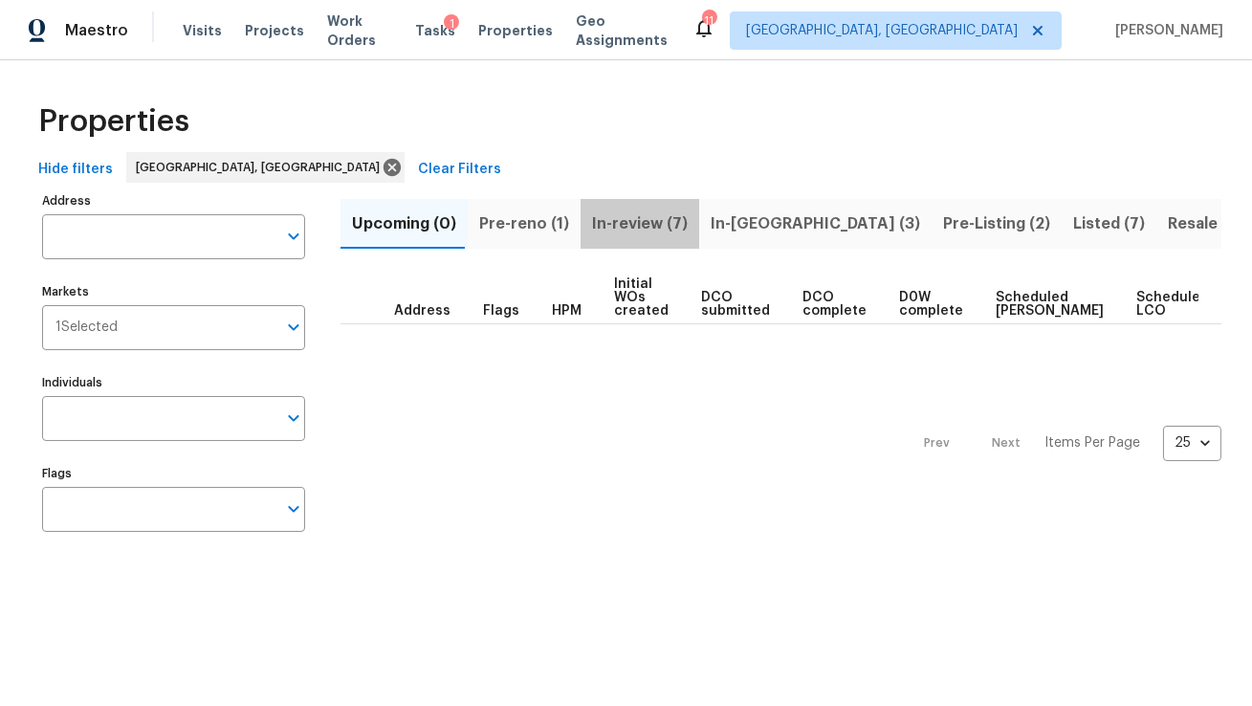
click at [642, 226] on span "In-review (7)" at bounding box center [640, 223] width 96 height 27
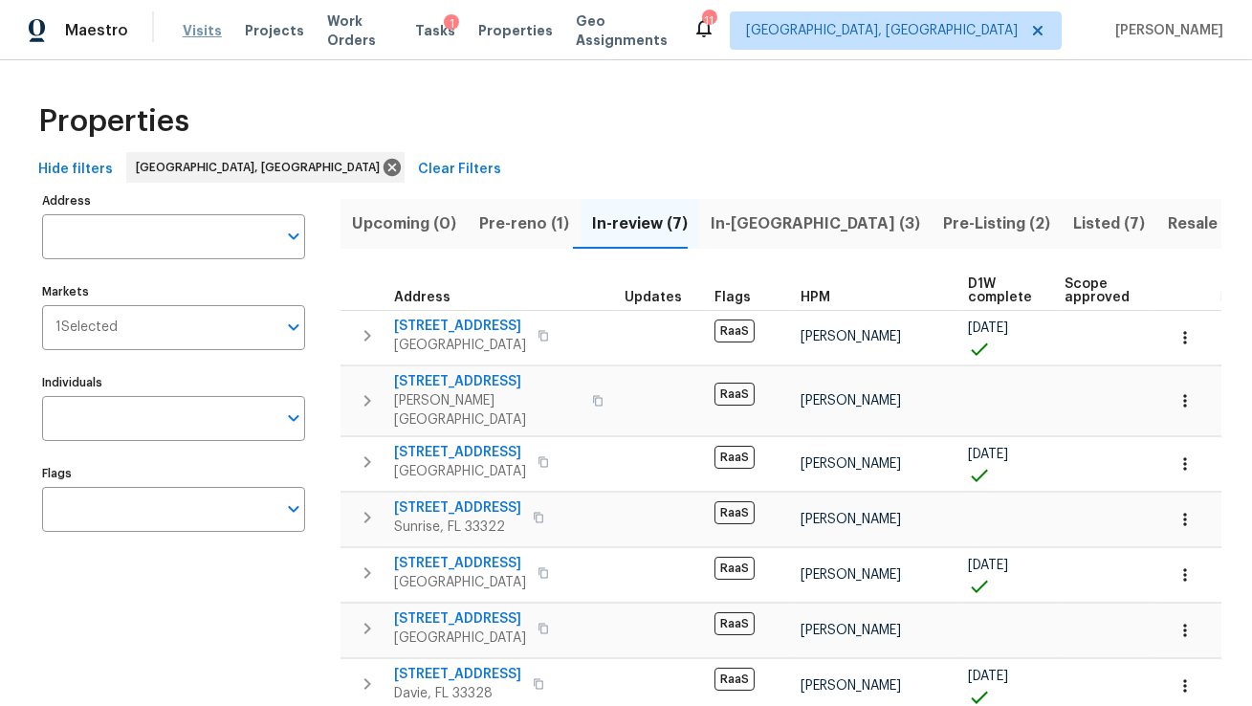
click at [198, 31] on span "Visits" at bounding box center [202, 30] width 39 height 19
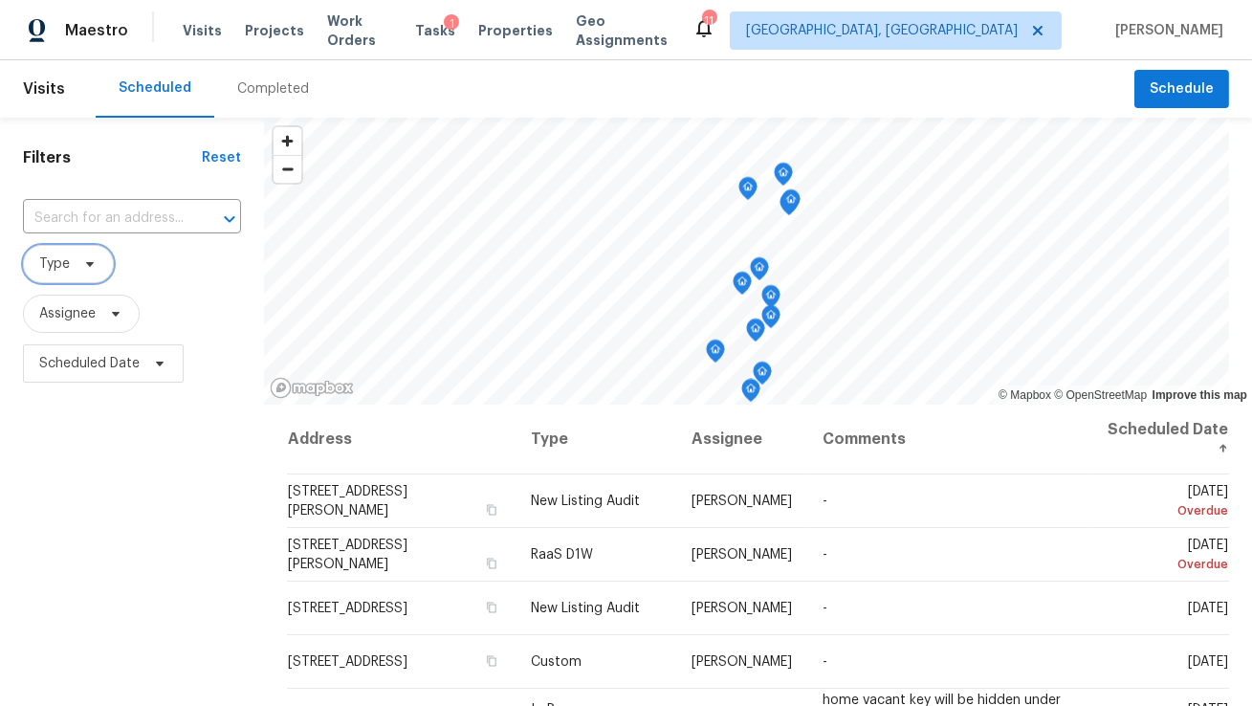
click at [74, 260] on span "Type" at bounding box center [68, 264] width 91 height 38
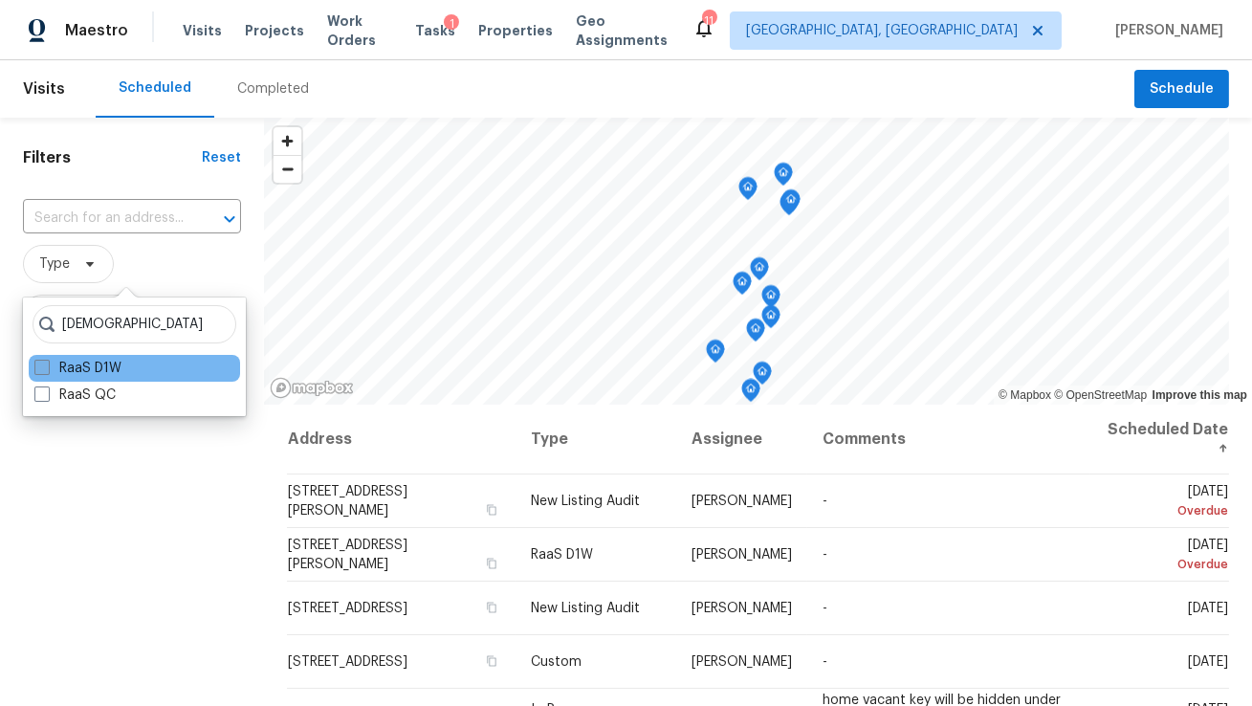
type input "raas"
click at [37, 363] on span at bounding box center [41, 367] width 15 height 15
click at [37, 363] on input "RaaS D1W" at bounding box center [40, 365] width 12 height 12
checkbox input "true"
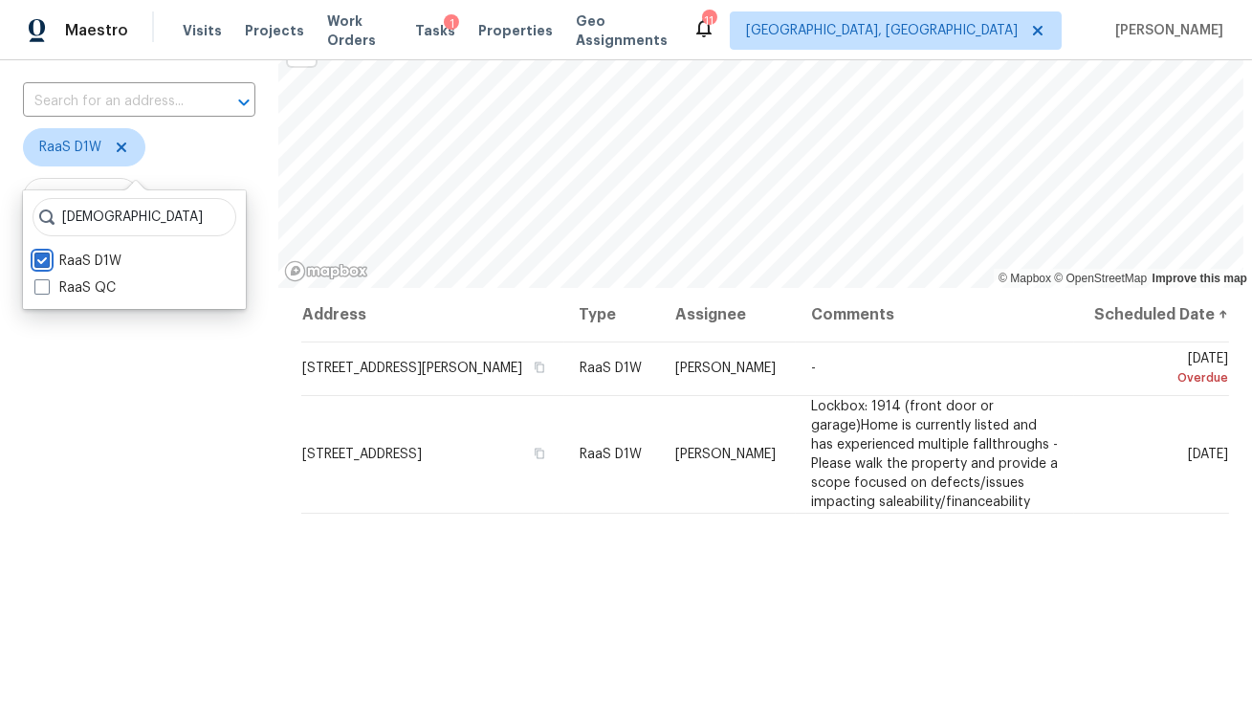
scroll to position [121, 0]
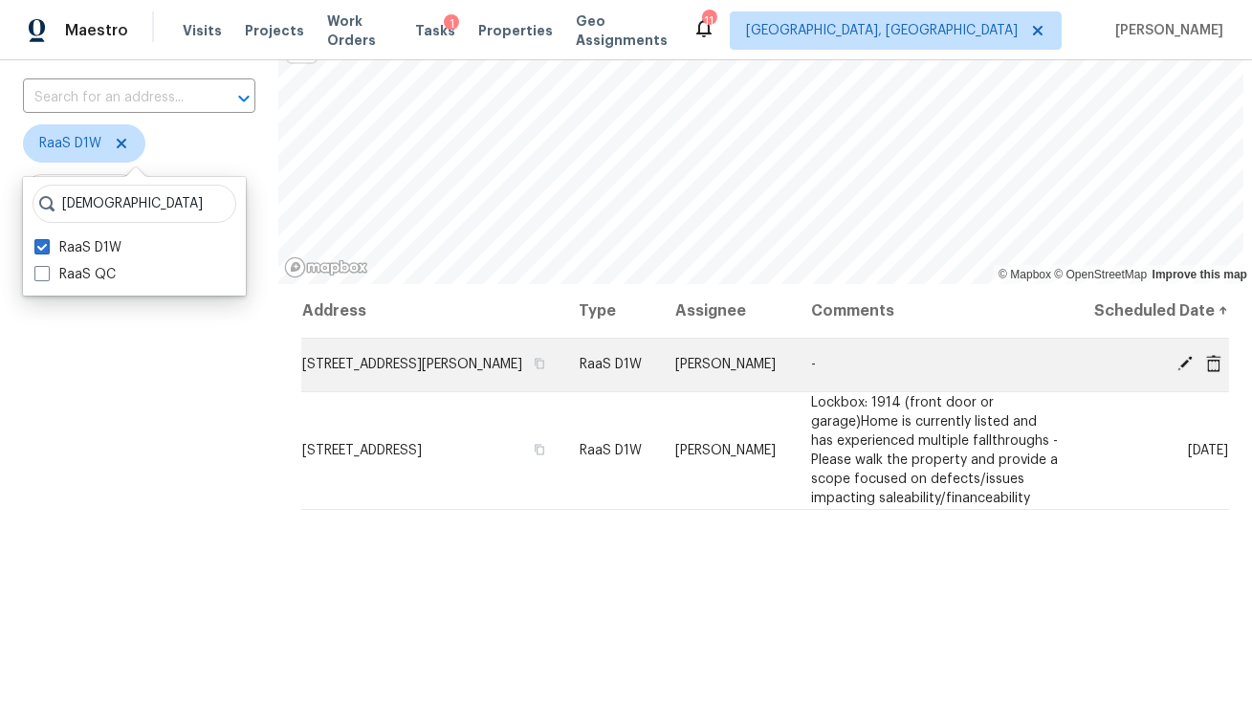
click at [1185, 371] on icon at bounding box center [1184, 363] width 15 height 15
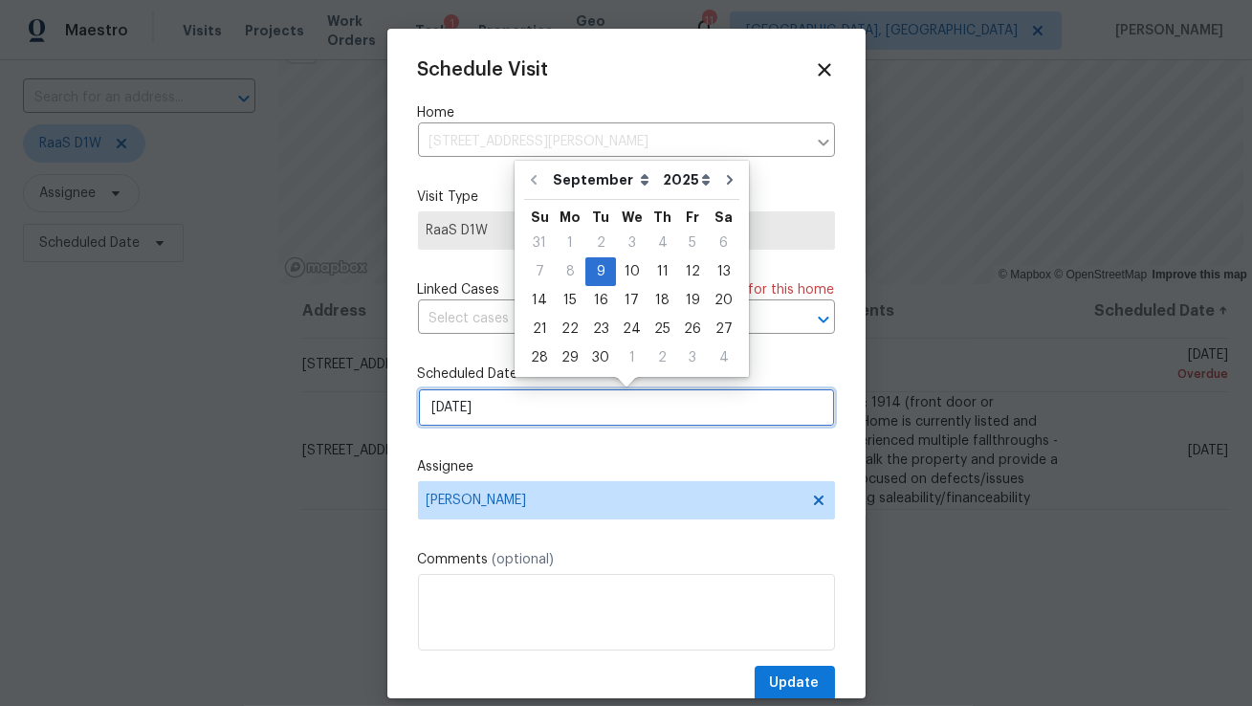
click at [537, 421] on input "[DATE]" at bounding box center [626, 407] width 417 height 38
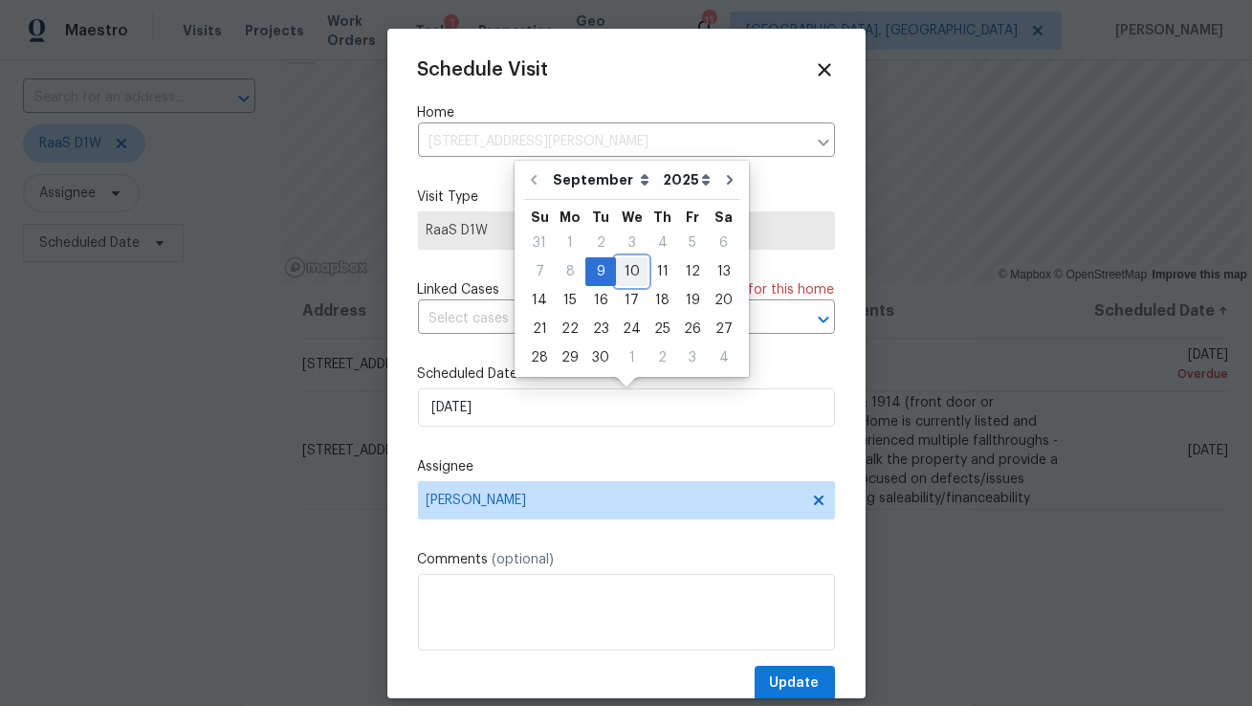
click at [633, 275] on div "10" at bounding box center [632, 271] width 32 height 27
type input "9/10/2025"
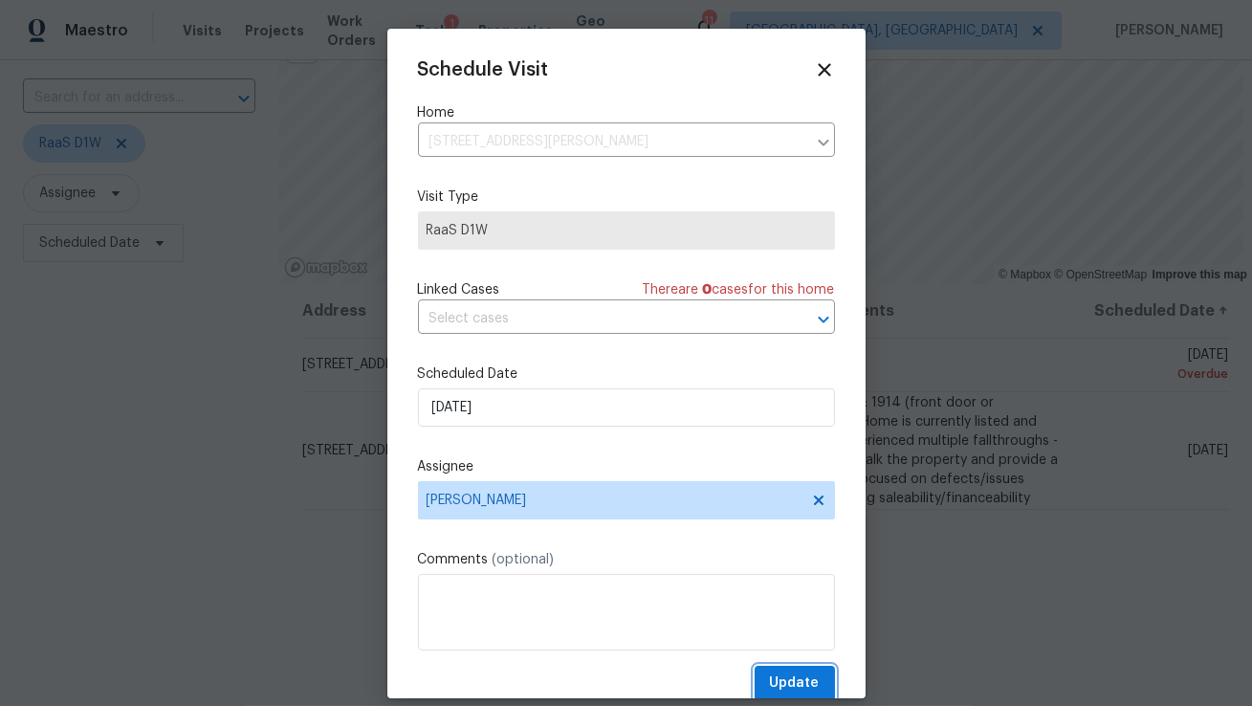
click at [772, 681] on button "Update" at bounding box center [795, 683] width 80 height 35
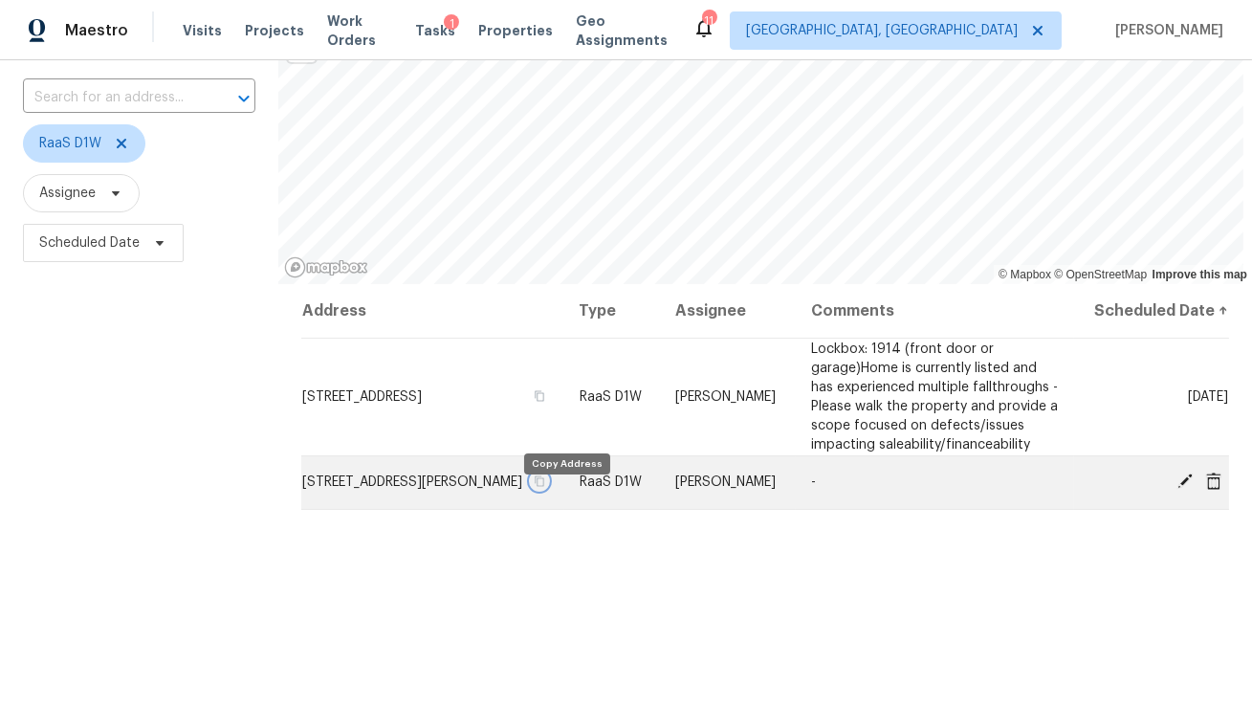
click at [546, 487] on icon "button" at bounding box center [540, 480] width 11 height 11
click at [1187, 489] on icon at bounding box center [1184, 480] width 15 height 15
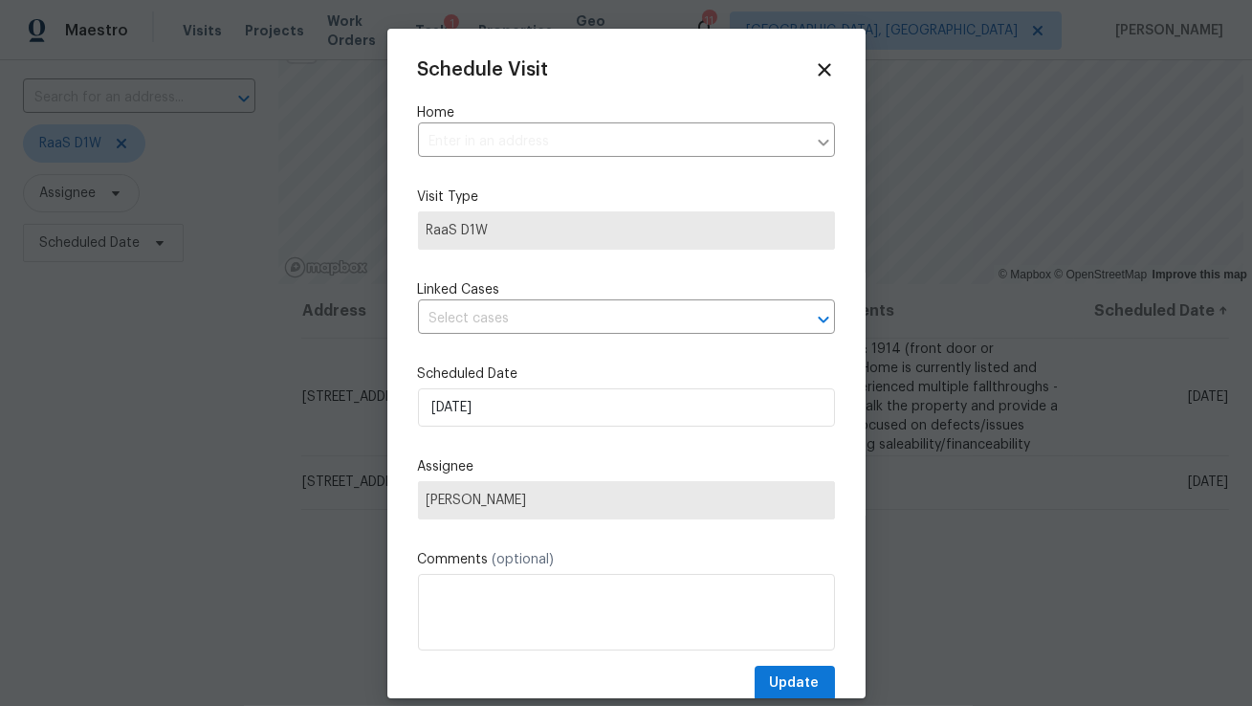
type input "8471 SW 198th St, Cutler Bay, FL 33189"
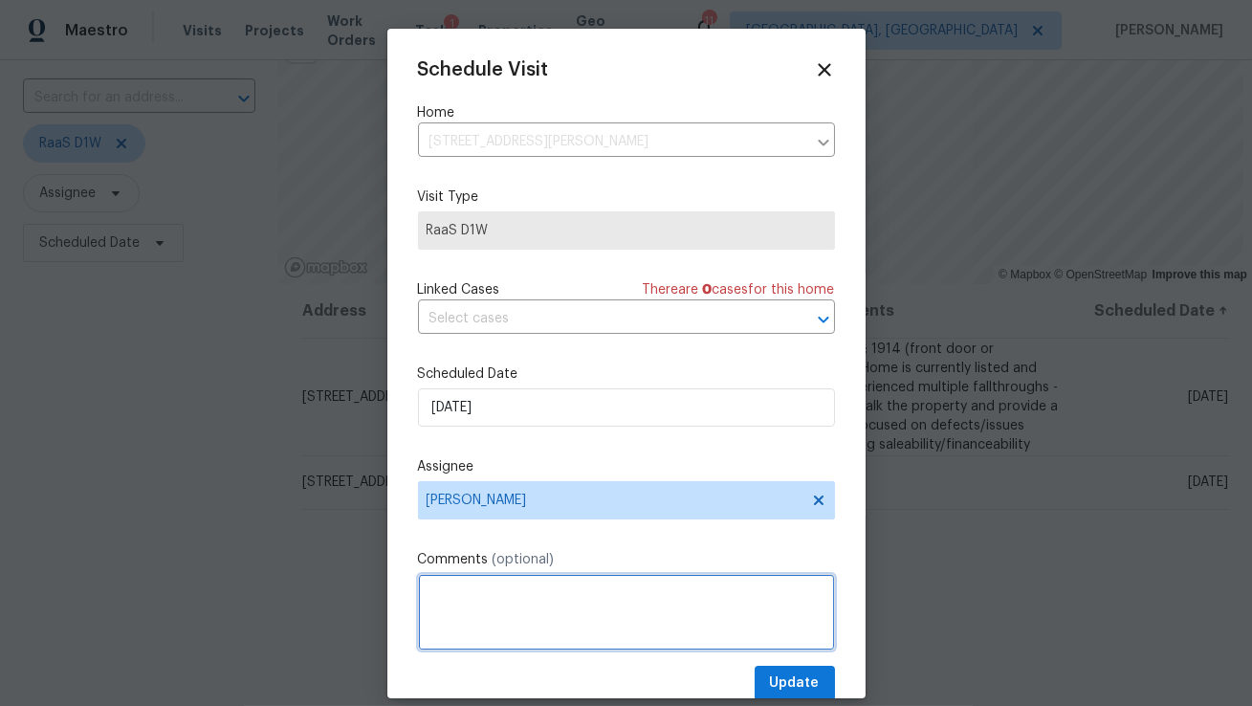
click at [616, 594] on textarea at bounding box center [626, 612] width 417 height 77
paste textarea "Lockbox code: 6278/7815/7936"
type textarea "Lockbox code: 6278/7815/7936"
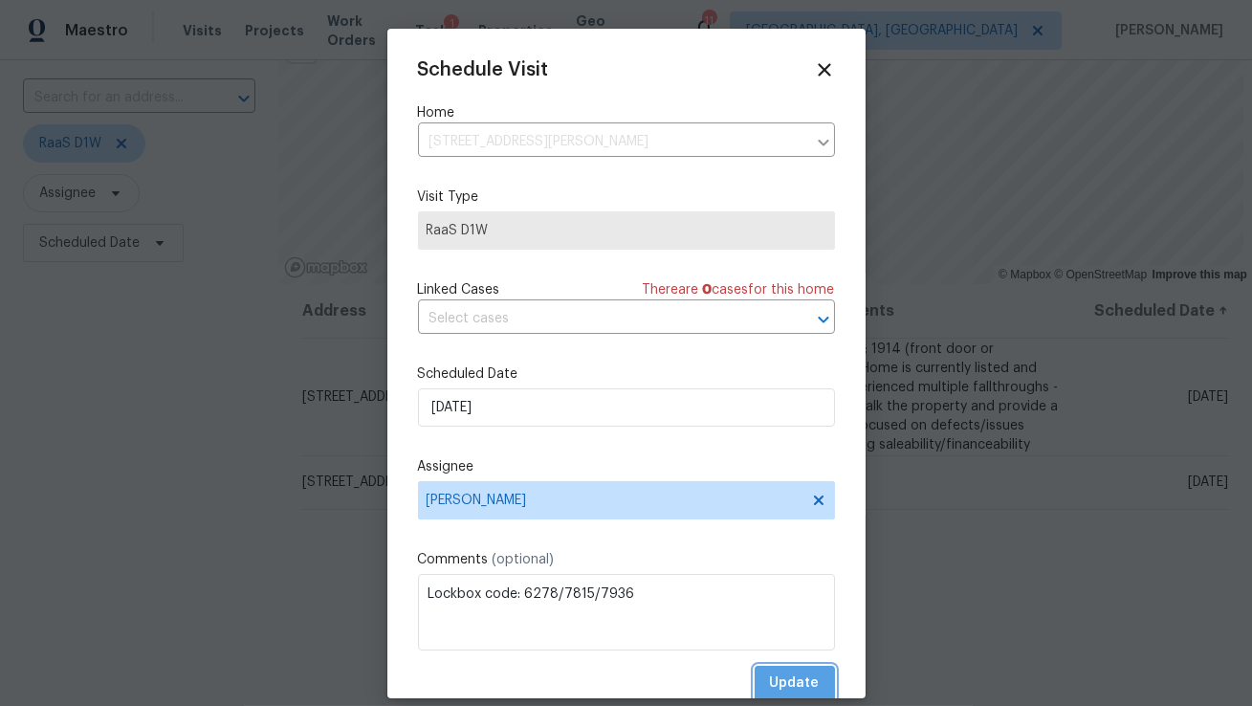
click at [798, 693] on span "Update" at bounding box center [795, 683] width 50 height 24
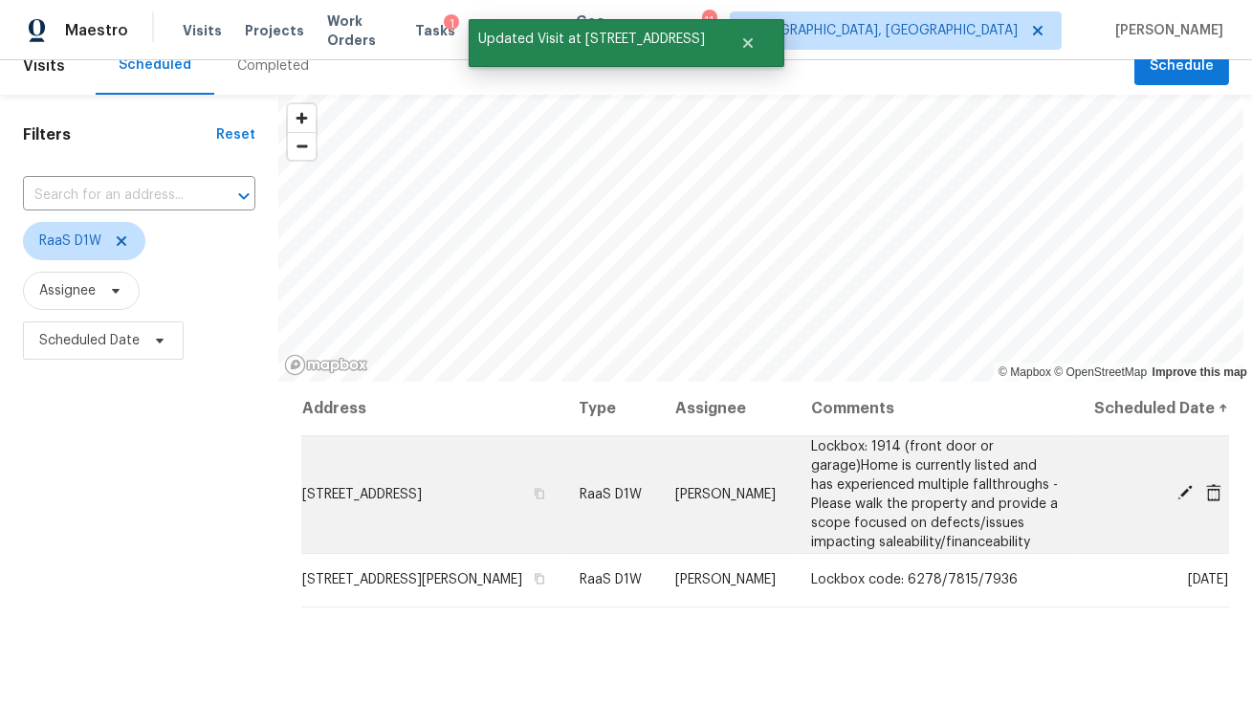
scroll to position [29, 0]
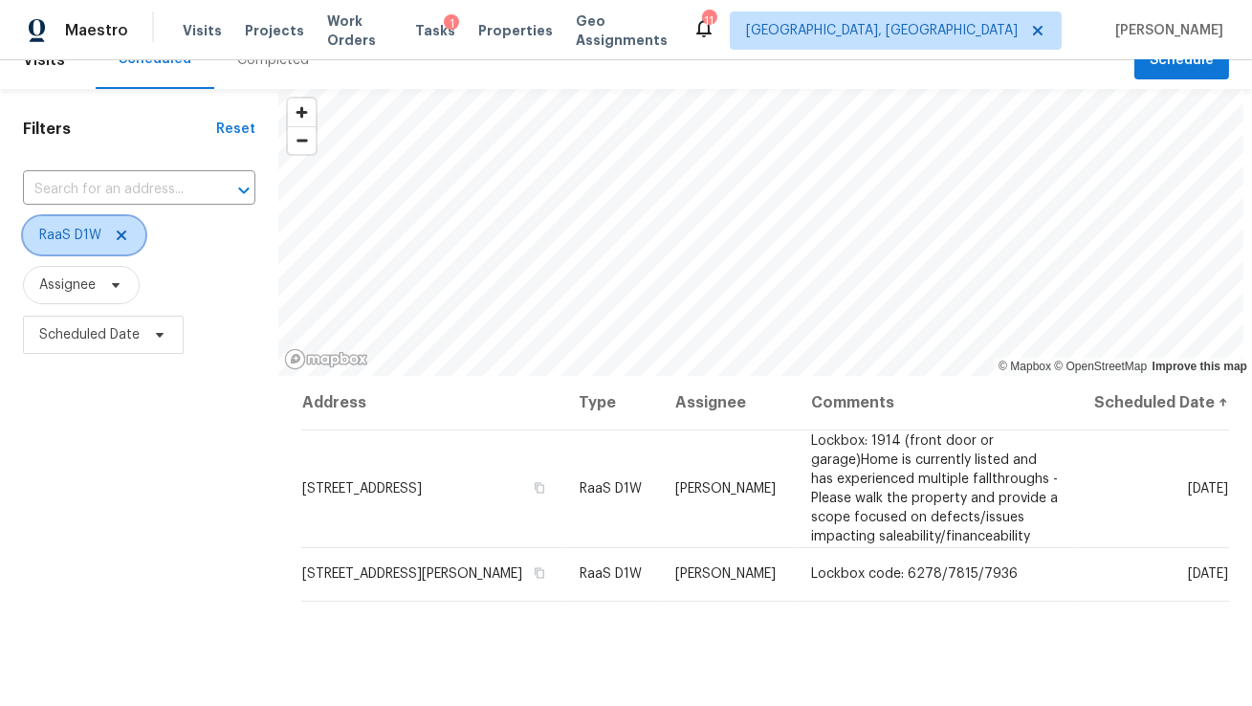
click at [119, 240] on icon at bounding box center [121, 235] width 15 height 15
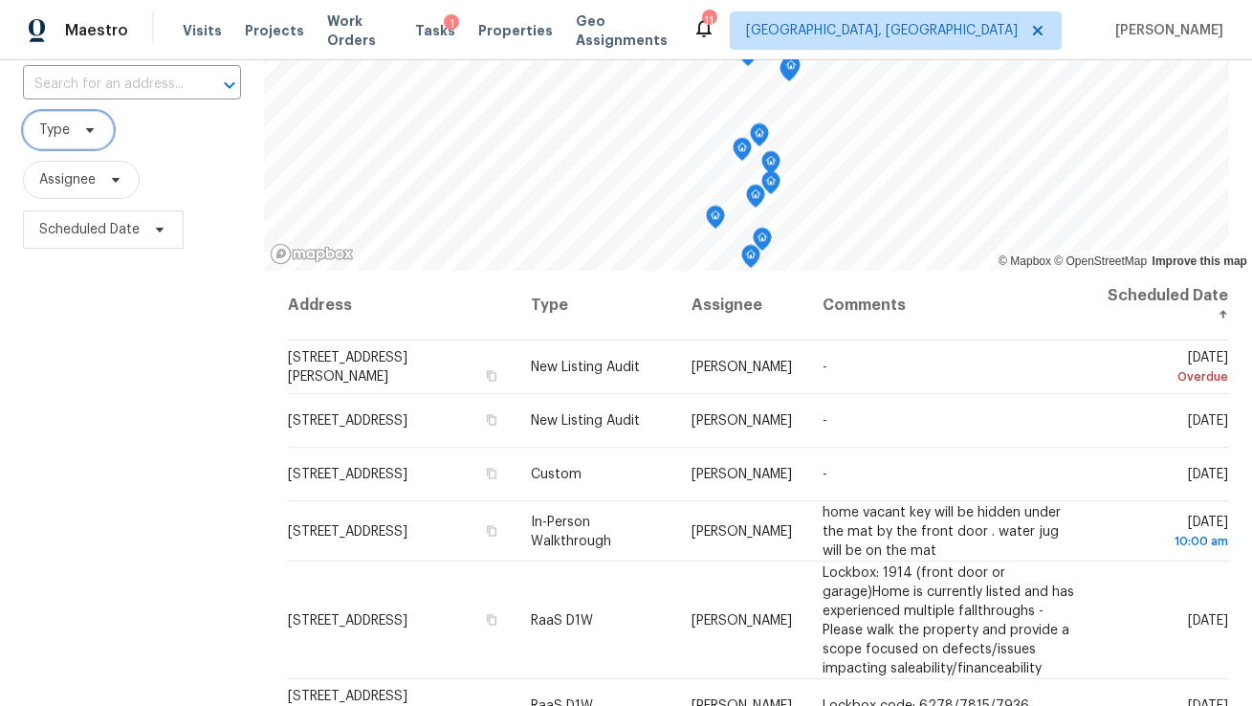
scroll to position [143, 0]
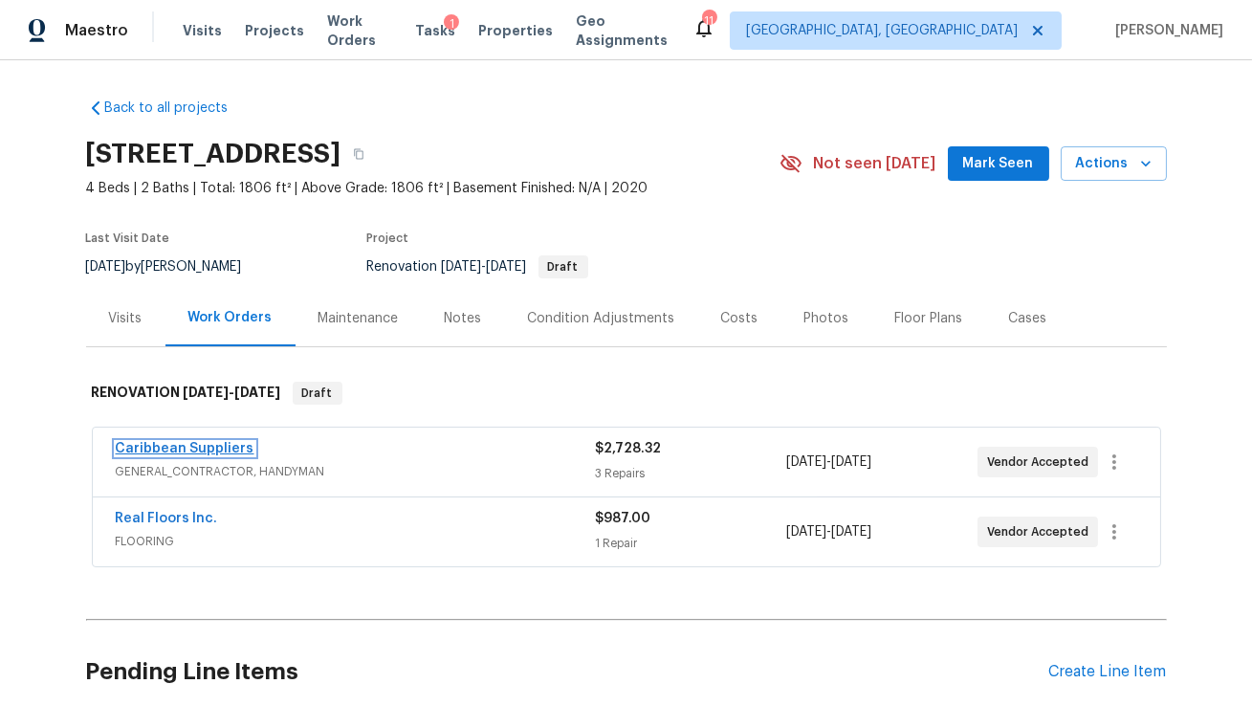
click at [182, 444] on link "Caribbean Suppliers" at bounding box center [185, 448] width 139 height 13
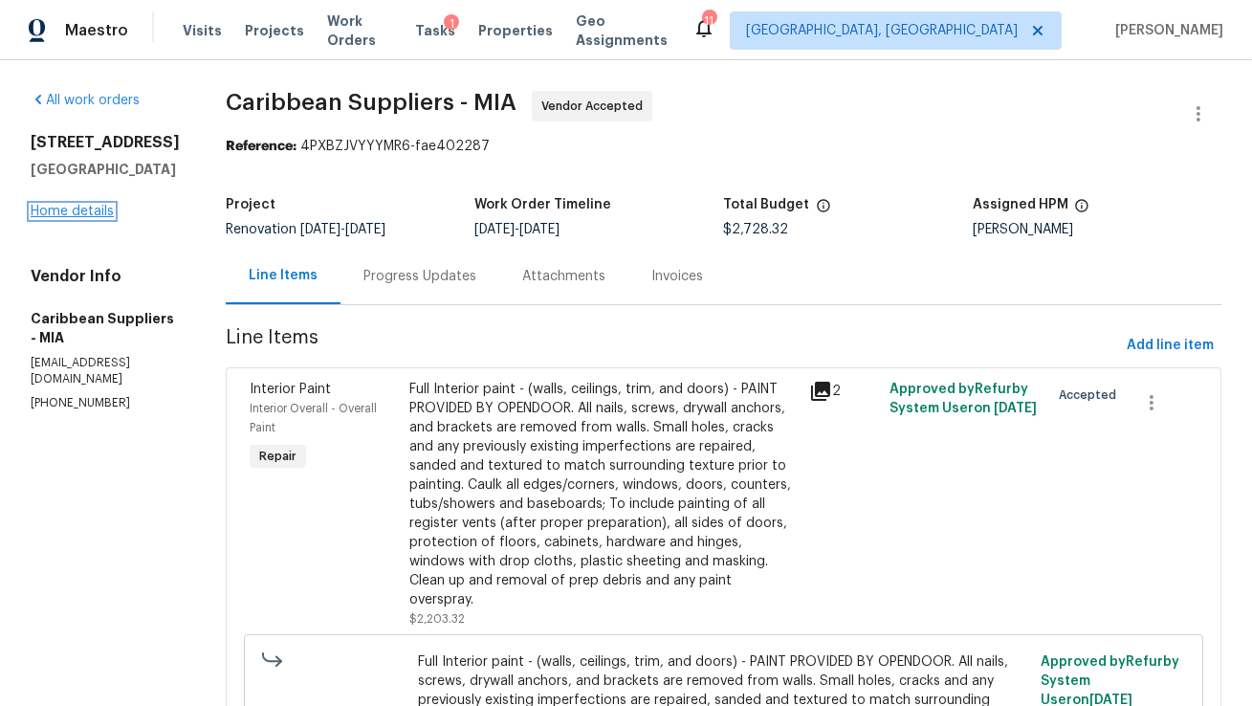
click at [77, 209] on link "Home details" at bounding box center [72, 211] width 83 height 13
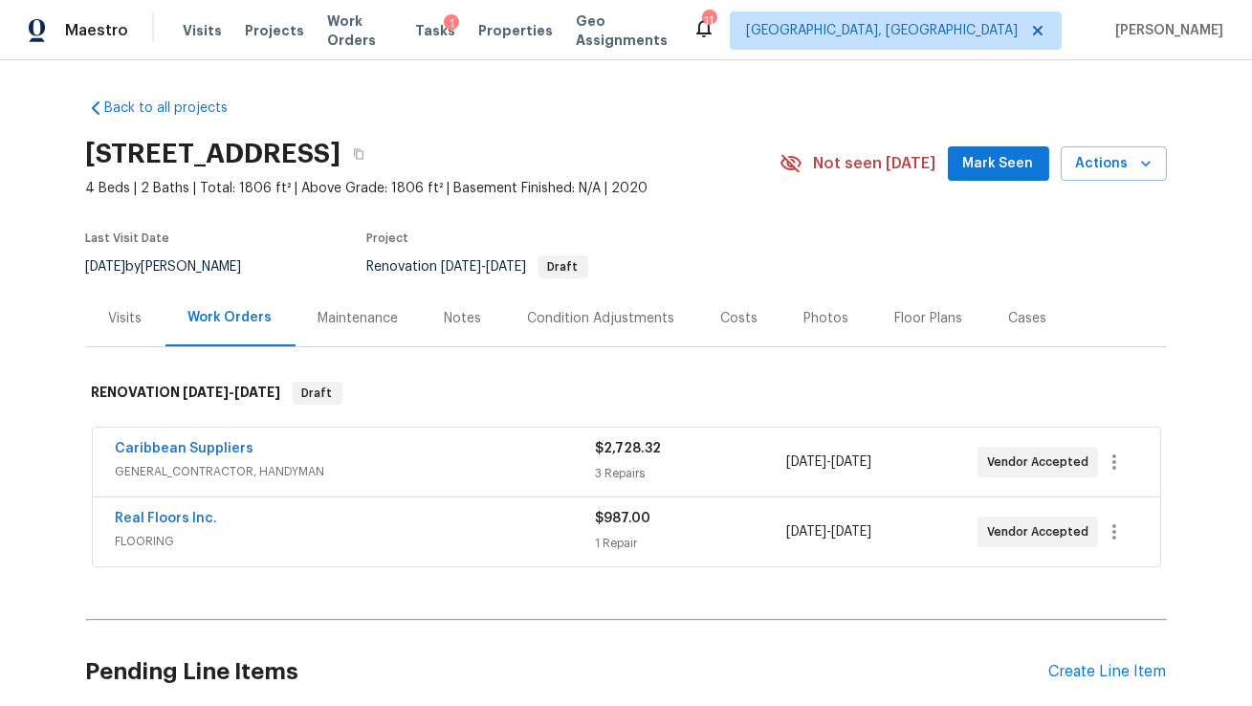
click at [721, 317] on div "Costs" at bounding box center [739, 318] width 37 height 19
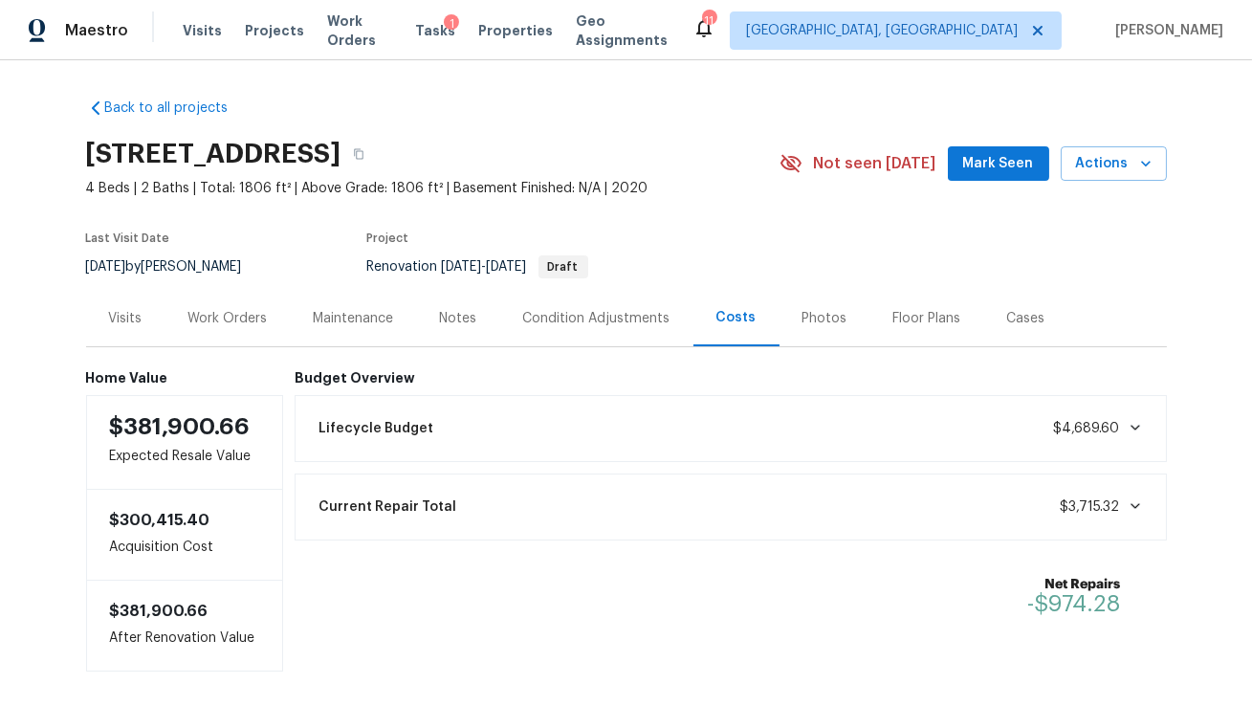
click at [234, 313] on div "Work Orders" at bounding box center [227, 318] width 79 height 19
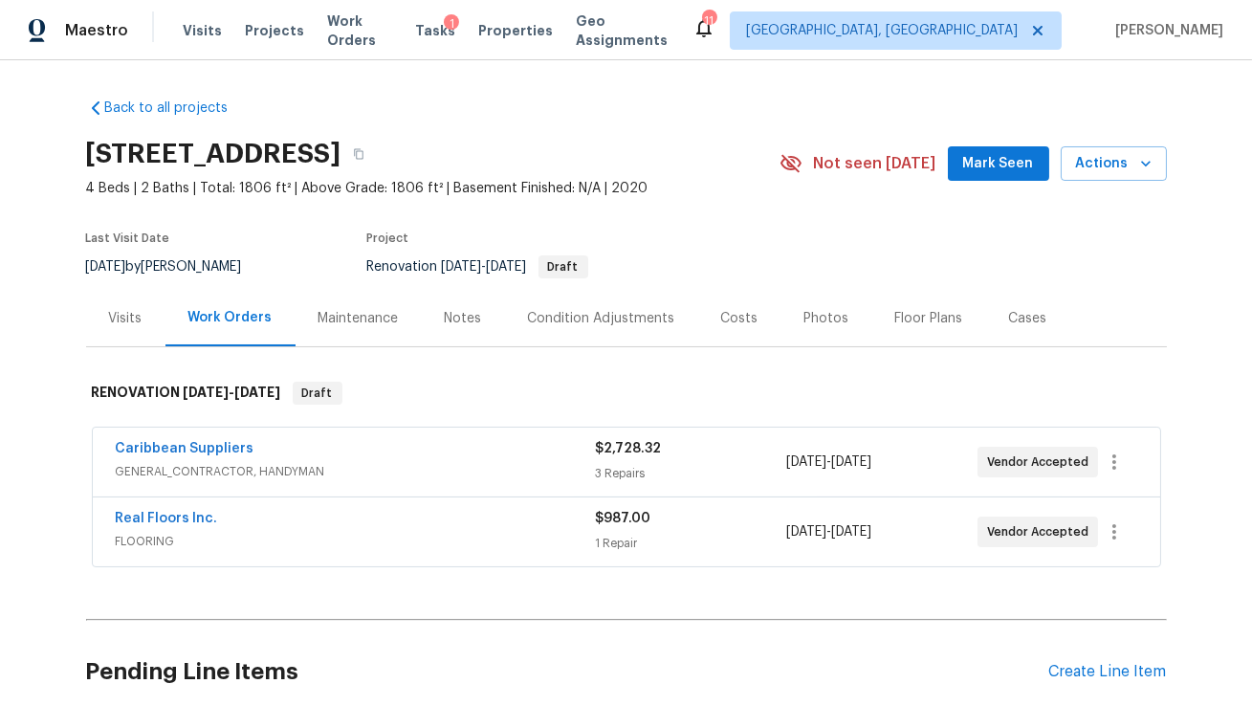
click at [141, 526] on span "Real Floors Inc." at bounding box center [167, 518] width 102 height 19
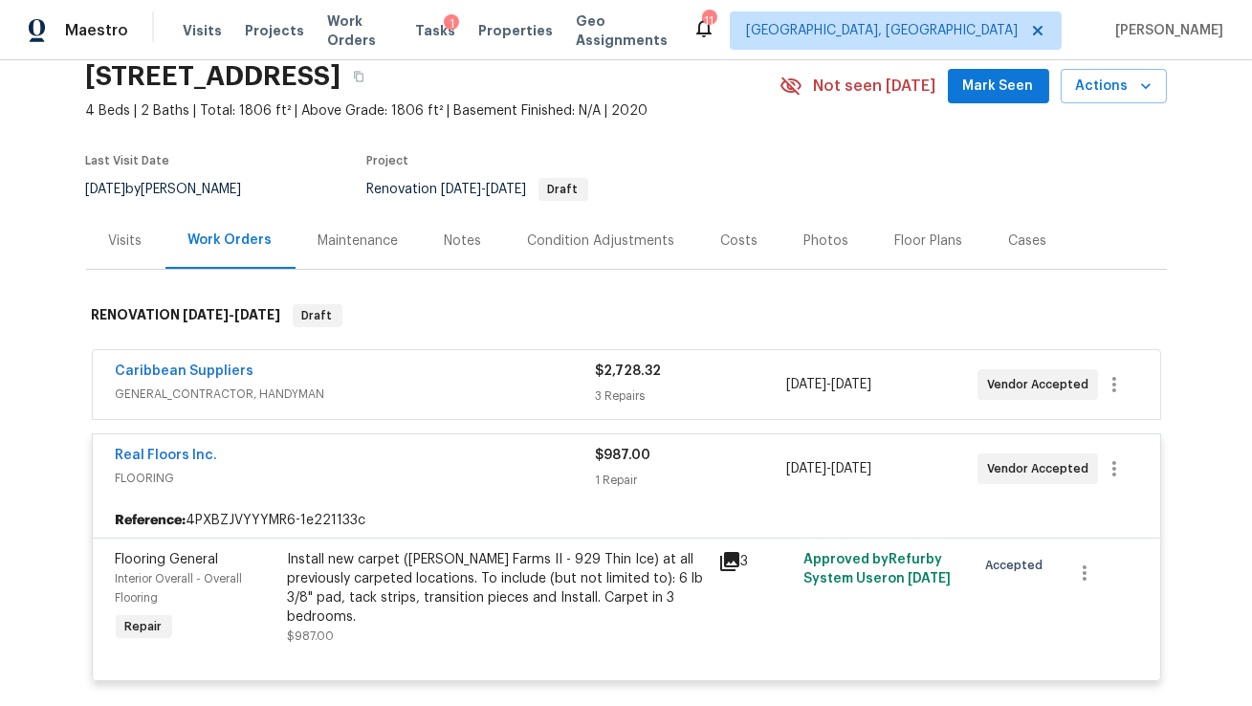
scroll to position [78, 0]
click at [476, 590] on div "Install new carpet (Abshire Farms II - 929 Thin Ice) at all previously carpeted…" at bounding box center [497, 587] width 419 height 77
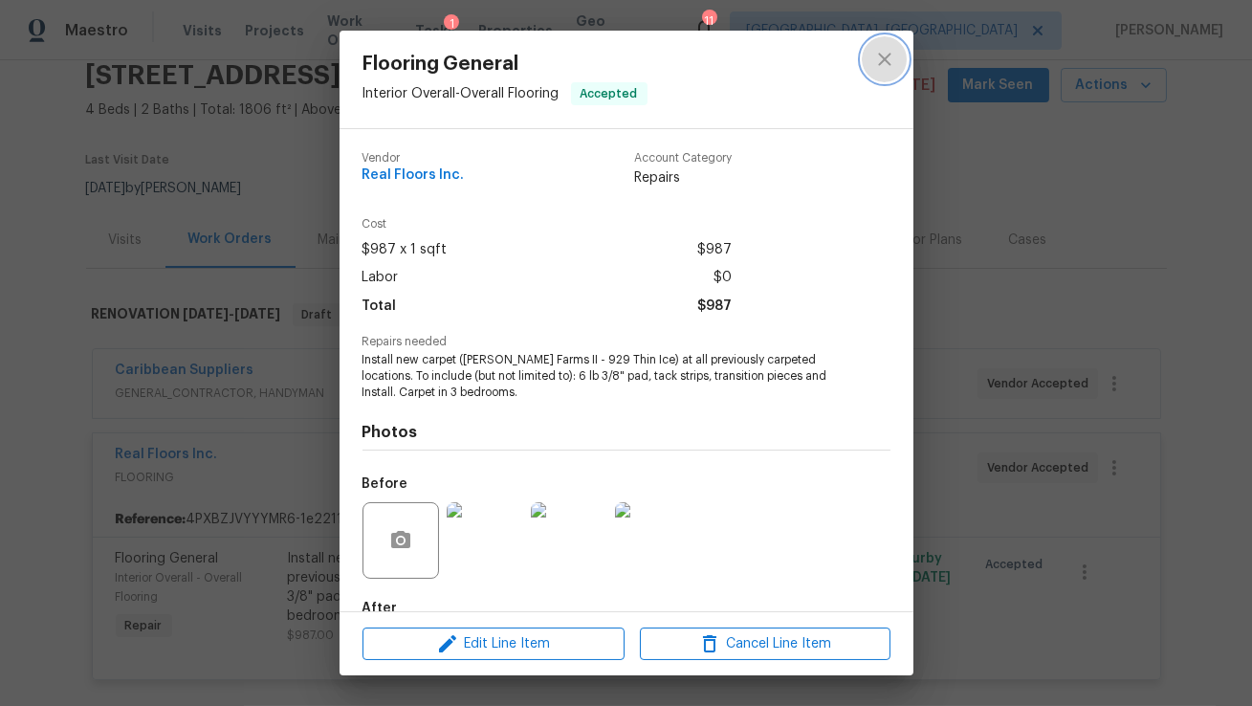
click at [884, 61] on icon "close" at bounding box center [884, 59] width 23 height 23
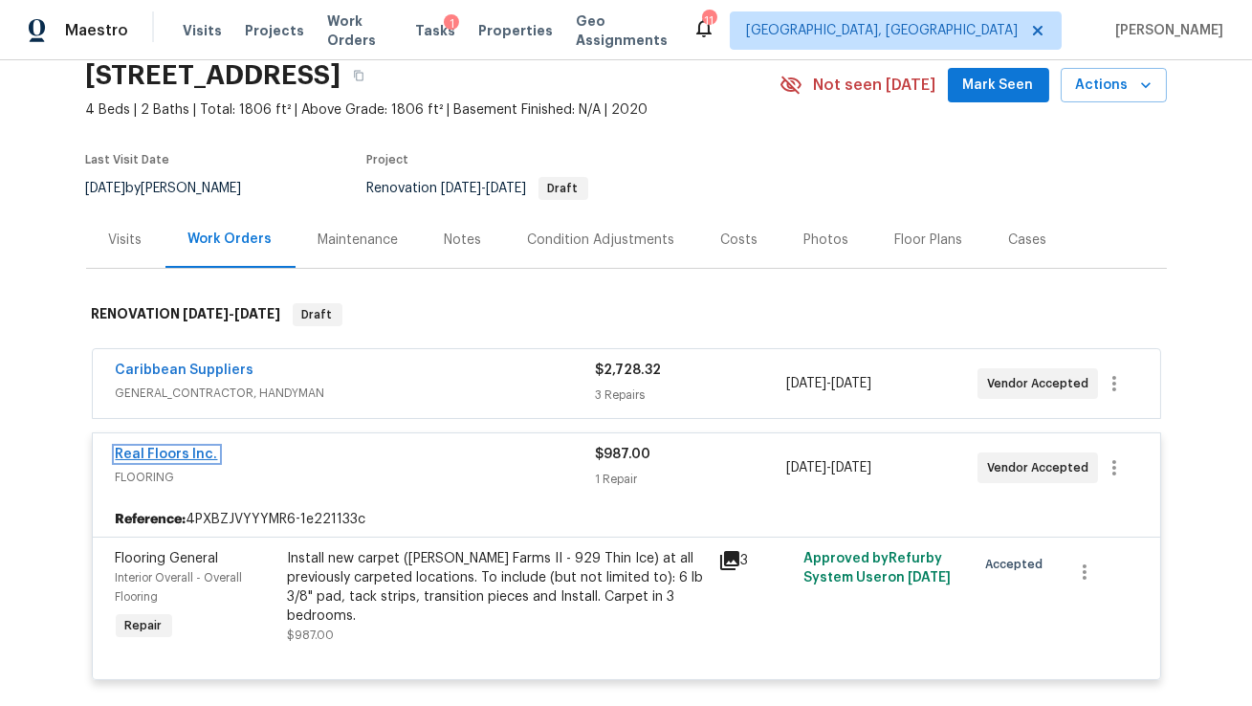
click at [179, 456] on link "Real Floors Inc." at bounding box center [167, 454] width 102 height 13
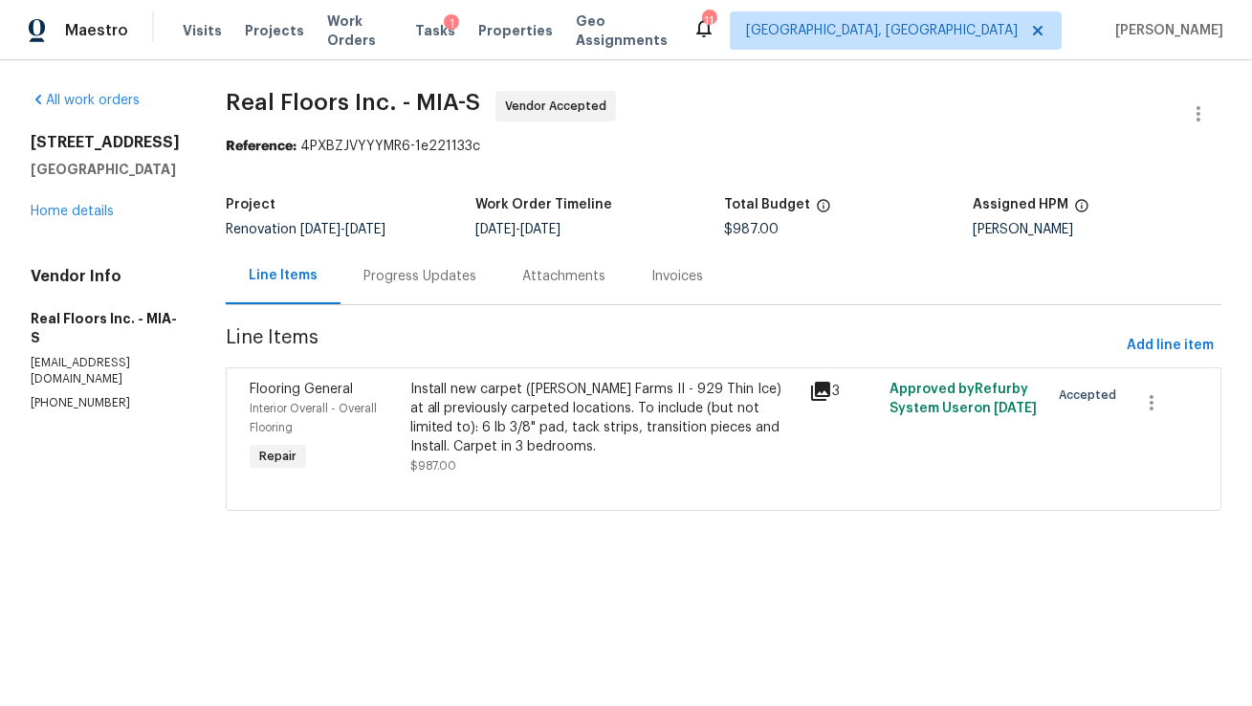
click at [453, 274] on div "Progress Updates" at bounding box center [419, 276] width 113 height 19
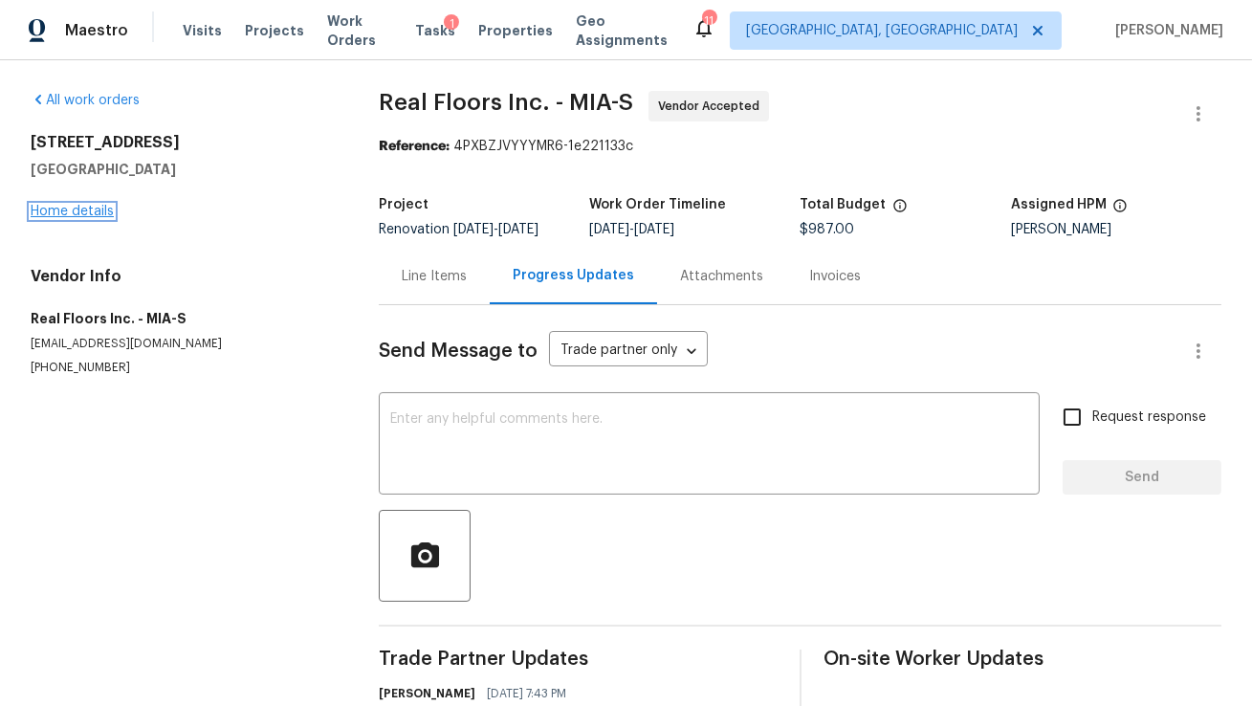
click at [96, 215] on link "Home details" at bounding box center [72, 211] width 83 height 13
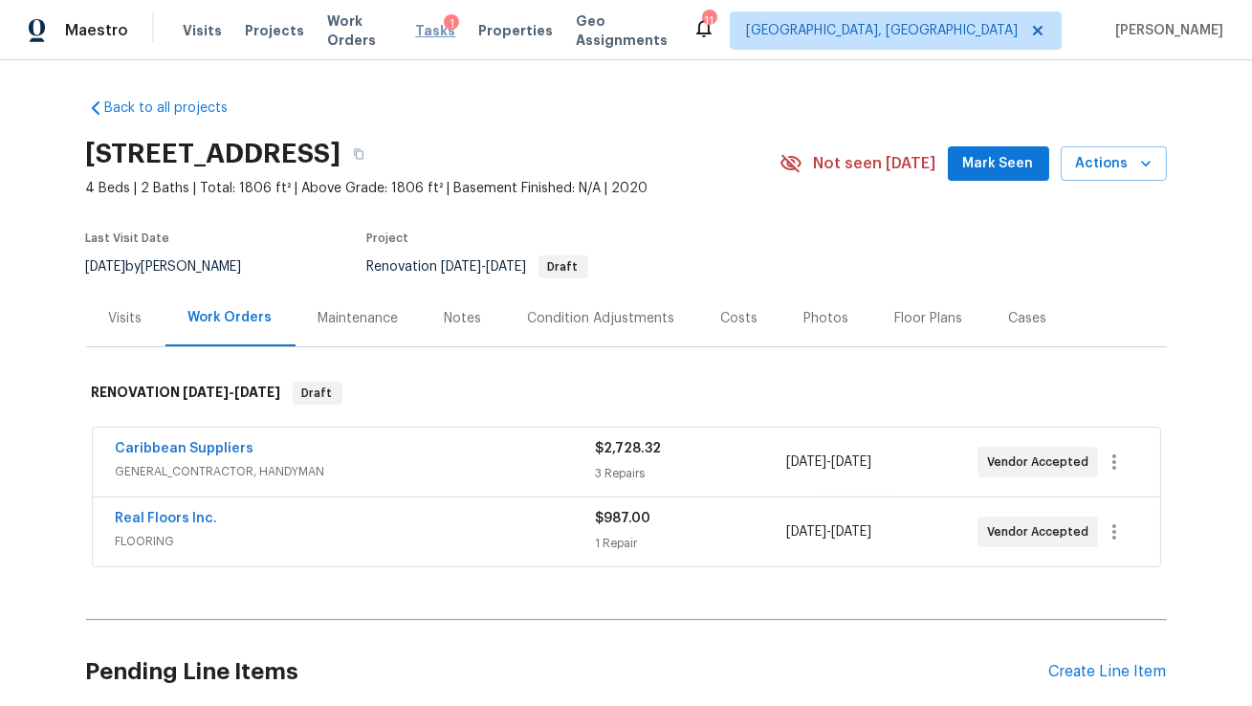
click at [437, 29] on span "Tasks" at bounding box center [435, 30] width 40 height 13
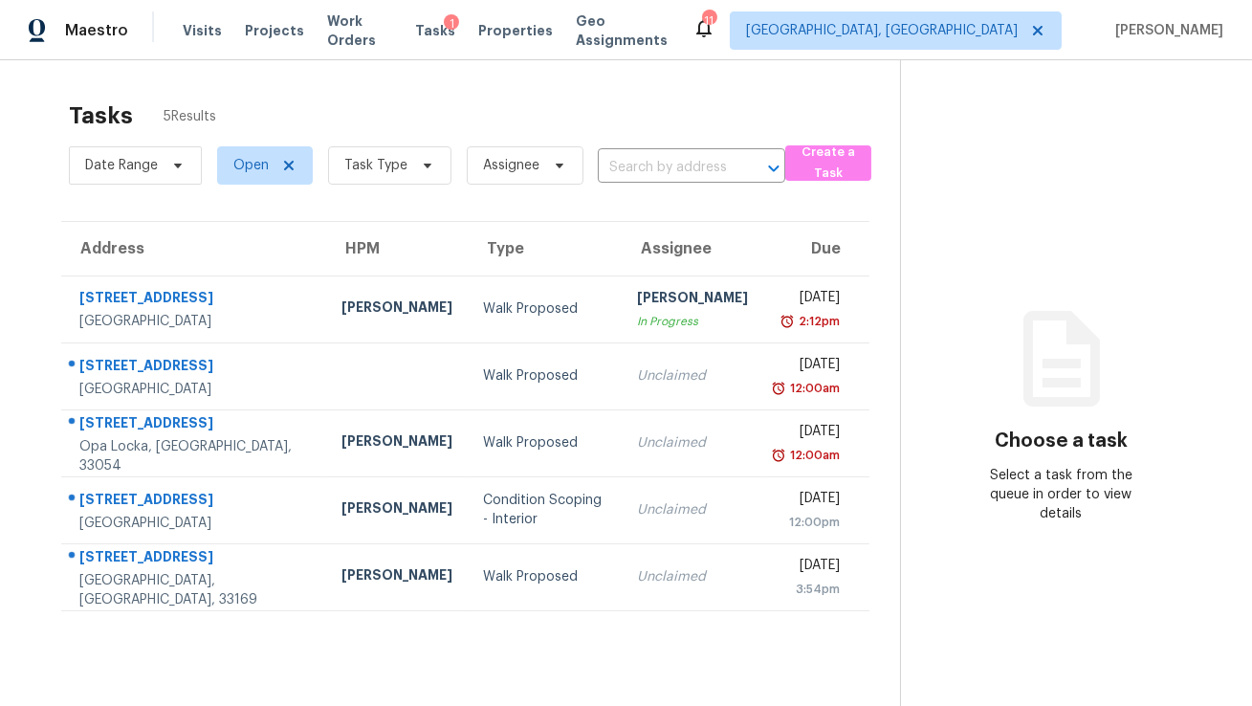
click at [437, 39] on div "Tasks 1" at bounding box center [435, 31] width 40 height 20
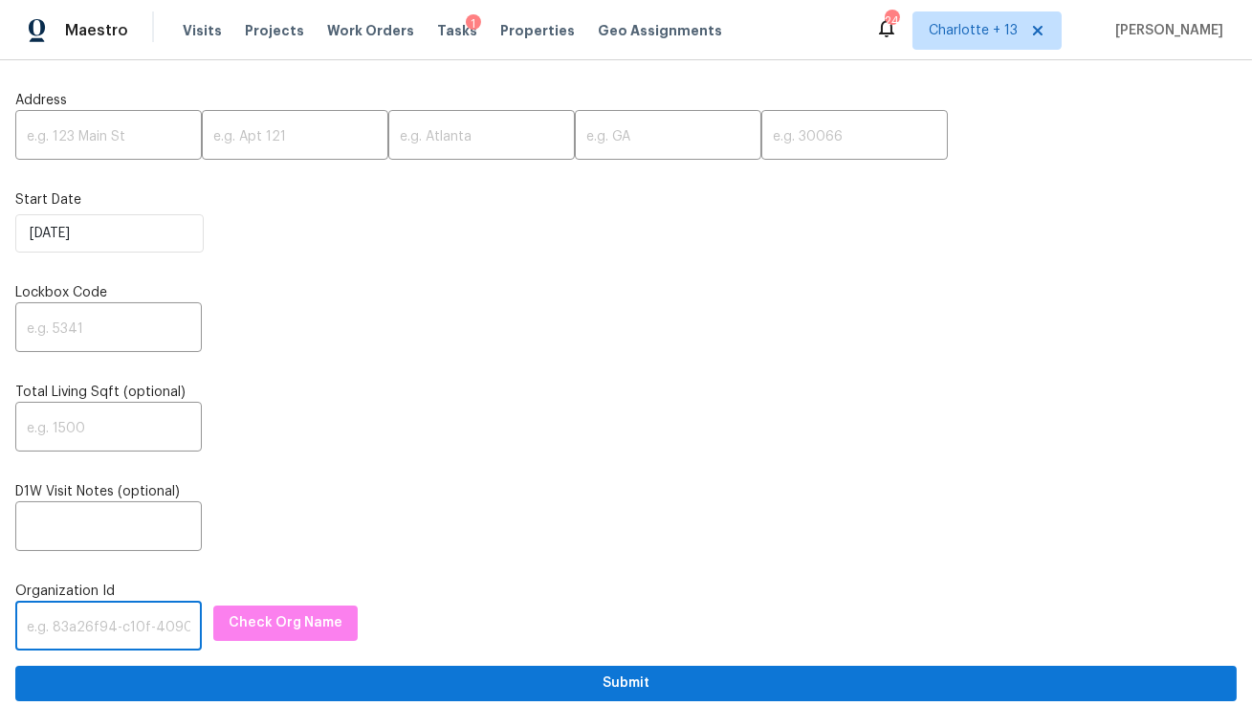
click at [51, 632] on input "text" at bounding box center [108, 627] width 187 height 45
paste input "1349d153-b359-4f9b-b4dd-758ff939cc37"
type input "1349d153-b359-4f9b-b4dd-758ff939cc37"
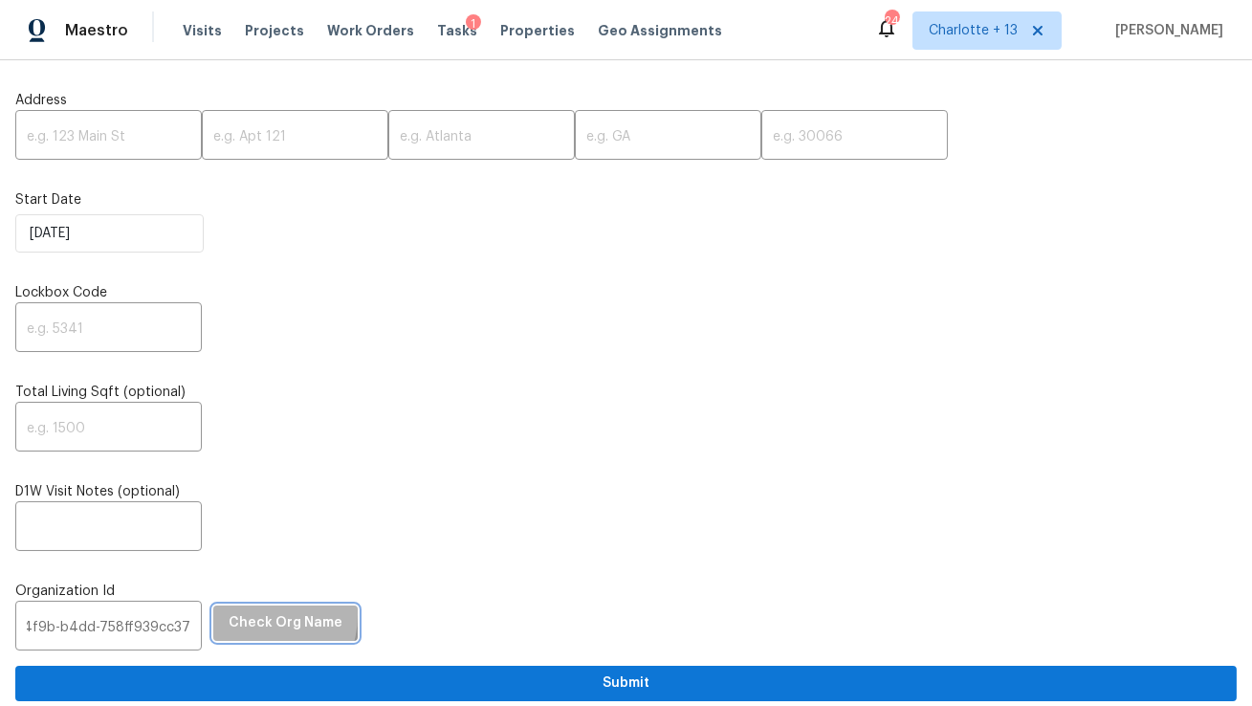
click at [231, 616] on span "Check Org Name" at bounding box center [286, 623] width 114 height 24
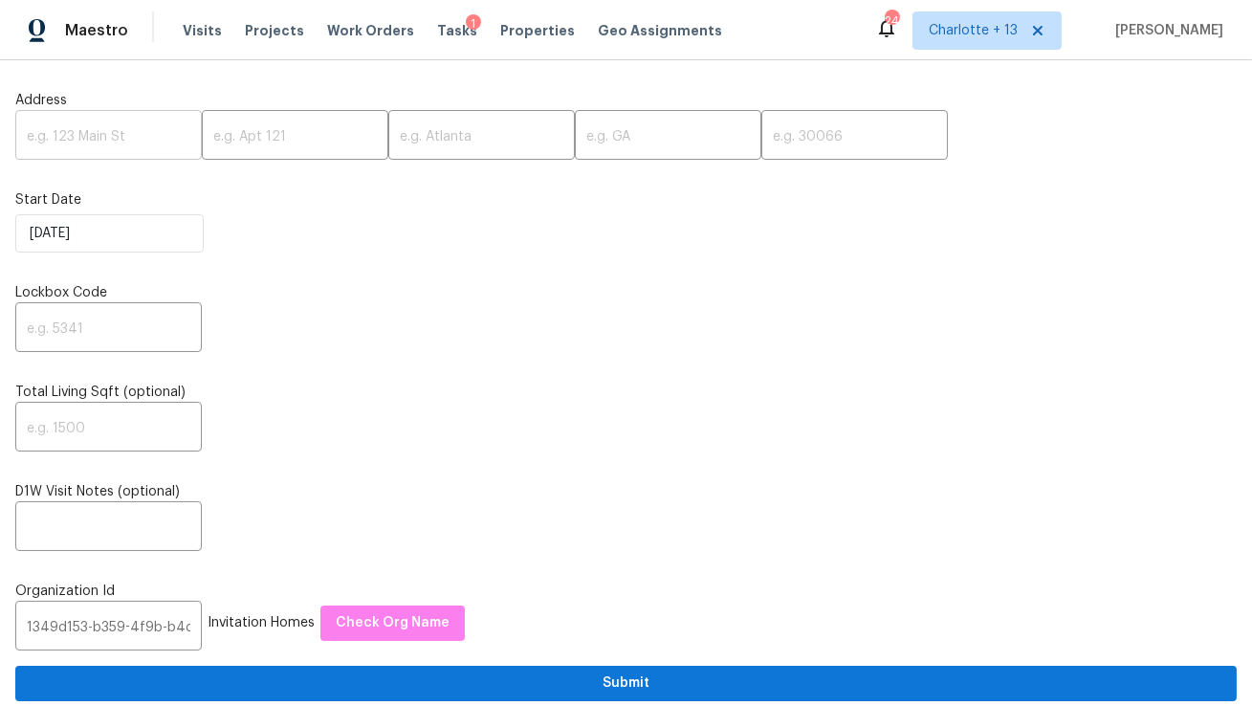
click at [81, 129] on input "text" at bounding box center [108, 137] width 187 height 45
paste input "1349d153-b359-4f9b-b4dd-758ff939cc37"
type input "1349d153-b359-4f9b-b4dd-758ff939cc37"
paste input "526 Radiance Ave, San Antonio, TX 78218"
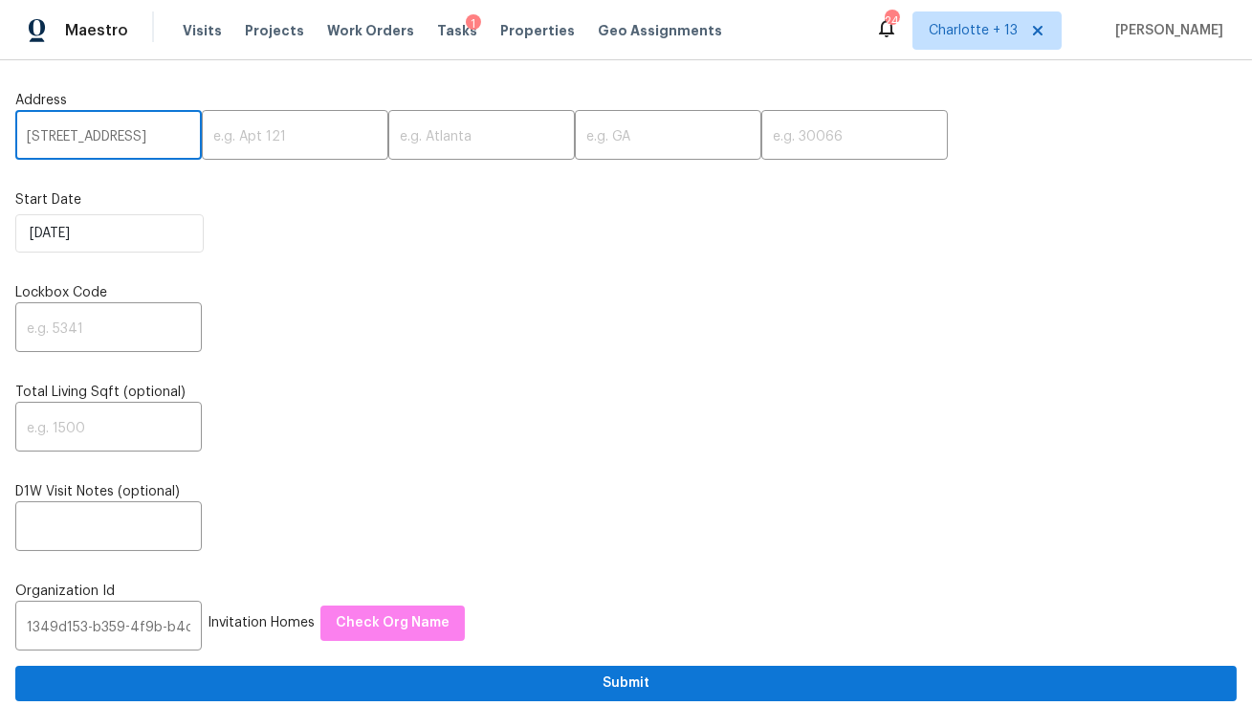
click at [151, 148] on input "526 Radiance Ave, San Antonio, TX 78218" at bounding box center [108, 137] width 187 height 45
click at [151, 142] on input "526 Radiance Ave, San Antonio, TX 78218" at bounding box center [108, 137] width 187 height 45
type input "526 Radiance Ave, San Antonio, TX"
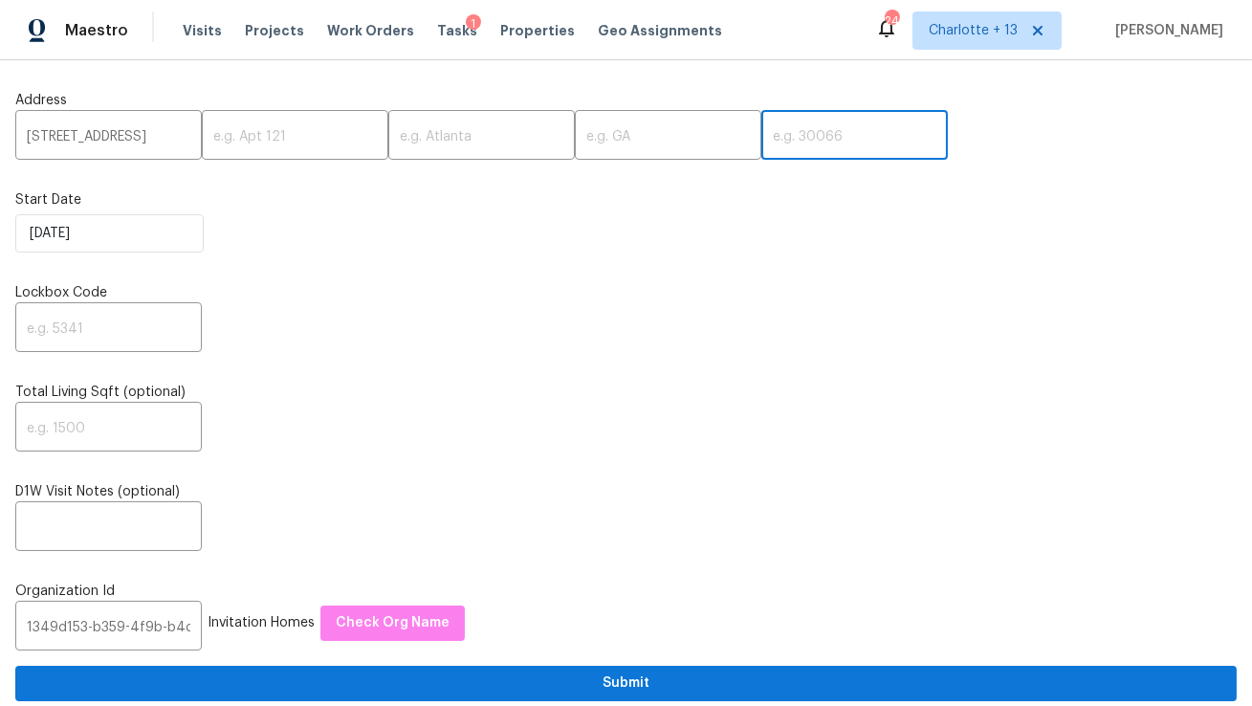
scroll to position [0, 0]
click at [761, 143] on input "text" at bounding box center [854, 137] width 187 height 45
paste input "78218"
type input "78218"
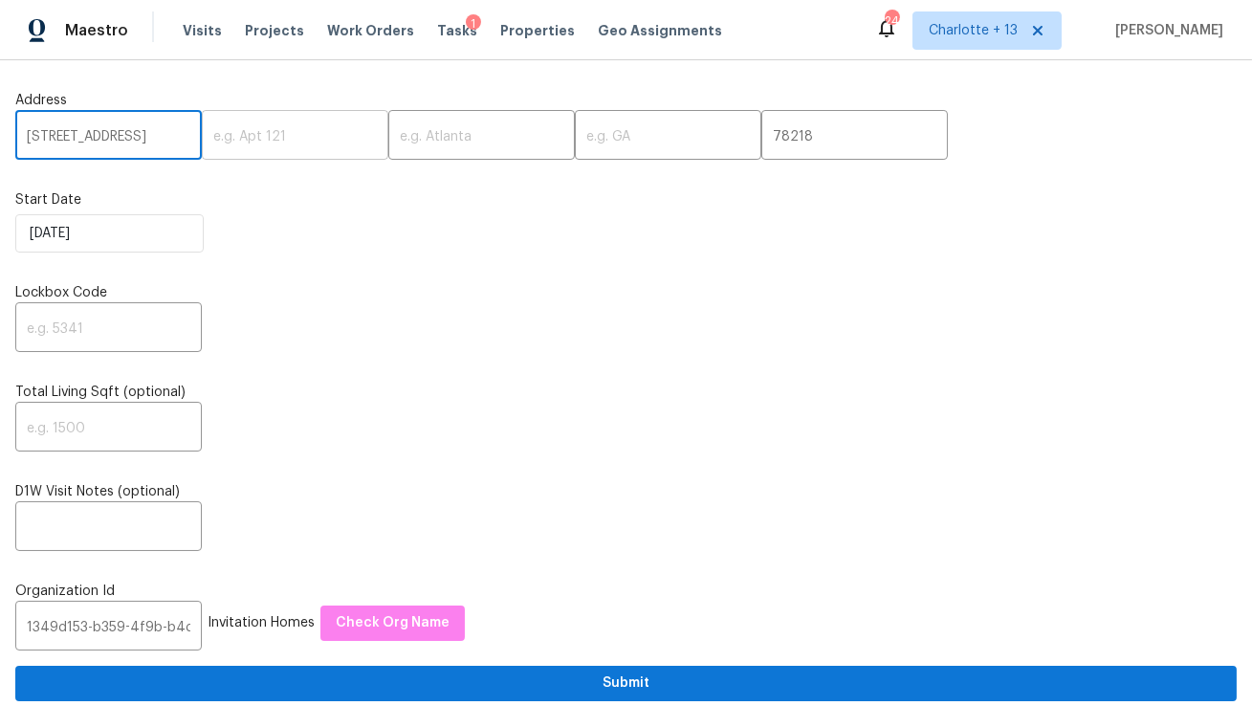
scroll to position [0, 73]
drag, startPoint x: 146, startPoint y: 140, endPoint x: 147, endPoint y: 130, distance: 9.6
click at [147, 130] on input "526 Radiance Ave, San Antonio, TX" at bounding box center [108, 137] width 187 height 45
type input "526 Radiance Ave, , TX"
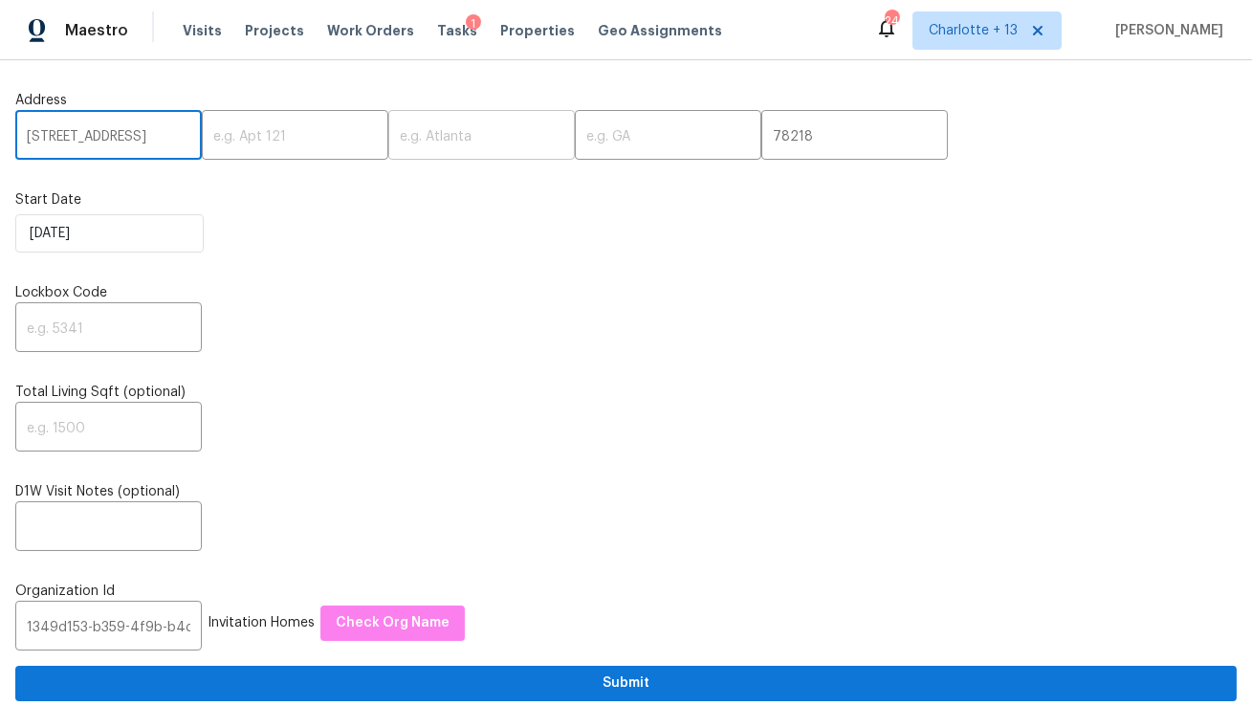
click at [391, 135] on input "text" at bounding box center [481, 137] width 187 height 45
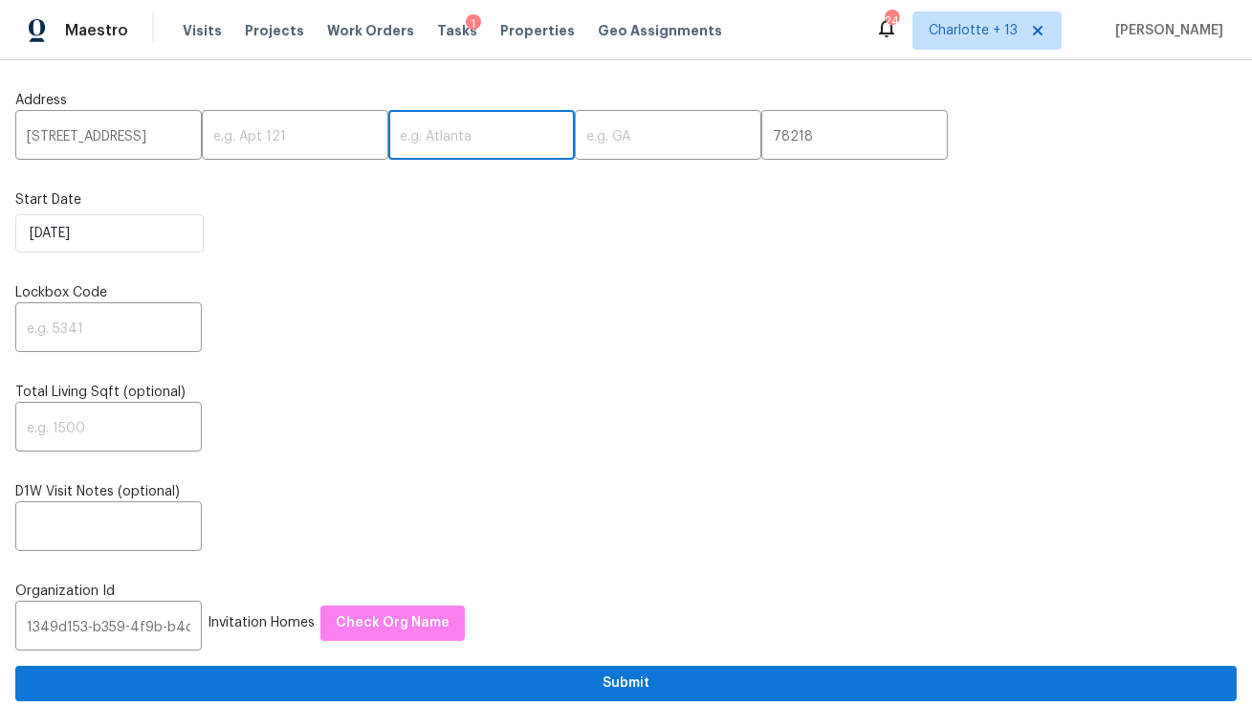
paste input "San Antonio"
type input "San Antonio"
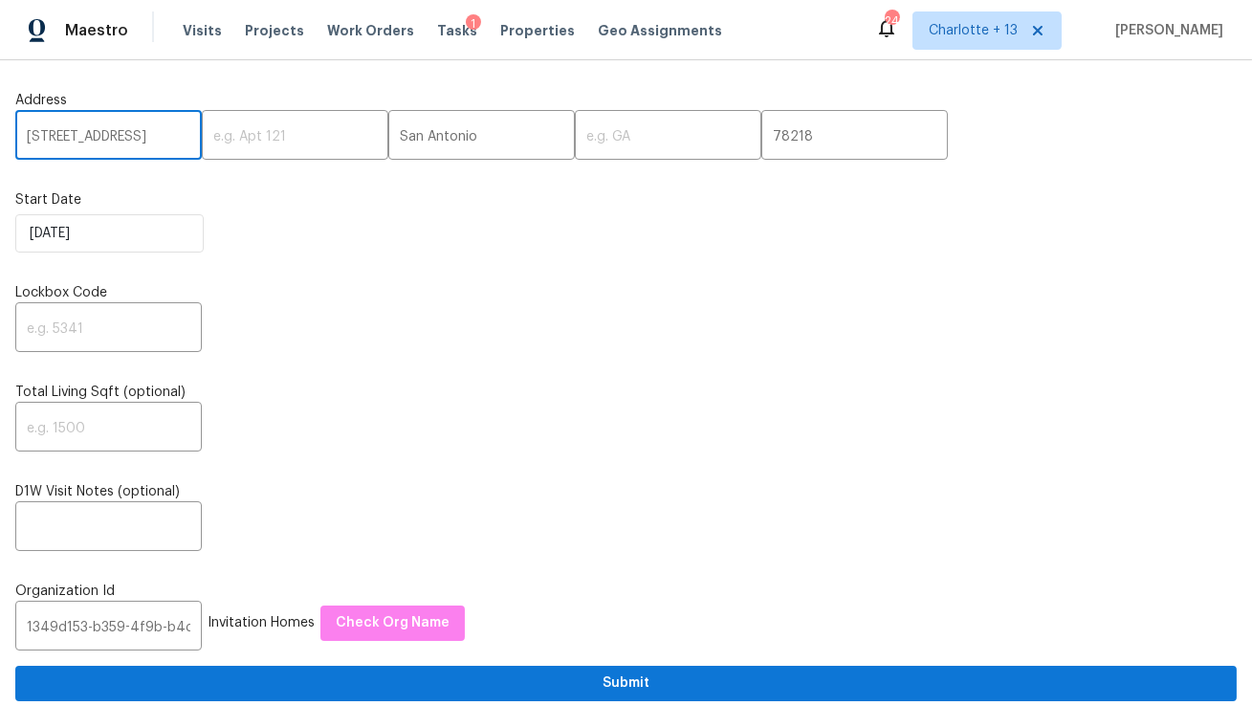
click at [172, 134] on input "526 Radiance Ave, , TX" at bounding box center [108, 137] width 187 height 45
type input "526 Radiance Ave, ,"
click at [604, 145] on input "text" at bounding box center [668, 137] width 187 height 45
paste input "TX"
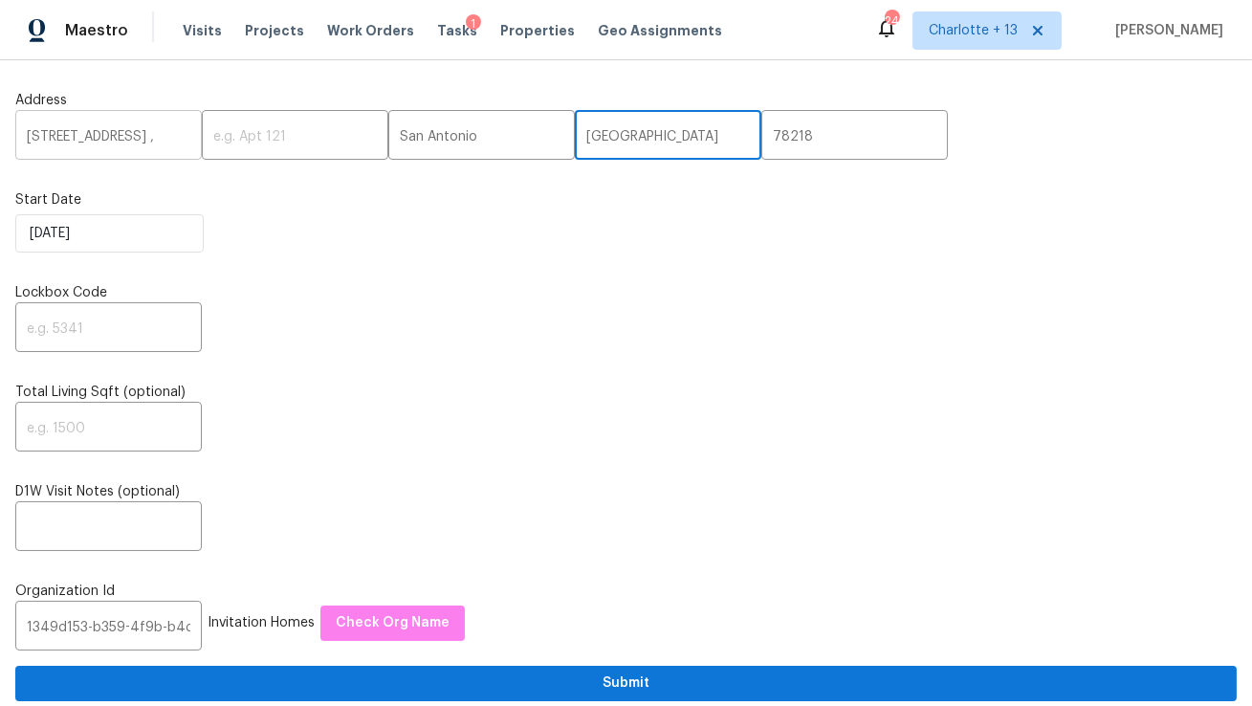
type input "TX"
click at [157, 137] on input "526 Radiance Ave, ," at bounding box center [108, 137] width 187 height 45
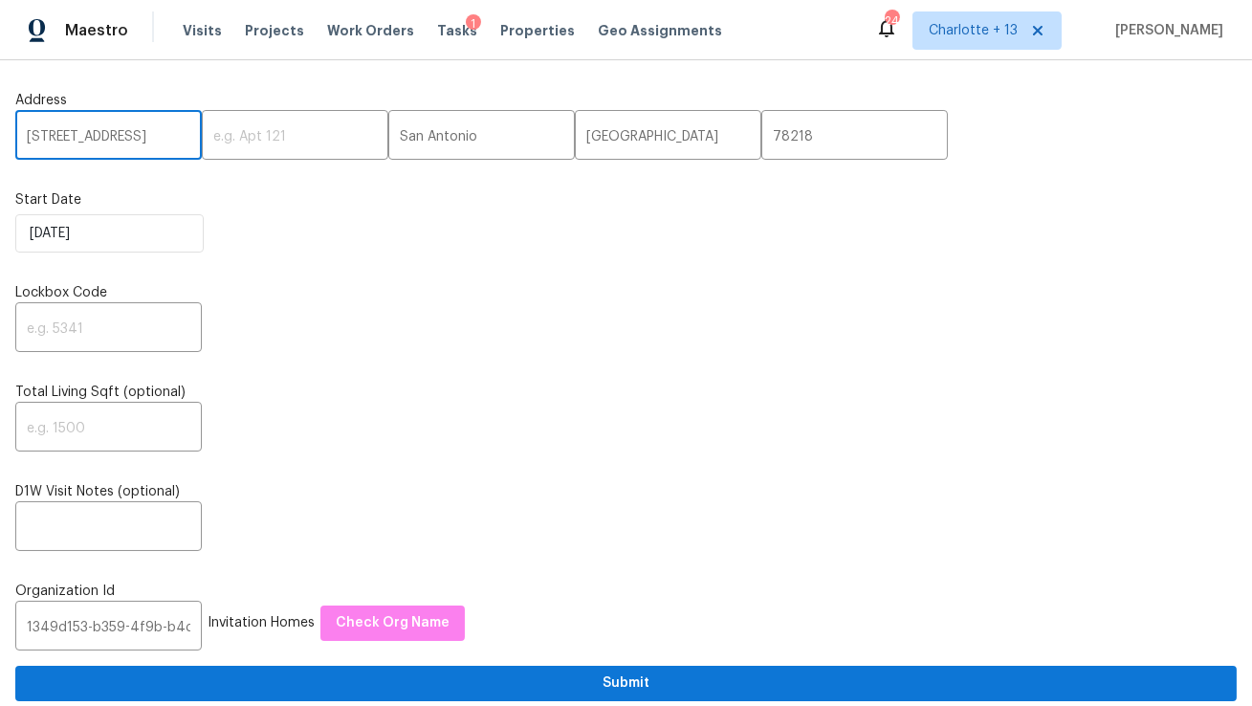
type input "526 Radiance Ave"
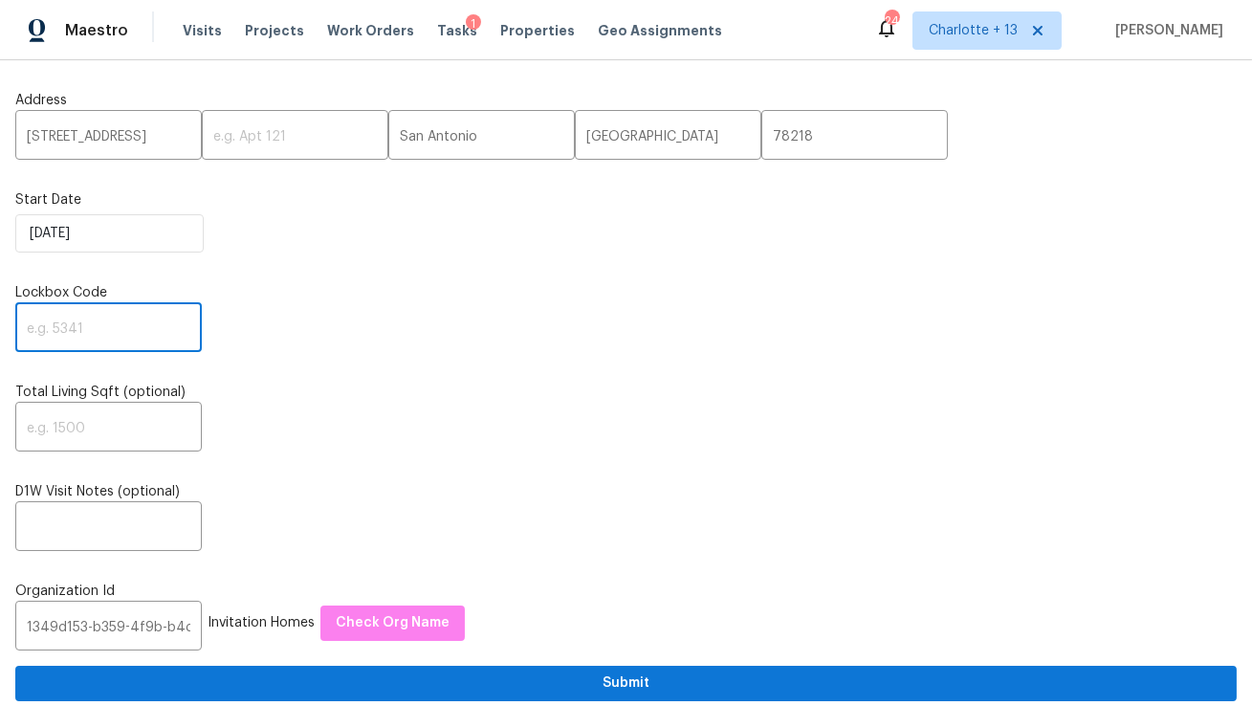
click at [86, 337] on input "text" at bounding box center [108, 329] width 187 height 45
type input "0000"
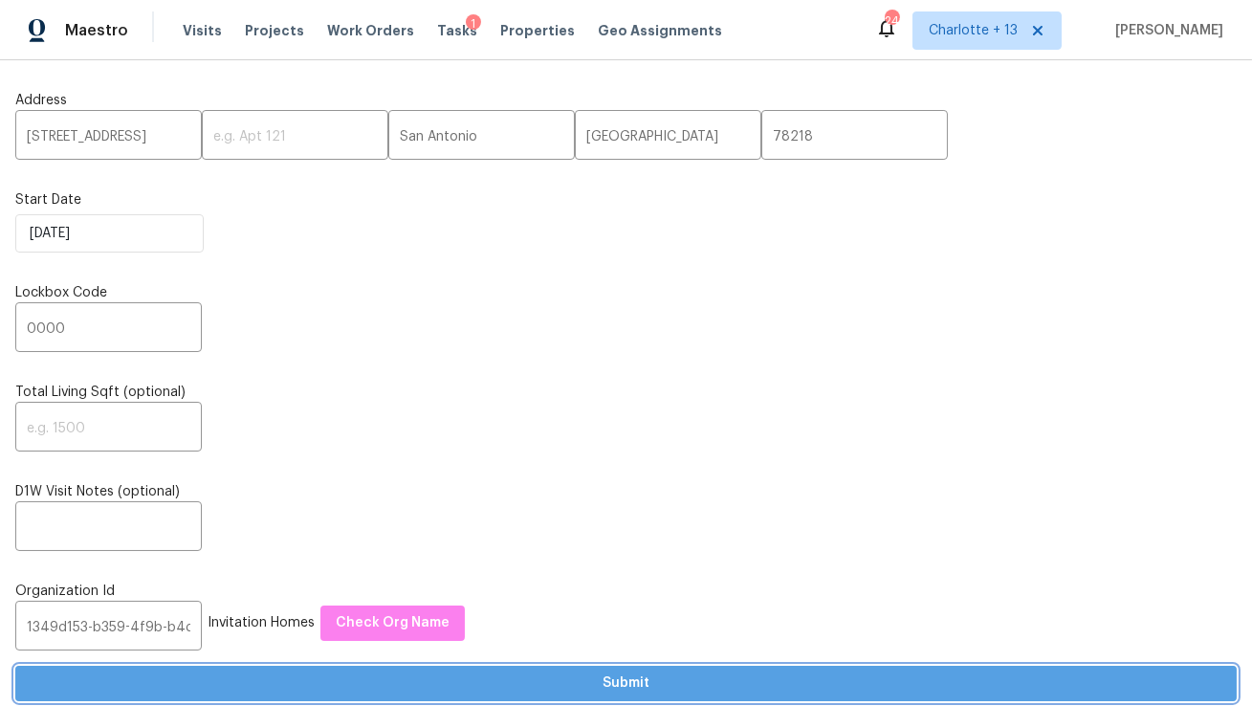
click at [221, 686] on span "Submit" at bounding box center [626, 683] width 1191 height 24
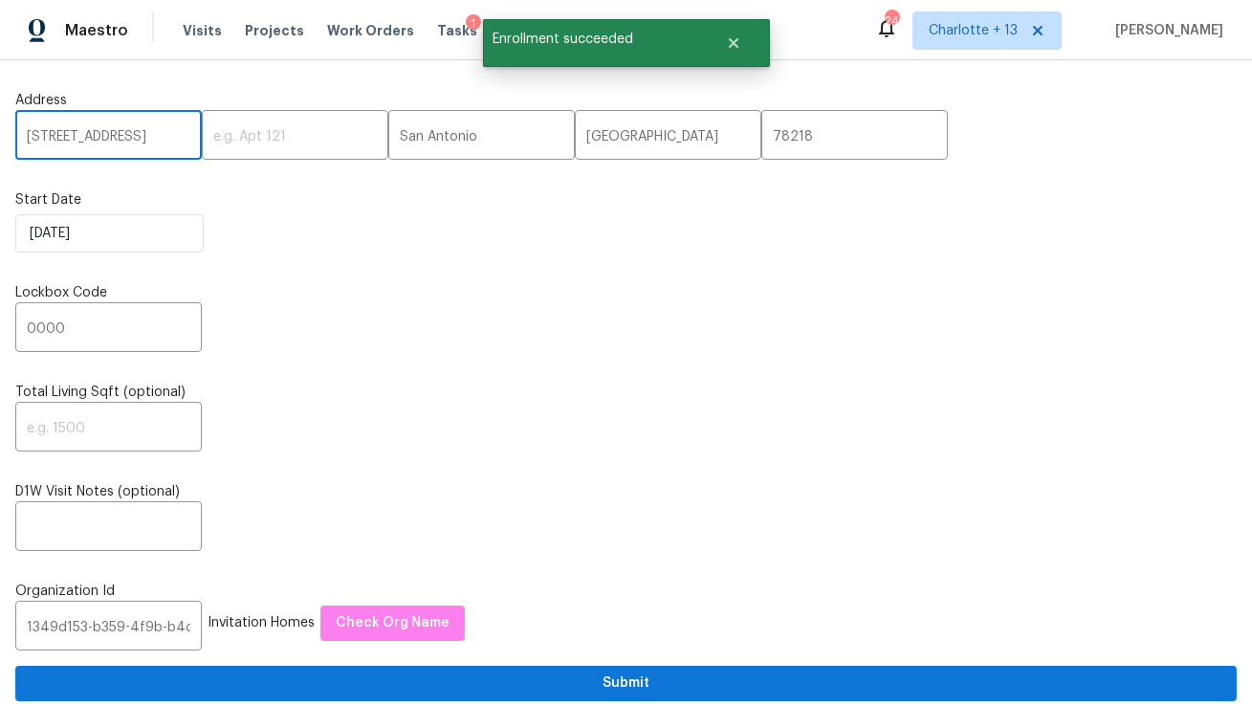
click at [83, 144] on input "526 Radiance Ave" at bounding box center [108, 137] width 187 height 45
click at [196, 28] on span "Visits" at bounding box center [202, 30] width 39 height 19
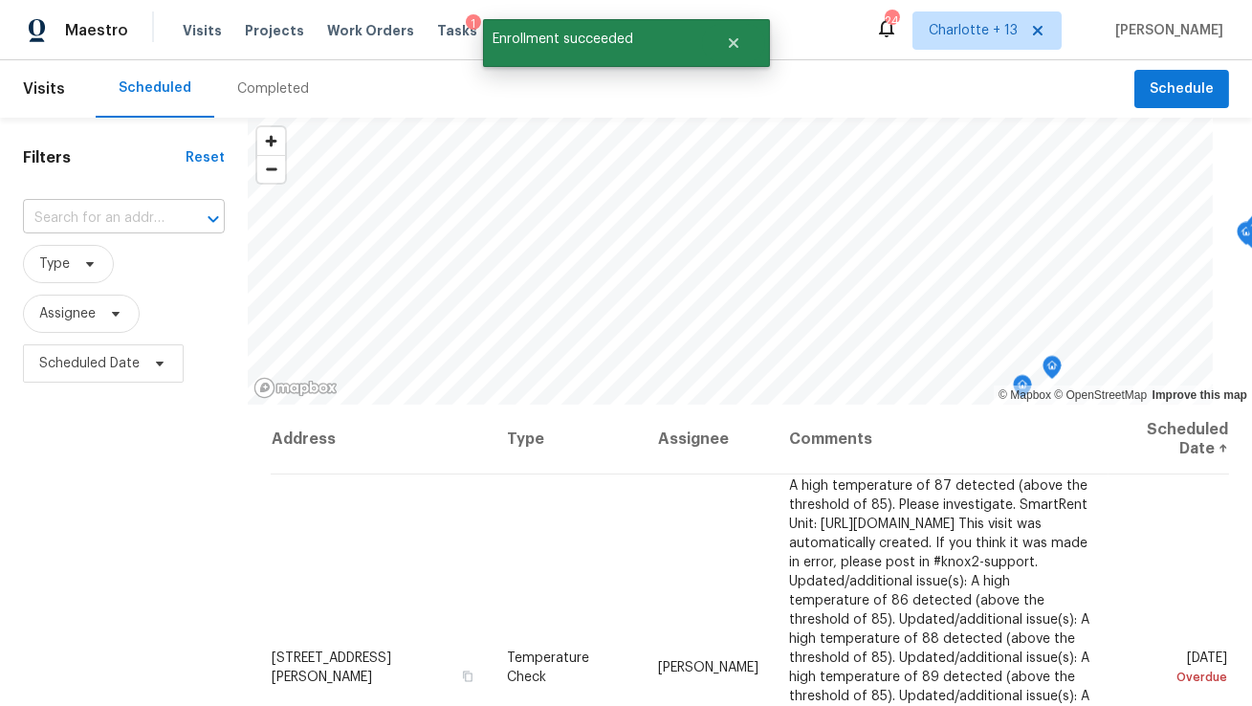
click at [73, 218] on input "text" at bounding box center [97, 219] width 148 height 30
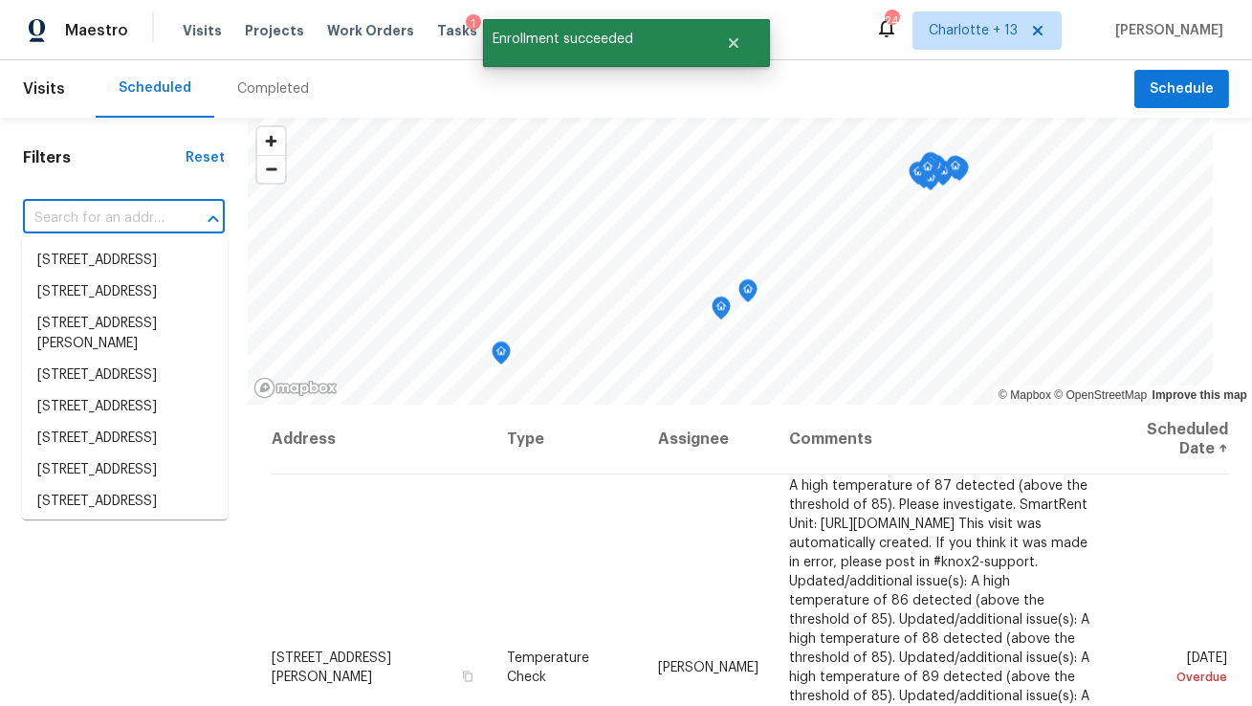
paste input "526 Radiance Ave"
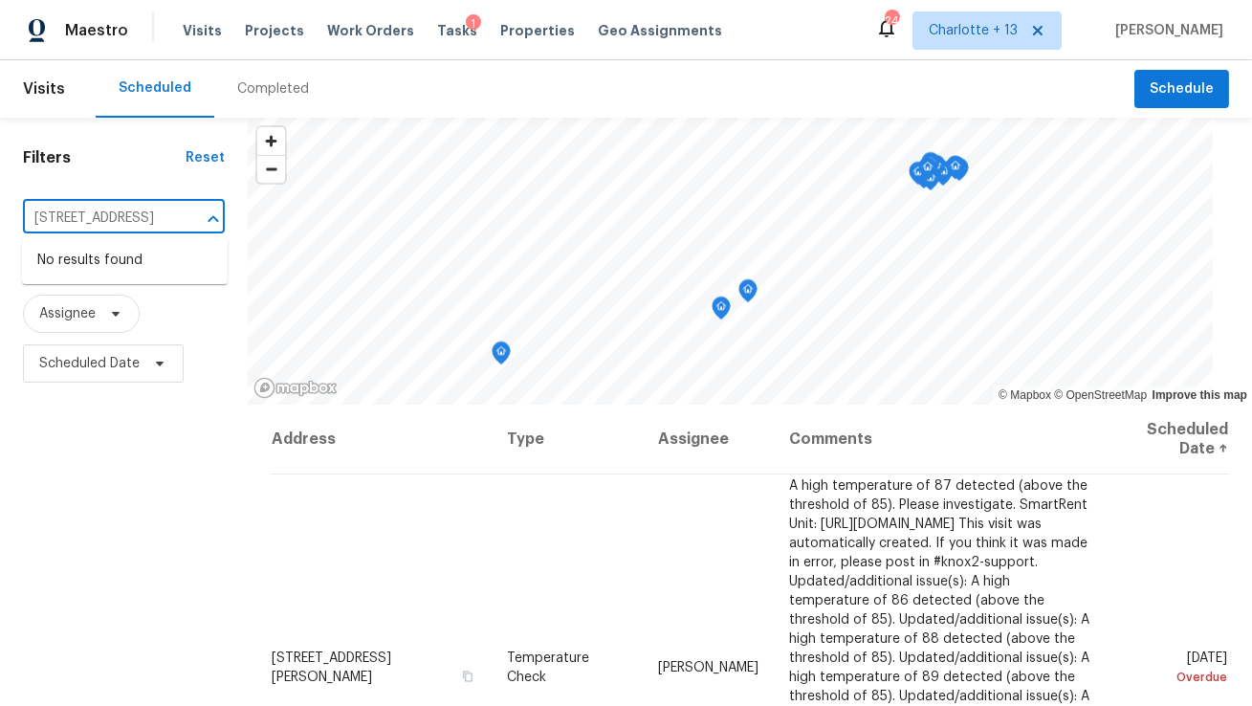
type input "526 Radiance Ave"
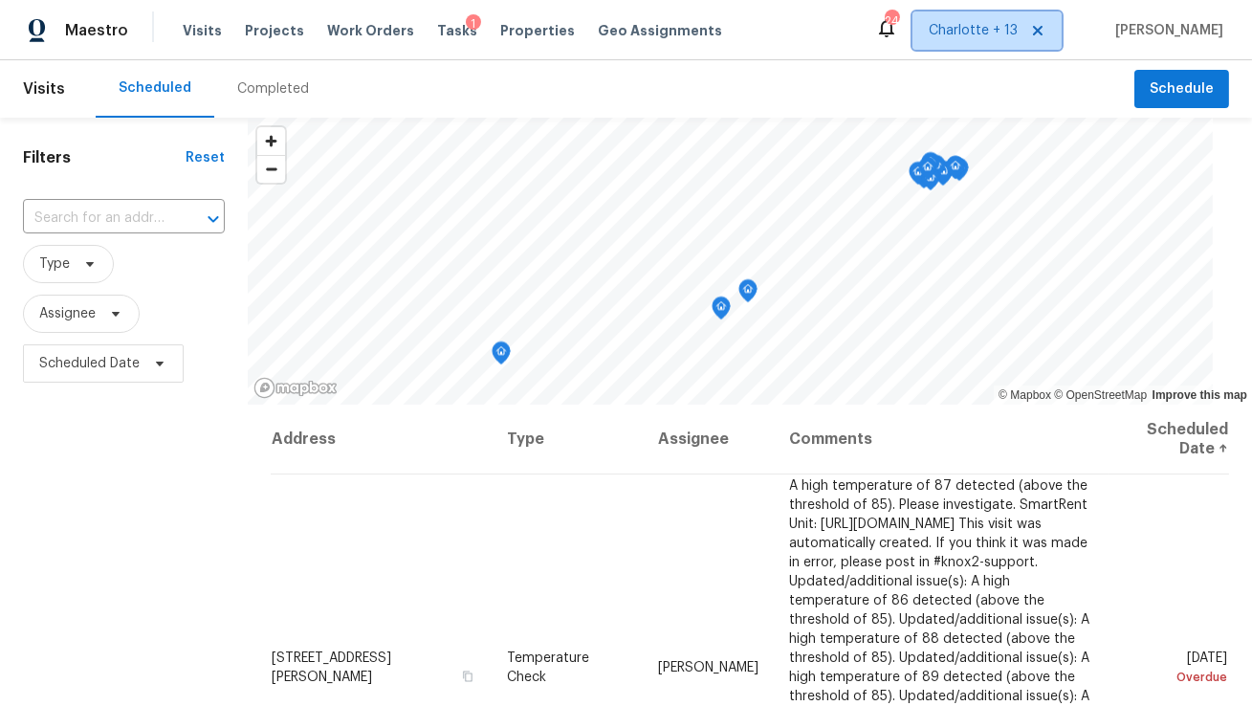
click at [1000, 39] on span "Charlotte + 13" at bounding box center [973, 30] width 89 height 19
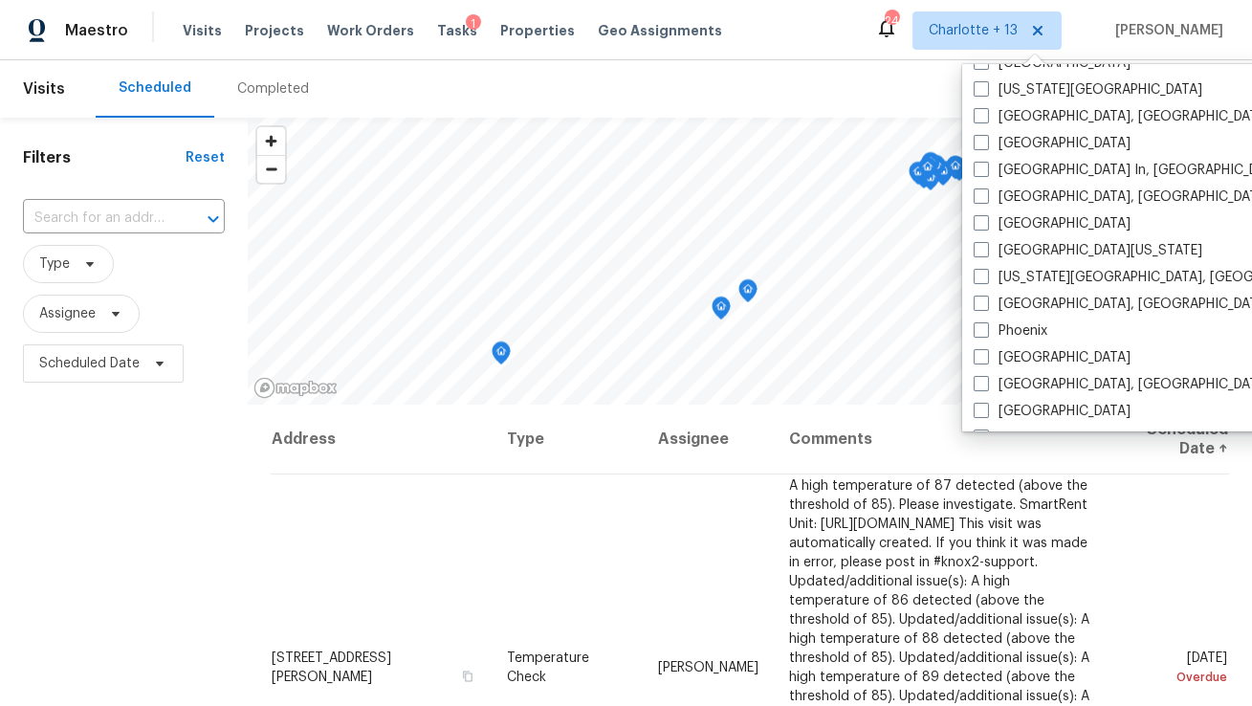
scroll to position [1227, 0]
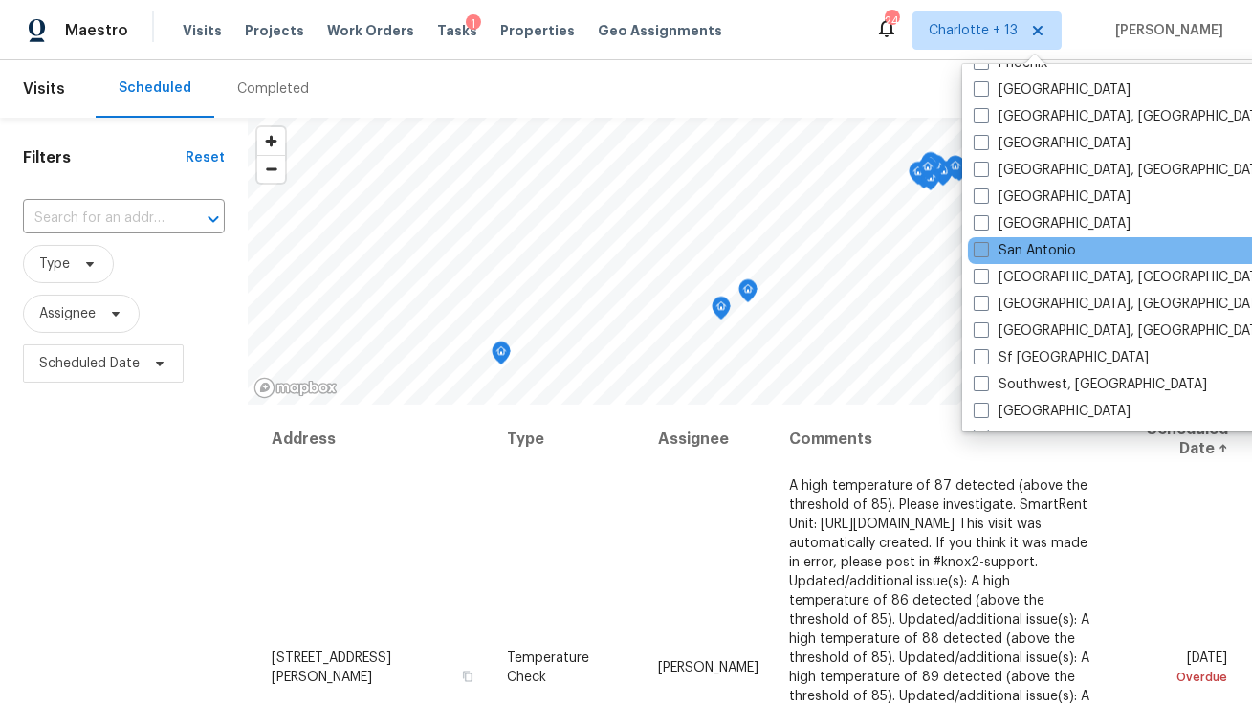
click at [1009, 243] on label "San Antonio" at bounding box center [1025, 250] width 102 height 19
click at [986, 243] on input "San Antonio" at bounding box center [980, 247] width 12 height 12
checkbox input "true"
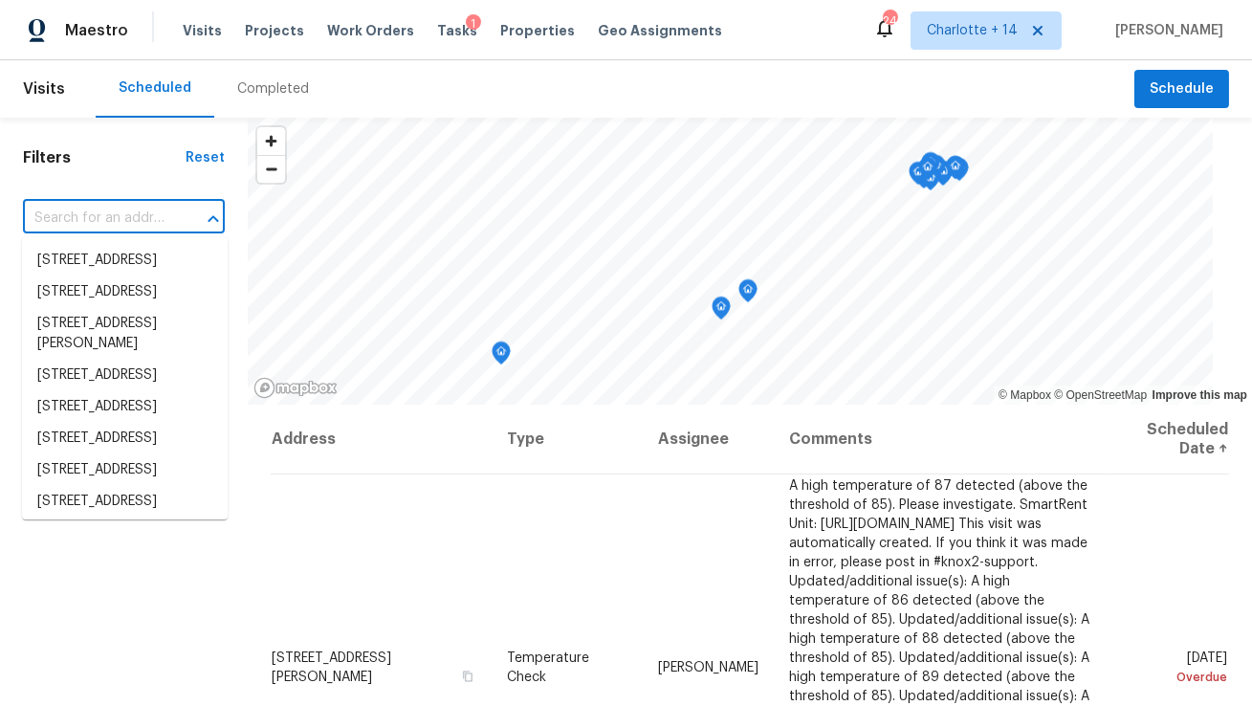
click at [123, 225] on input "text" at bounding box center [97, 219] width 148 height 30
paste input "526 Radiance Ave"
type input "526 Radiance Ave"
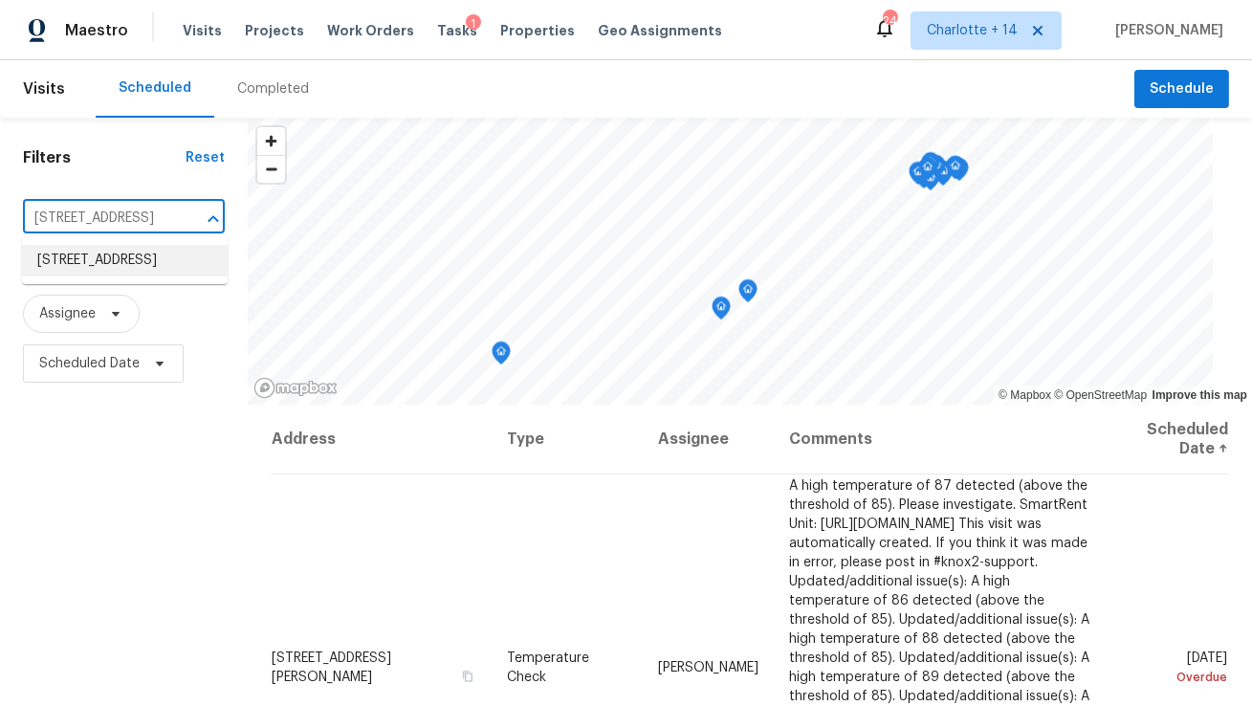
click at [112, 269] on li "526 Radiance Ave, San Antonio, TX 78218" at bounding box center [125, 261] width 206 height 32
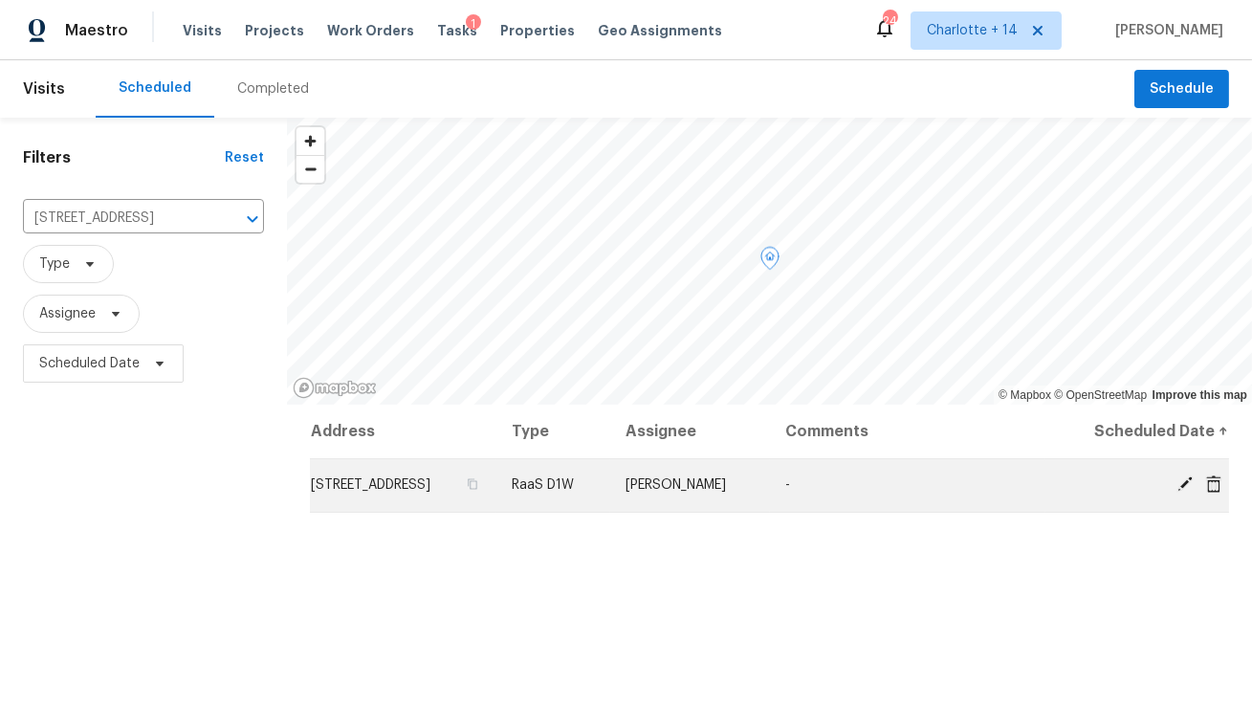
click at [1215, 492] on icon at bounding box center [1213, 482] width 15 height 17
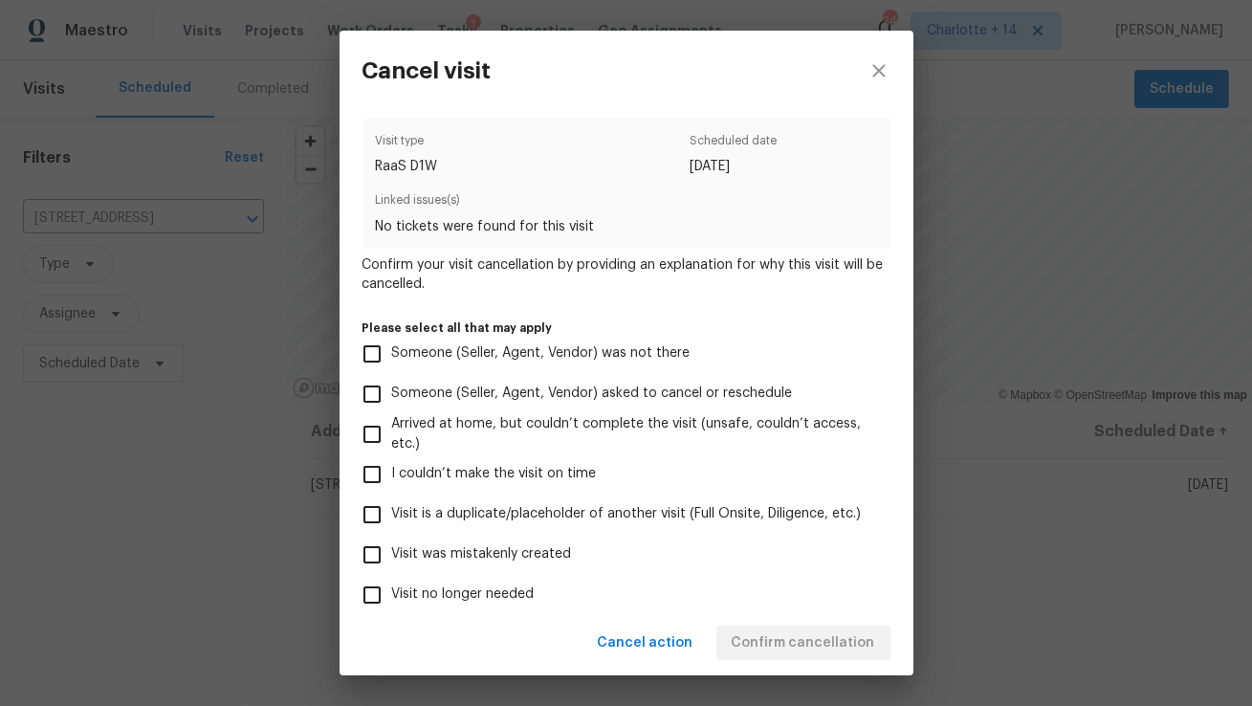
click at [489, 547] on span "Visit was mistakenly created" at bounding box center [482, 554] width 180 height 20
click at [392, 547] on input "Visit was mistakenly created" at bounding box center [372, 555] width 40 height 40
checkbox input "true"
click at [830, 638] on span "Confirm cancellation" at bounding box center [803, 643] width 143 height 24
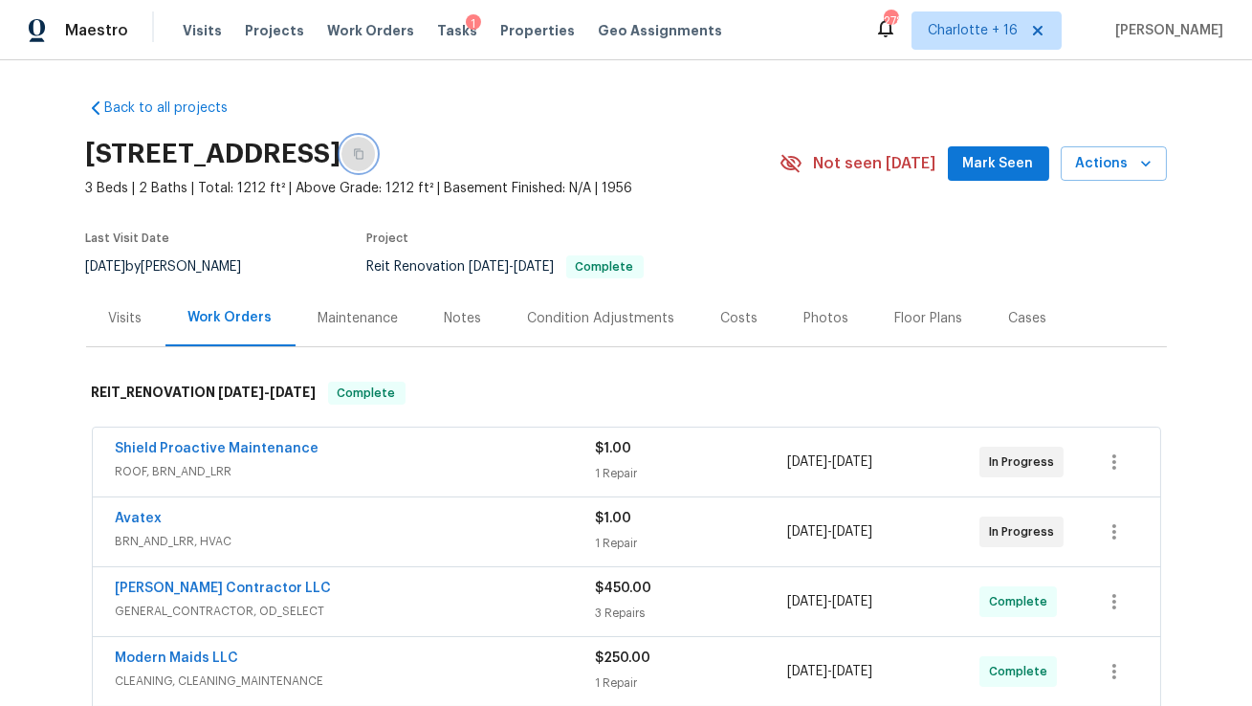
click at [364, 149] on icon "button" at bounding box center [358, 153] width 11 height 11
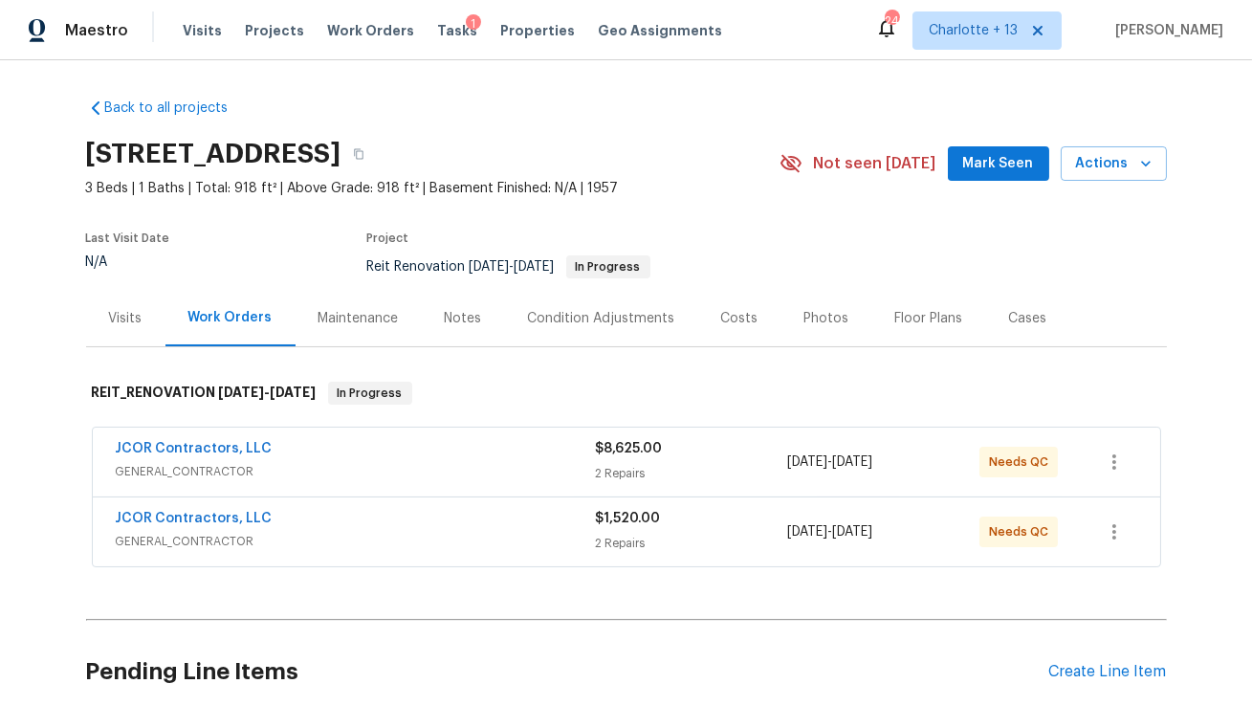
click at [714, 327] on div "Costs" at bounding box center [739, 318] width 83 height 56
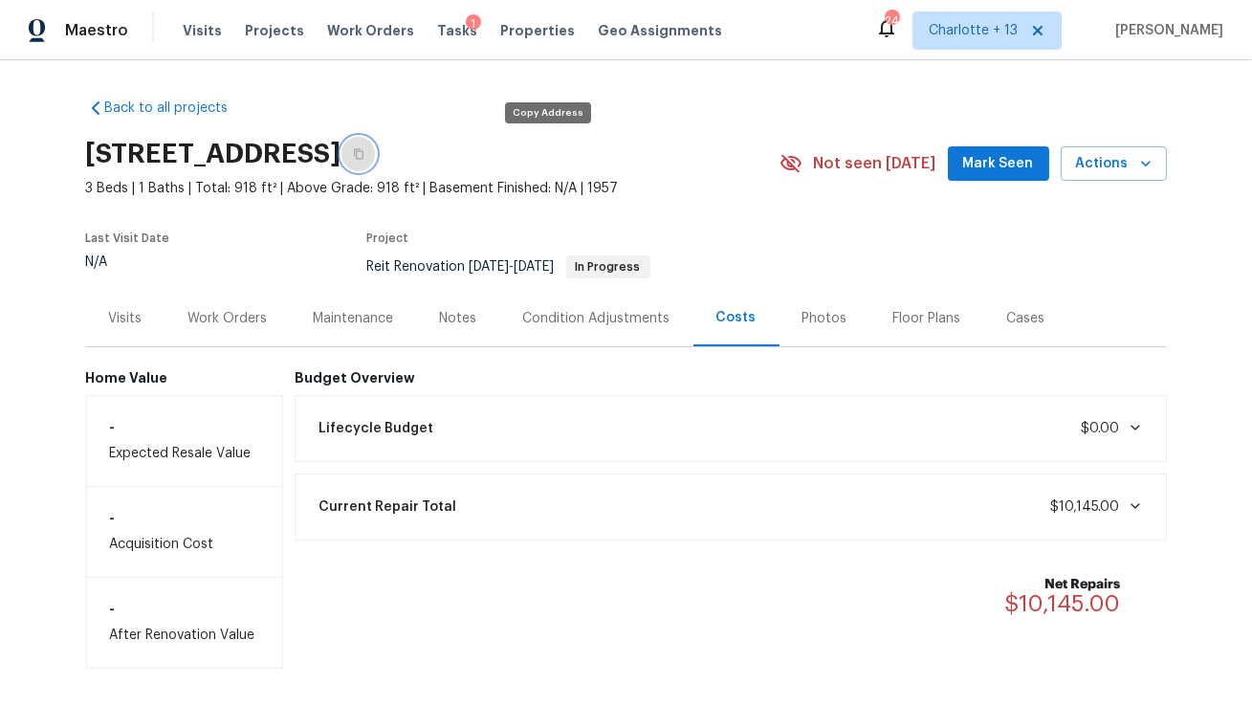
click at [364, 157] on icon "button" at bounding box center [358, 153] width 11 height 11
